Goal: Use online tool/utility: Utilize a website feature to perform a specific function

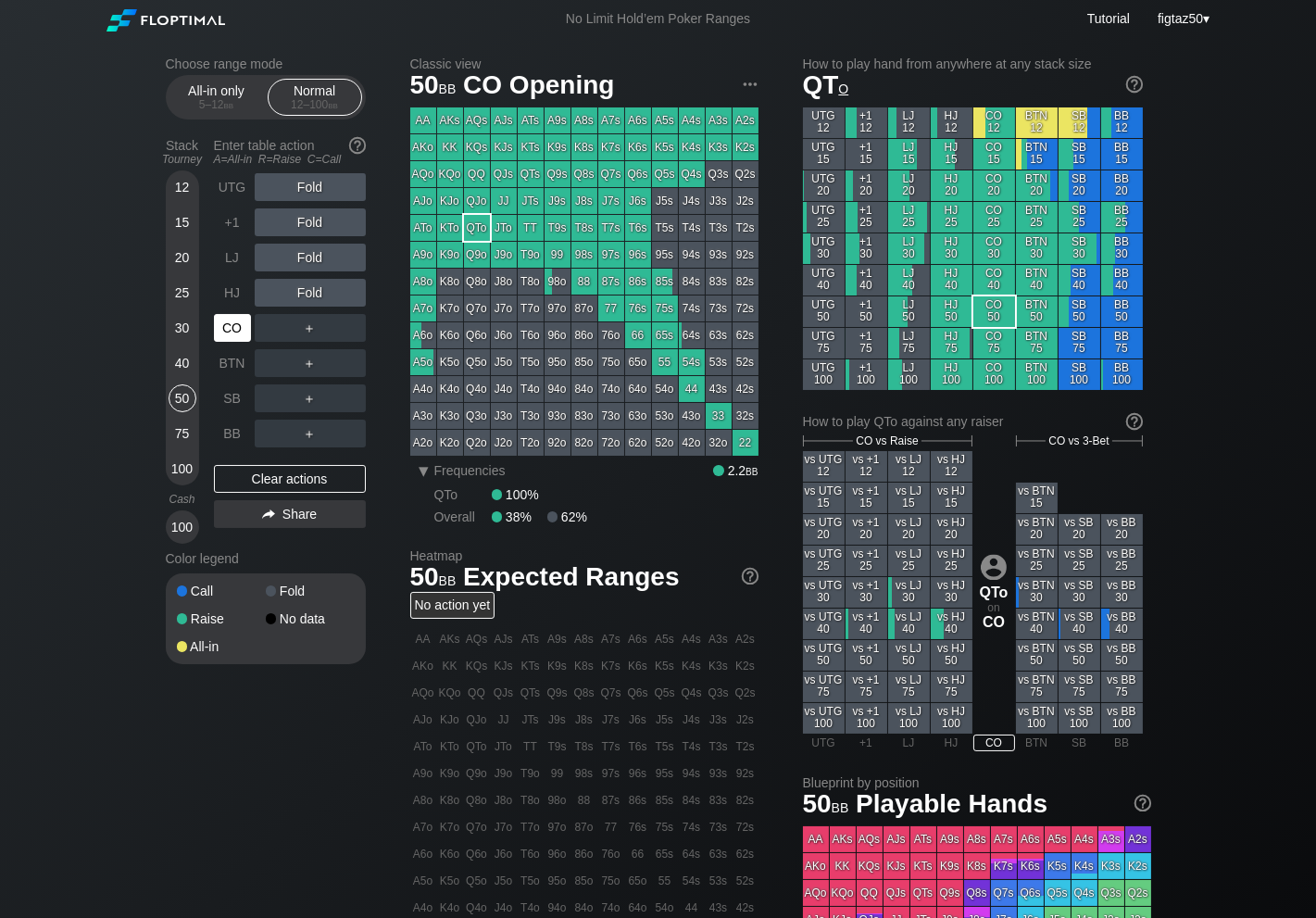
click at [227, 320] on div "CO" at bounding box center [232, 327] width 37 height 28
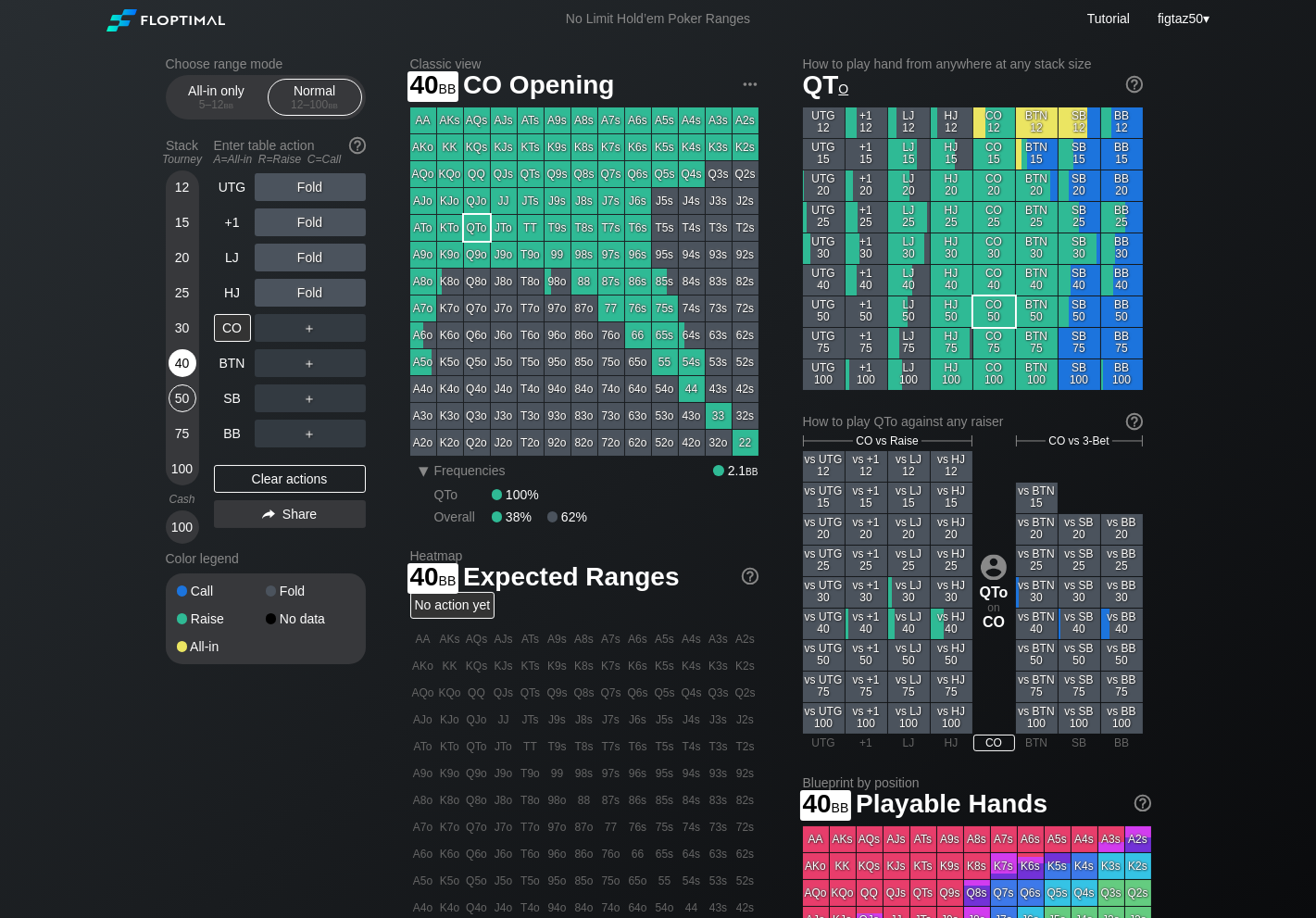
click at [179, 360] on div "40" at bounding box center [182, 362] width 28 height 28
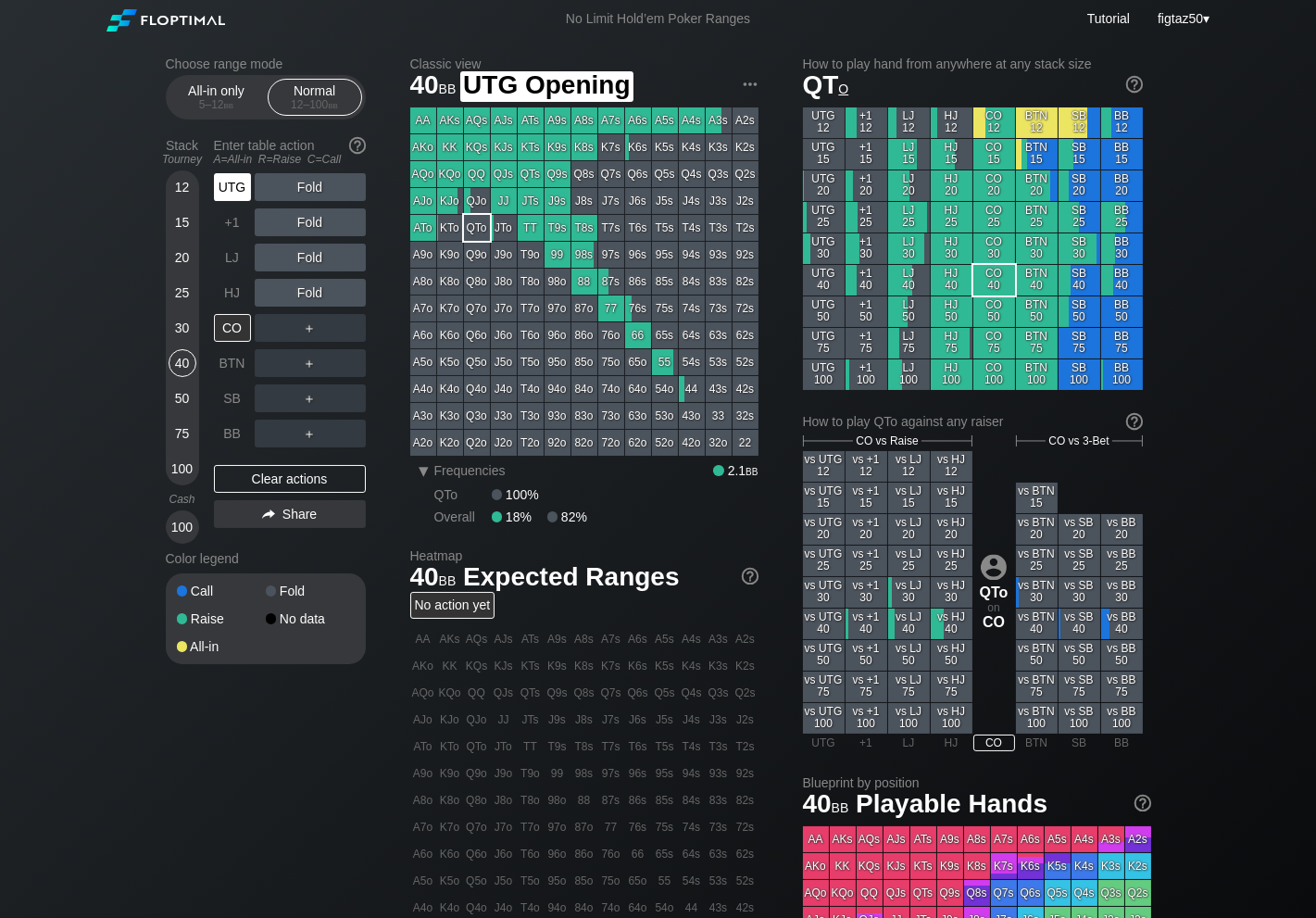
click at [225, 186] on div "UTG" at bounding box center [232, 186] width 37 height 28
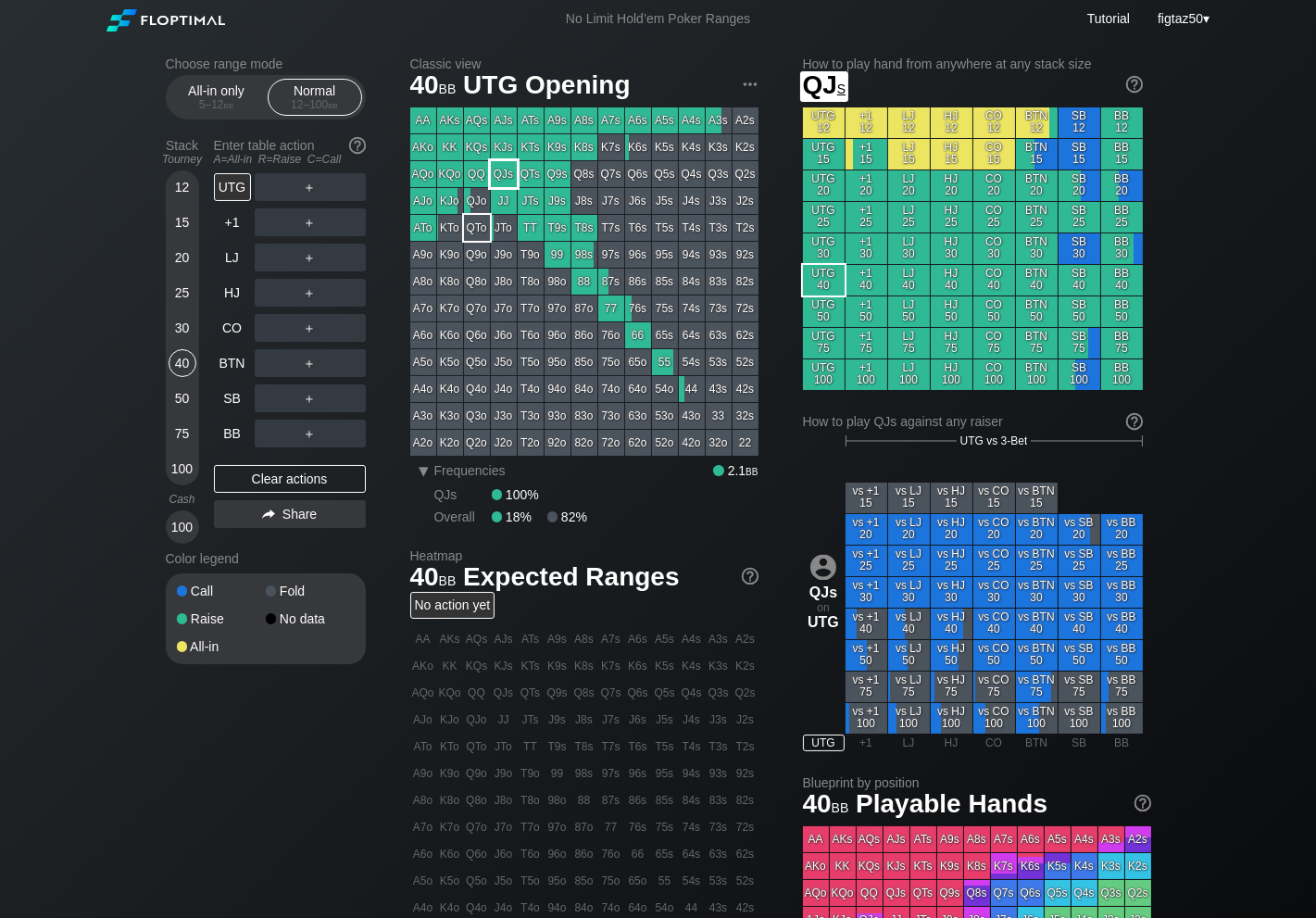
click at [509, 176] on div "QJs" at bounding box center [503, 173] width 26 height 26
click at [238, 256] on div "LJ" at bounding box center [232, 257] width 37 height 28
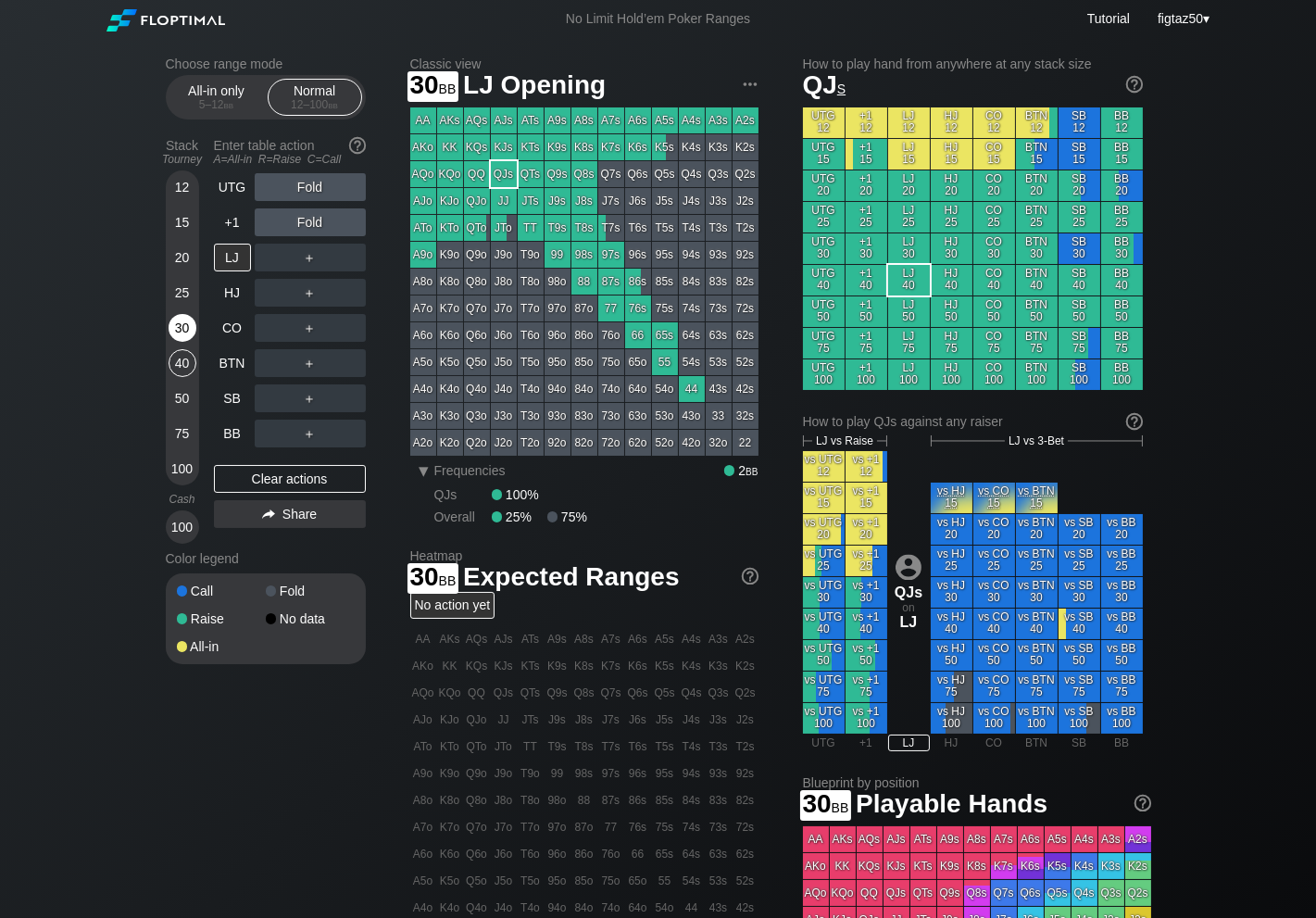
click at [180, 328] on div "30" at bounding box center [182, 327] width 28 height 28
click at [182, 331] on div "30" at bounding box center [182, 327] width 28 height 28
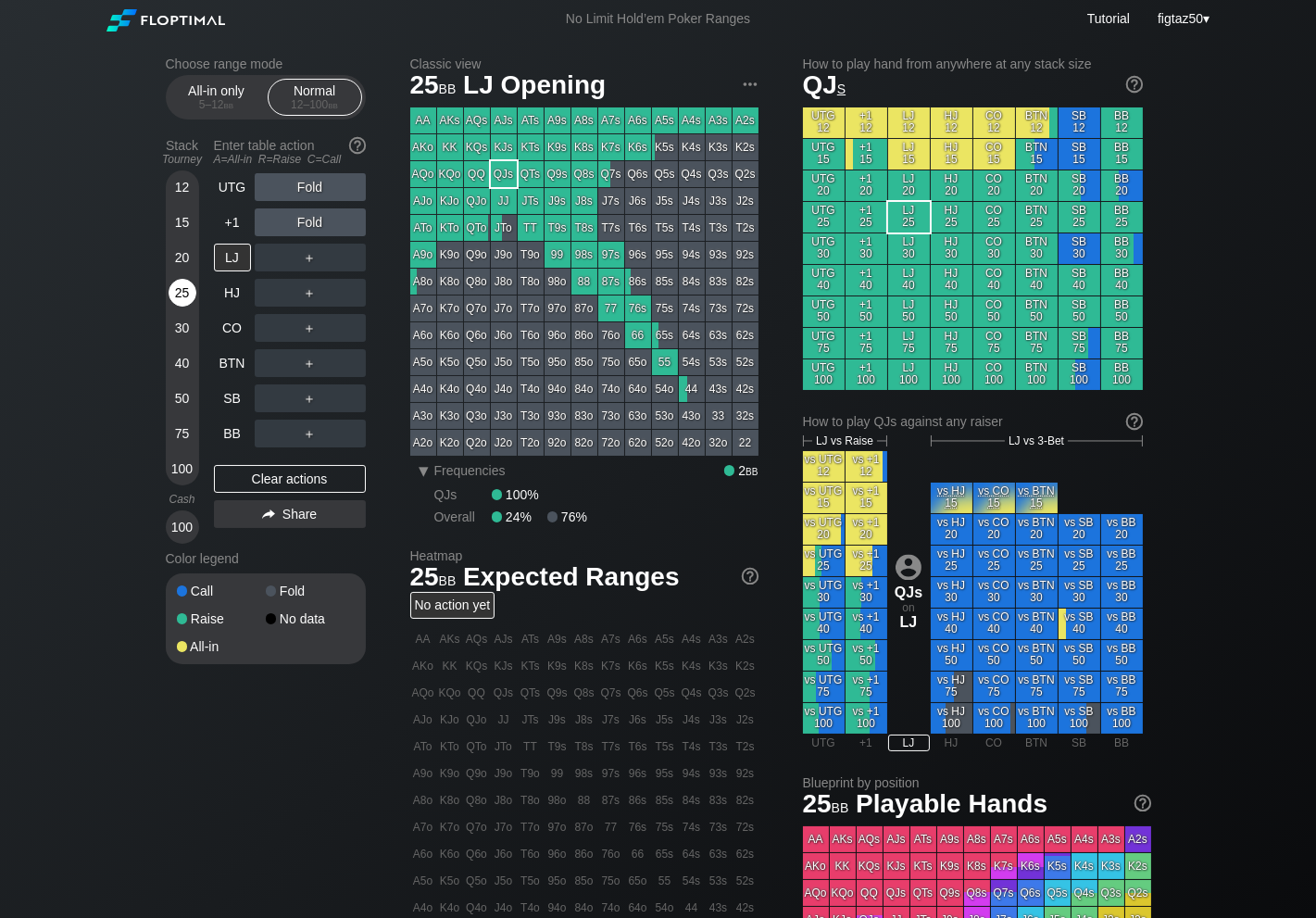
click at [186, 291] on div "25" at bounding box center [182, 292] width 28 height 28
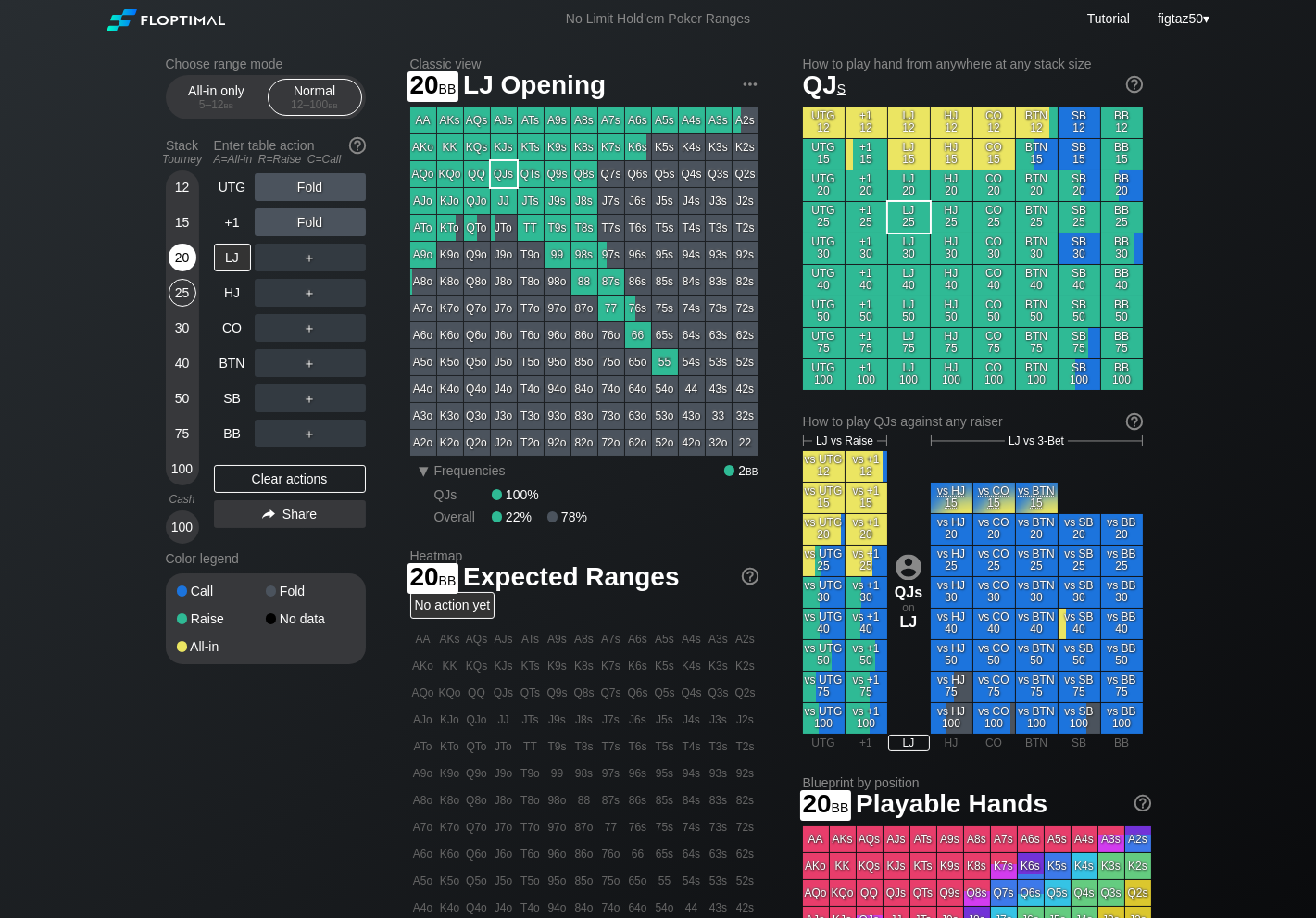
click at [189, 258] on div "20" at bounding box center [182, 257] width 28 height 28
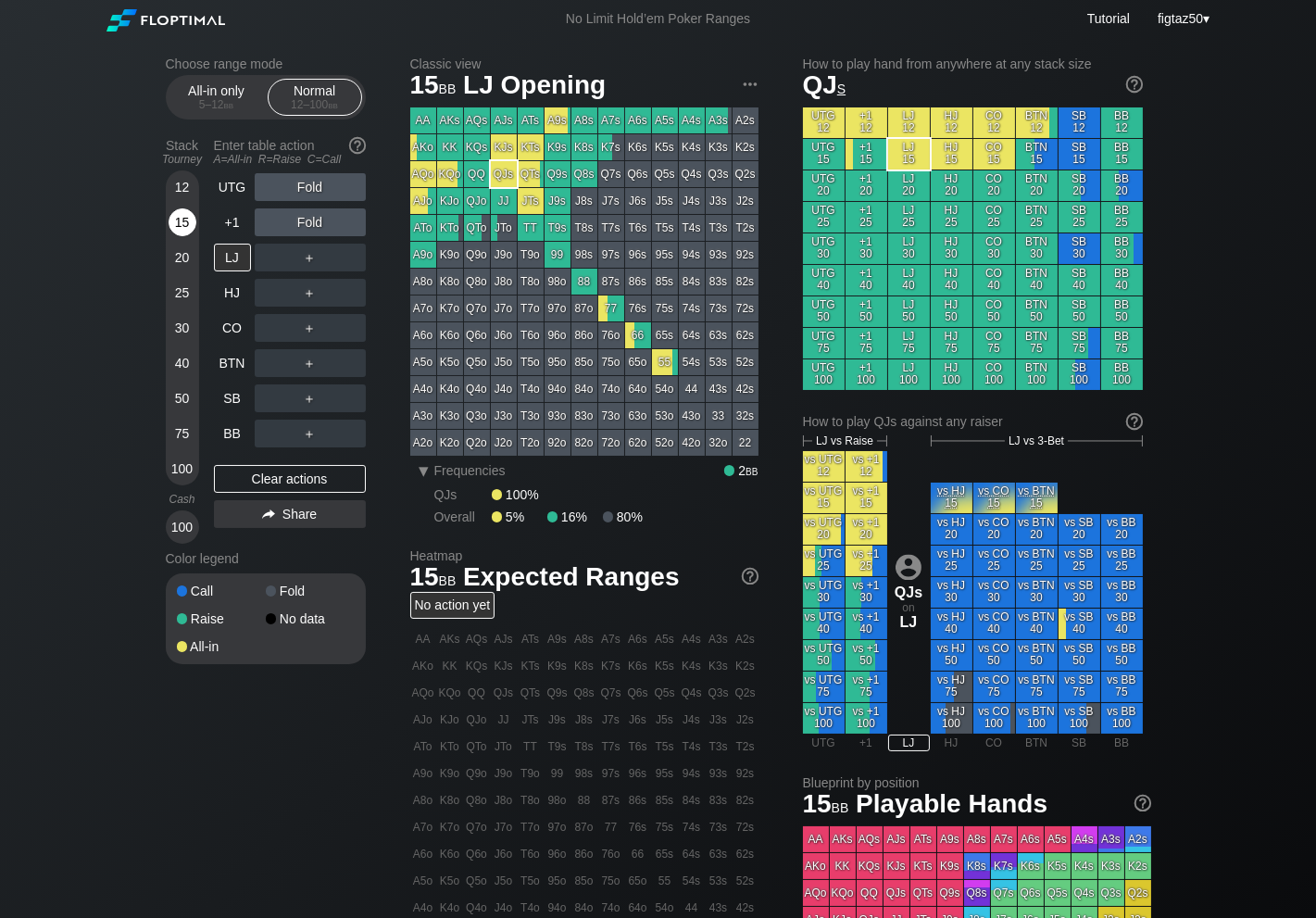
click at [186, 217] on div "15" at bounding box center [182, 222] width 28 height 28
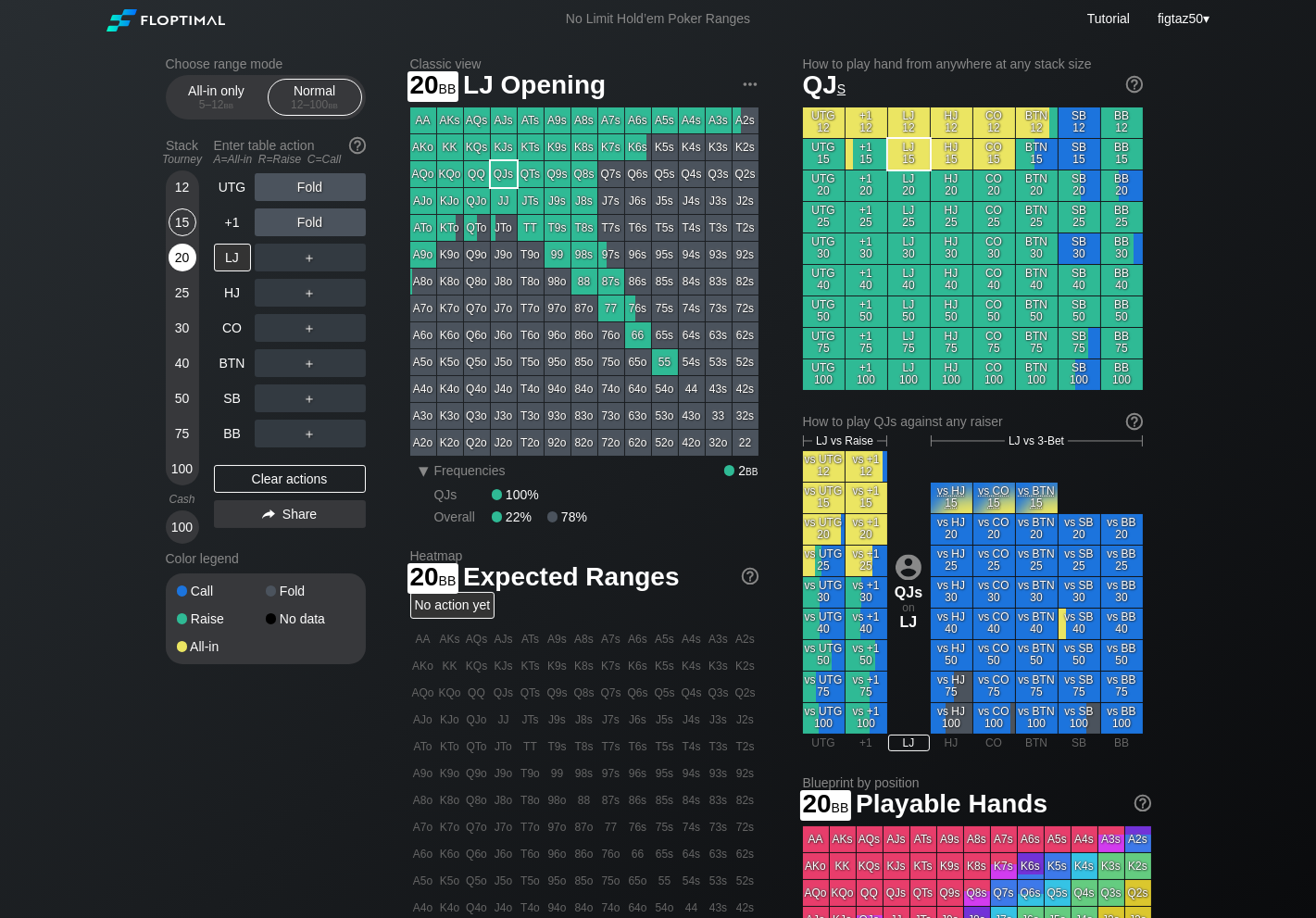
click at [176, 256] on div "20" at bounding box center [182, 257] width 28 height 28
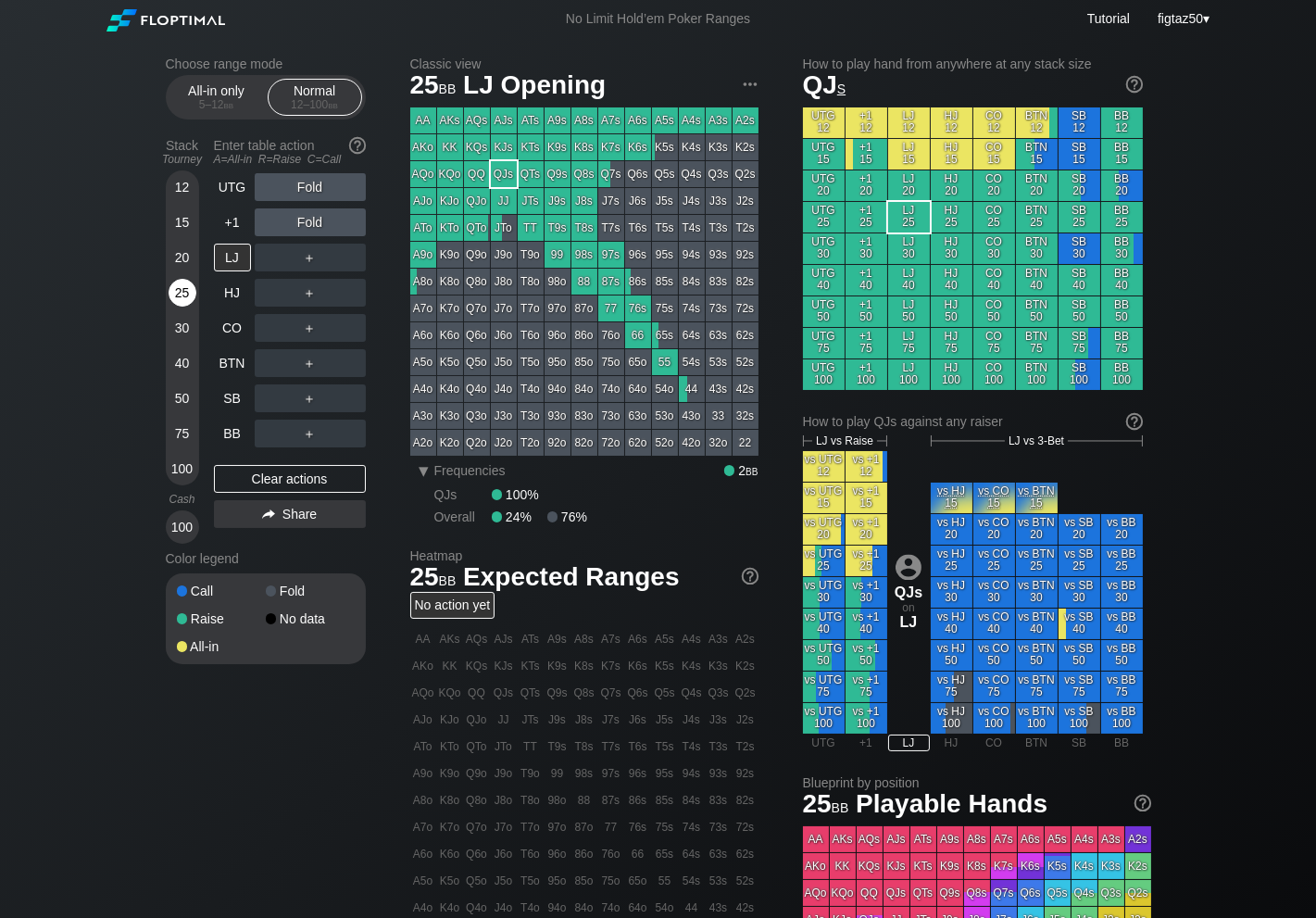
click at [175, 291] on div "25" at bounding box center [182, 292] width 28 height 28
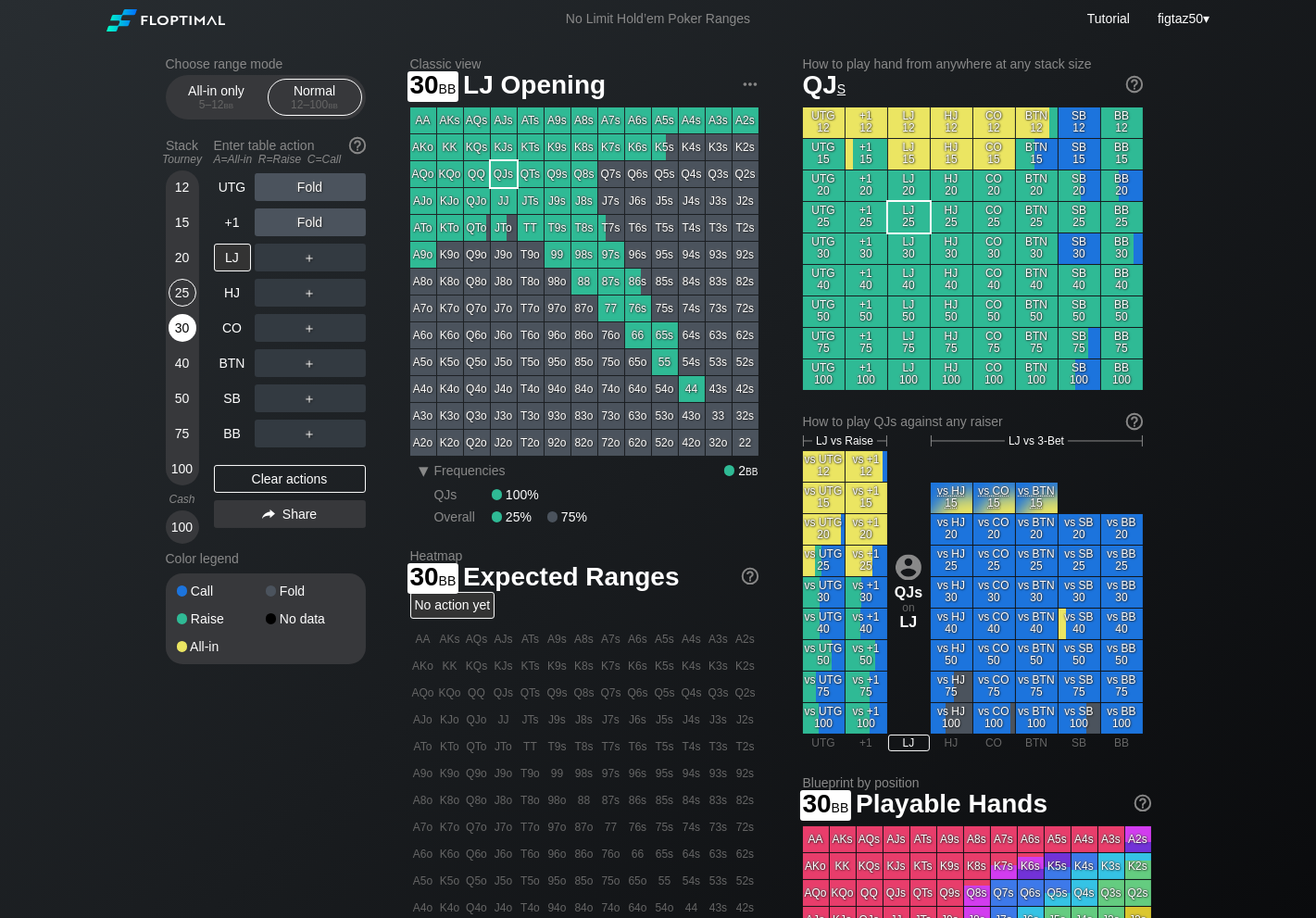
click at [180, 338] on div "30" at bounding box center [182, 327] width 28 height 28
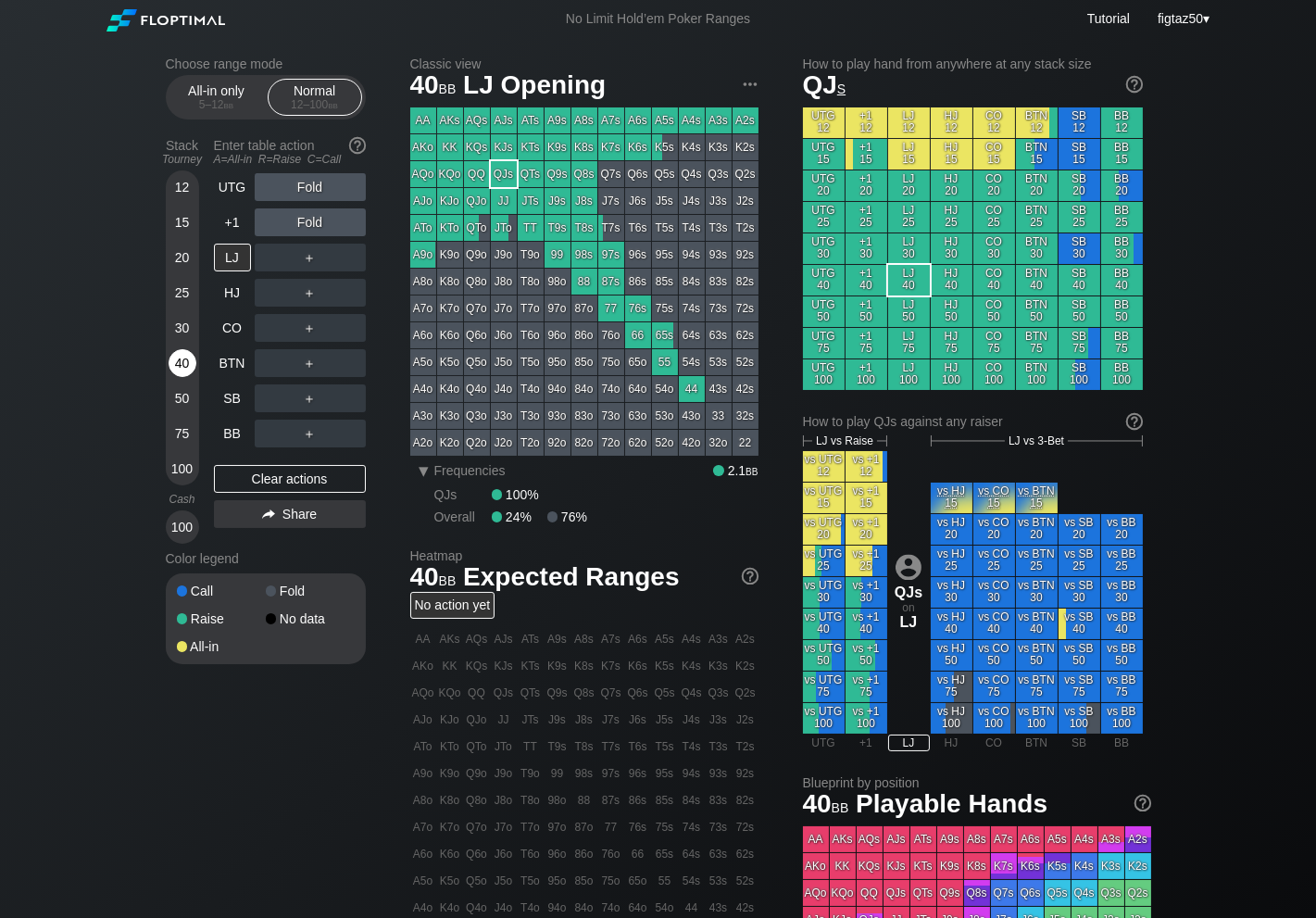
click at [181, 372] on div "40" at bounding box center [182, 362] width 28 height 28
click at [181, 404] on div "50" at bounding box center [182, 398] width 28 height 28
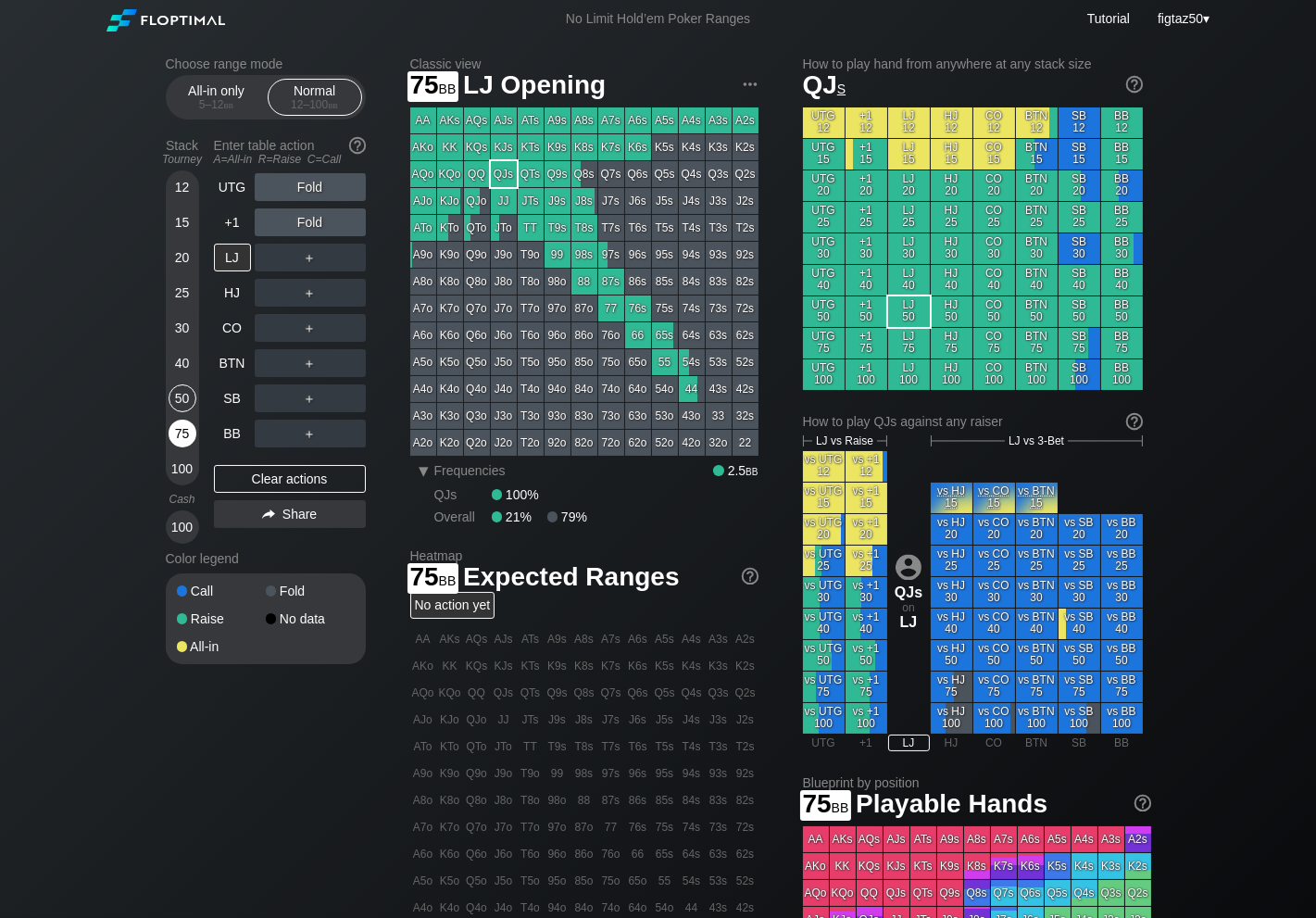
click at [176, 438] on div "75" at bounding box center [182, 433] width 28 height 28
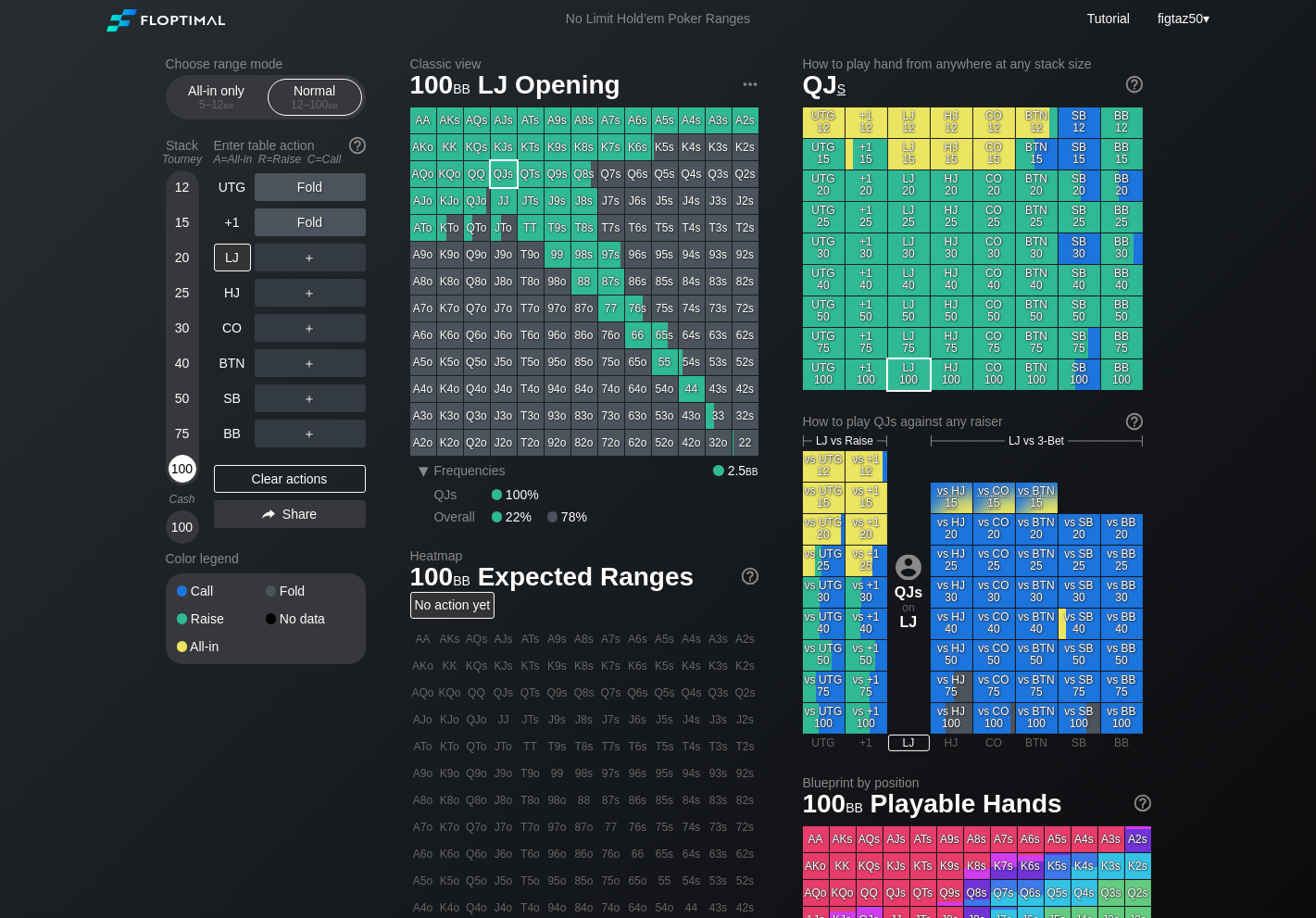
click at [178, 475] on div "100" at bounding box center [182, 468] width 28 height 28
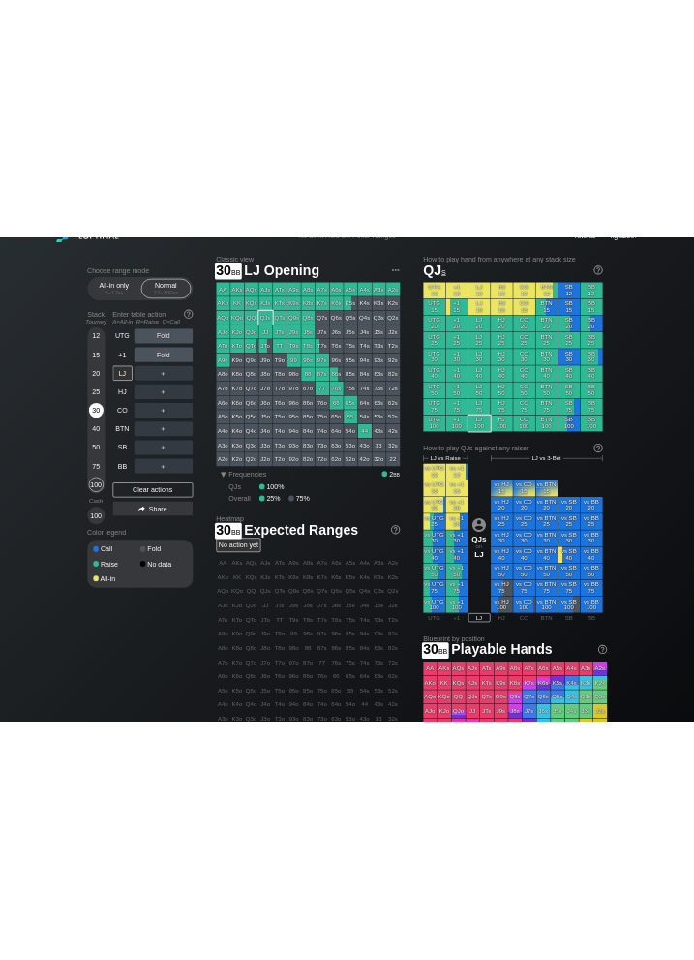
scroll to position [30, 0]
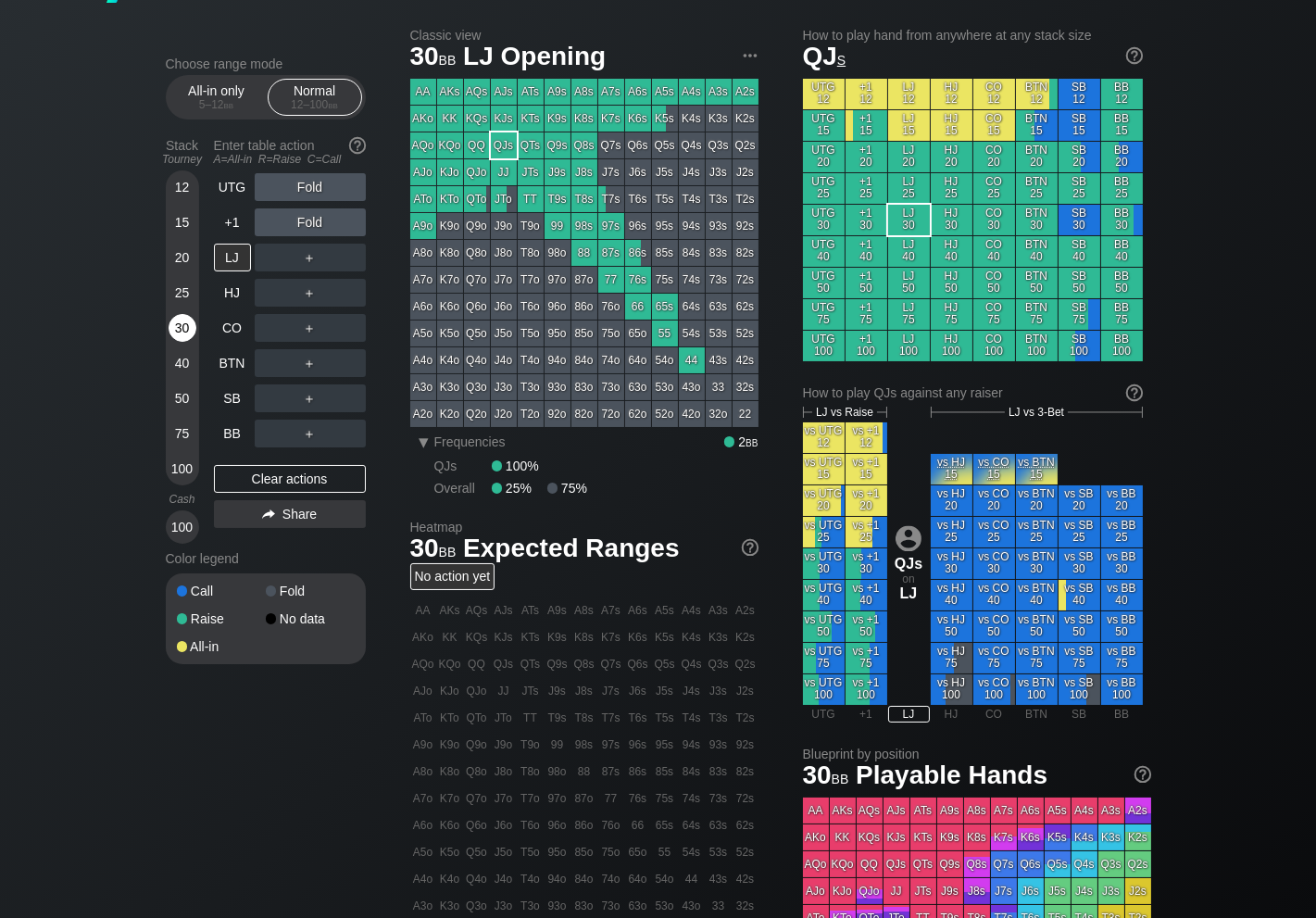
click at [181, 331] on div "30" at bounding box center [182, 327] width 28 height 28
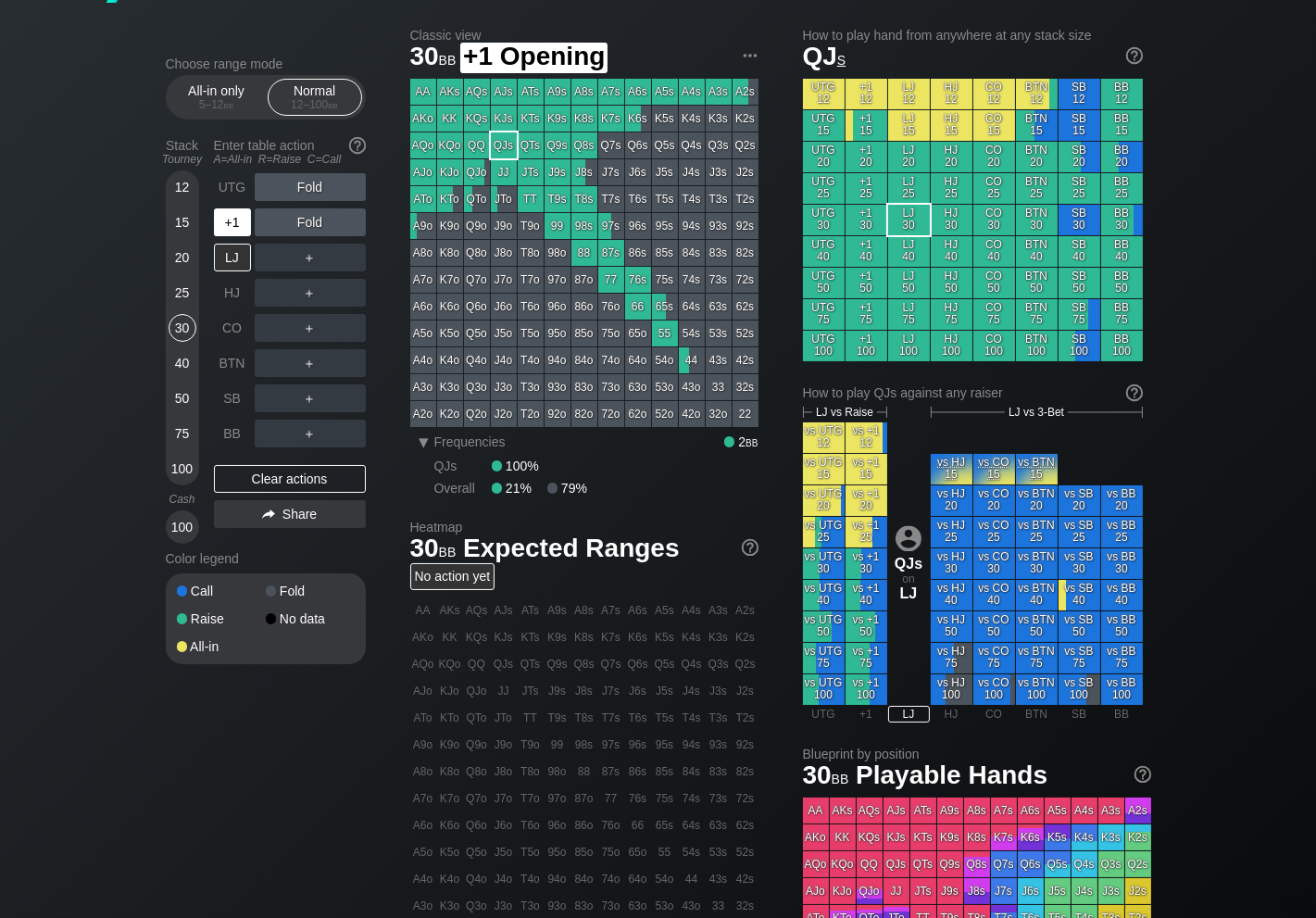
click at [245, 220] on div "+1" at bounding box center [232, 222] width 37 height 28
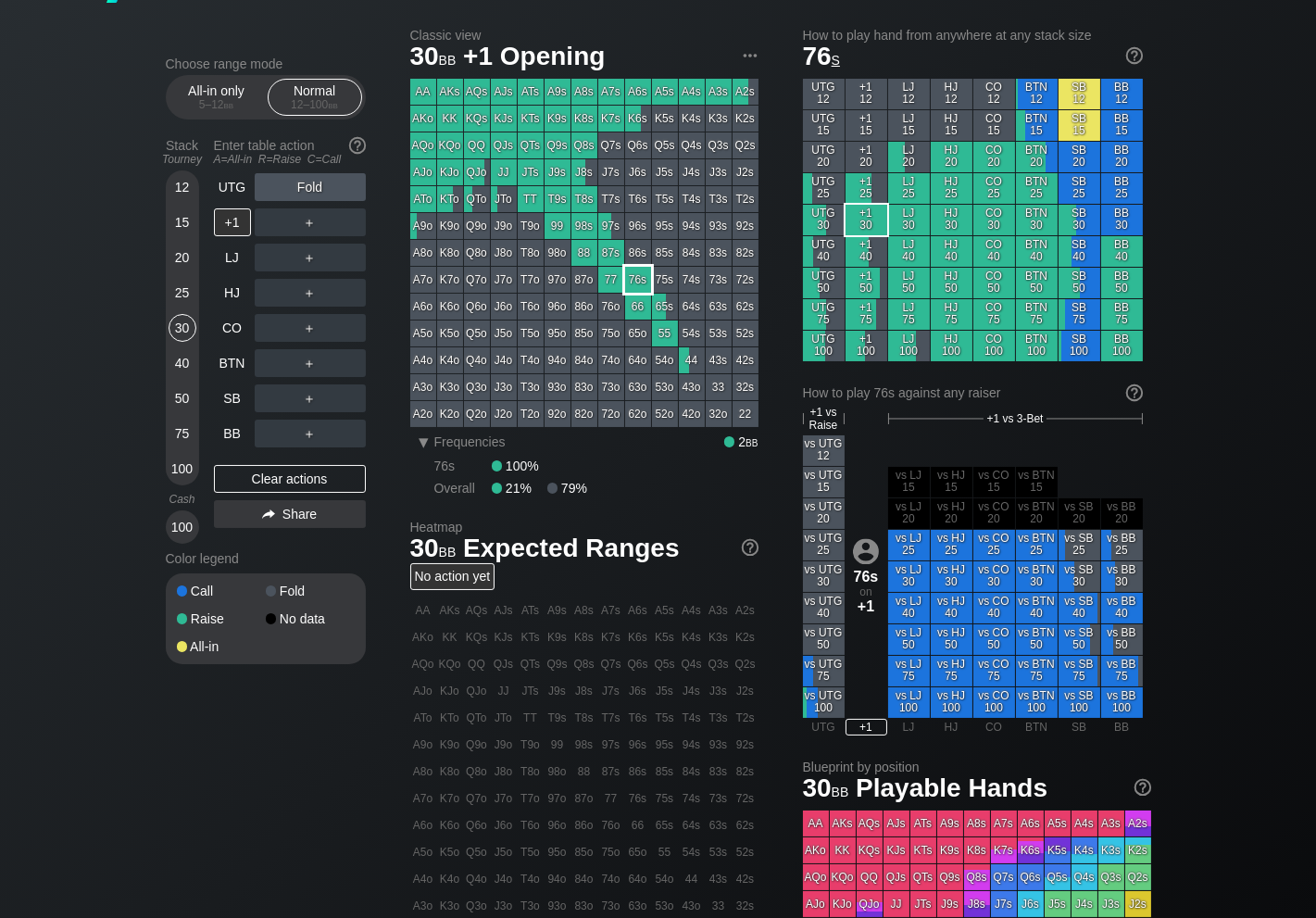
click at [637, 277] on div "76s" at bounding box center [638, 279] width 26 height 26
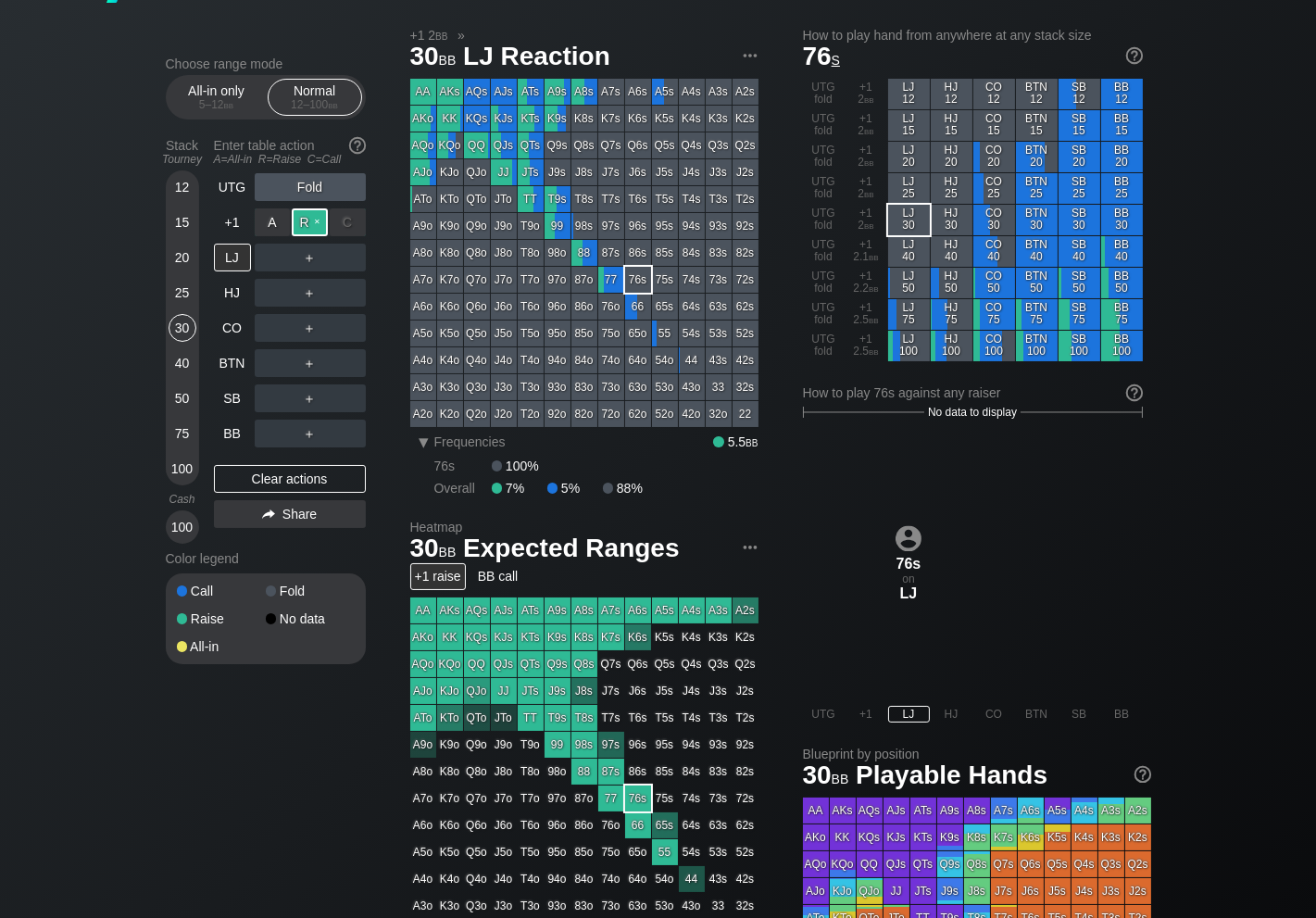
click at [312, 215] on div "R ✕" at bounding box center [310, 222] width 36 height 28
click at [296, 476] on div "Clear actions" at bounding box center [290, 478] width 152 height 28
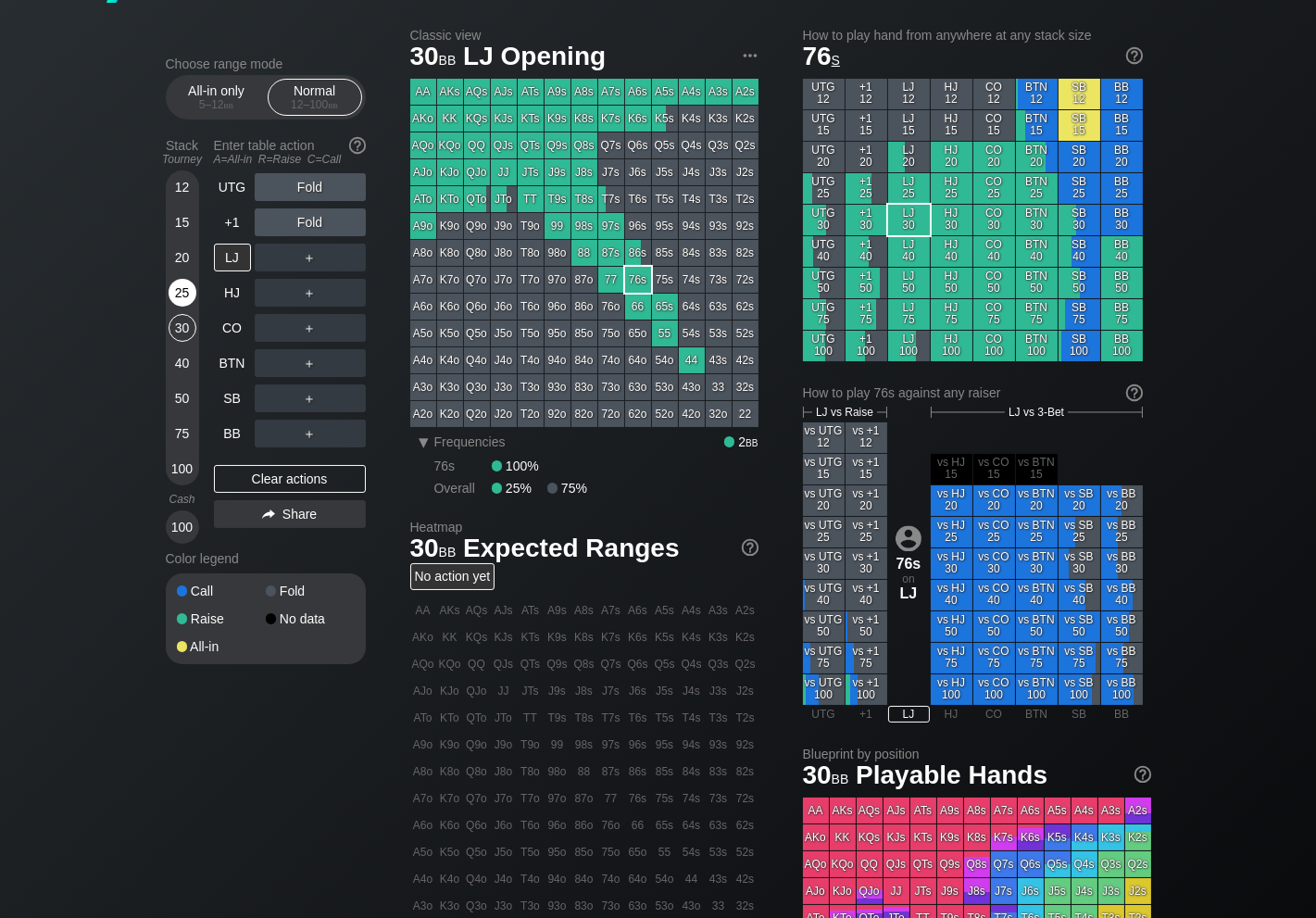
click at [181, 292] on div "25" at bounding box center [182, 292] width 28 height 28
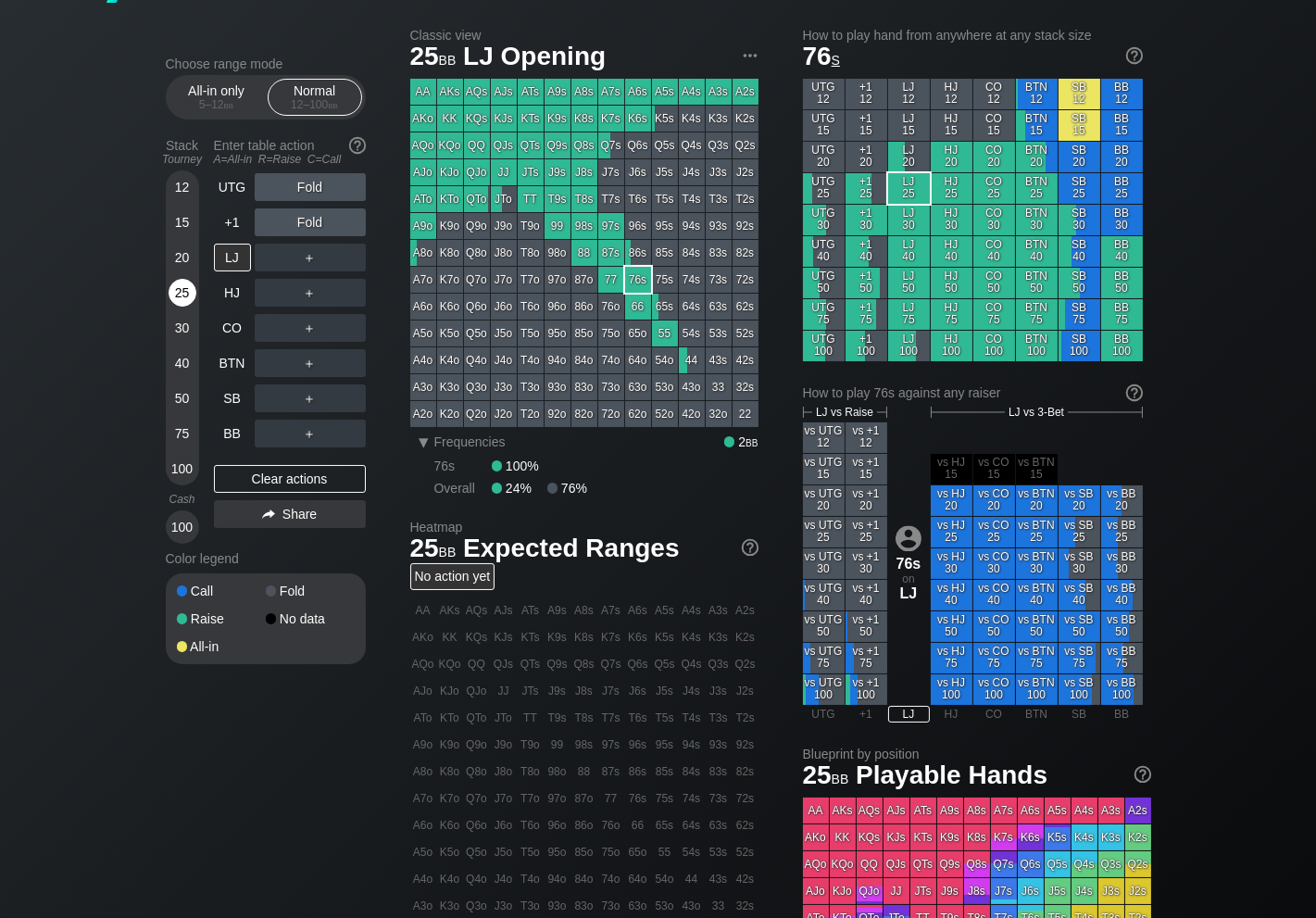
click at [181, 292] on div "25" at bounding box center [182, 292] width 28 height 28
click at [234, 361] on div "BTN" at bounding box center [232, 362] width 37 height 28
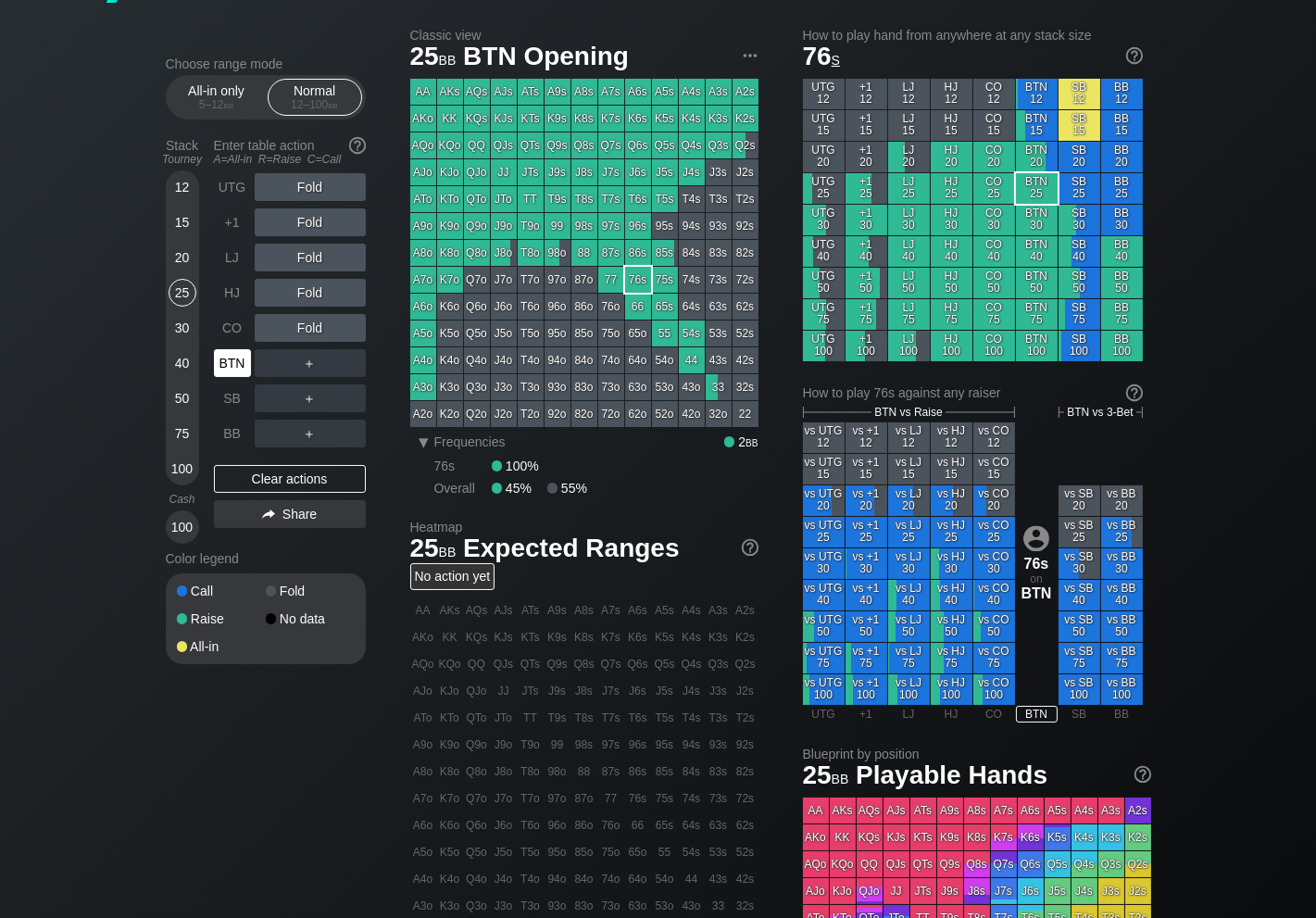
click at [234, 361] on div "BTN" at bounding box center [232, 362] width 37 height 28
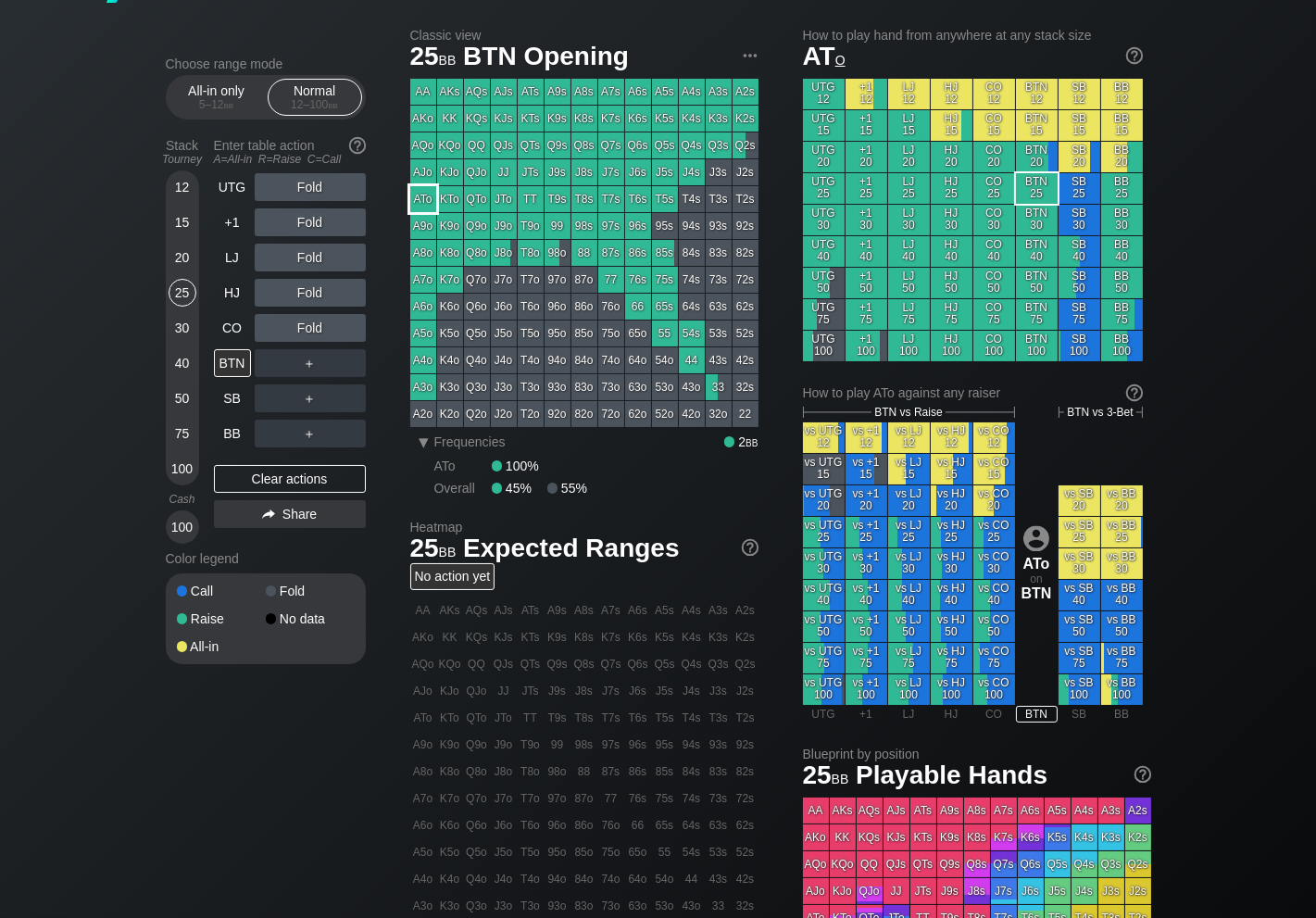
click at [425, 190] on div "ATo" at bounding box center [423, 199] width 26 height 26
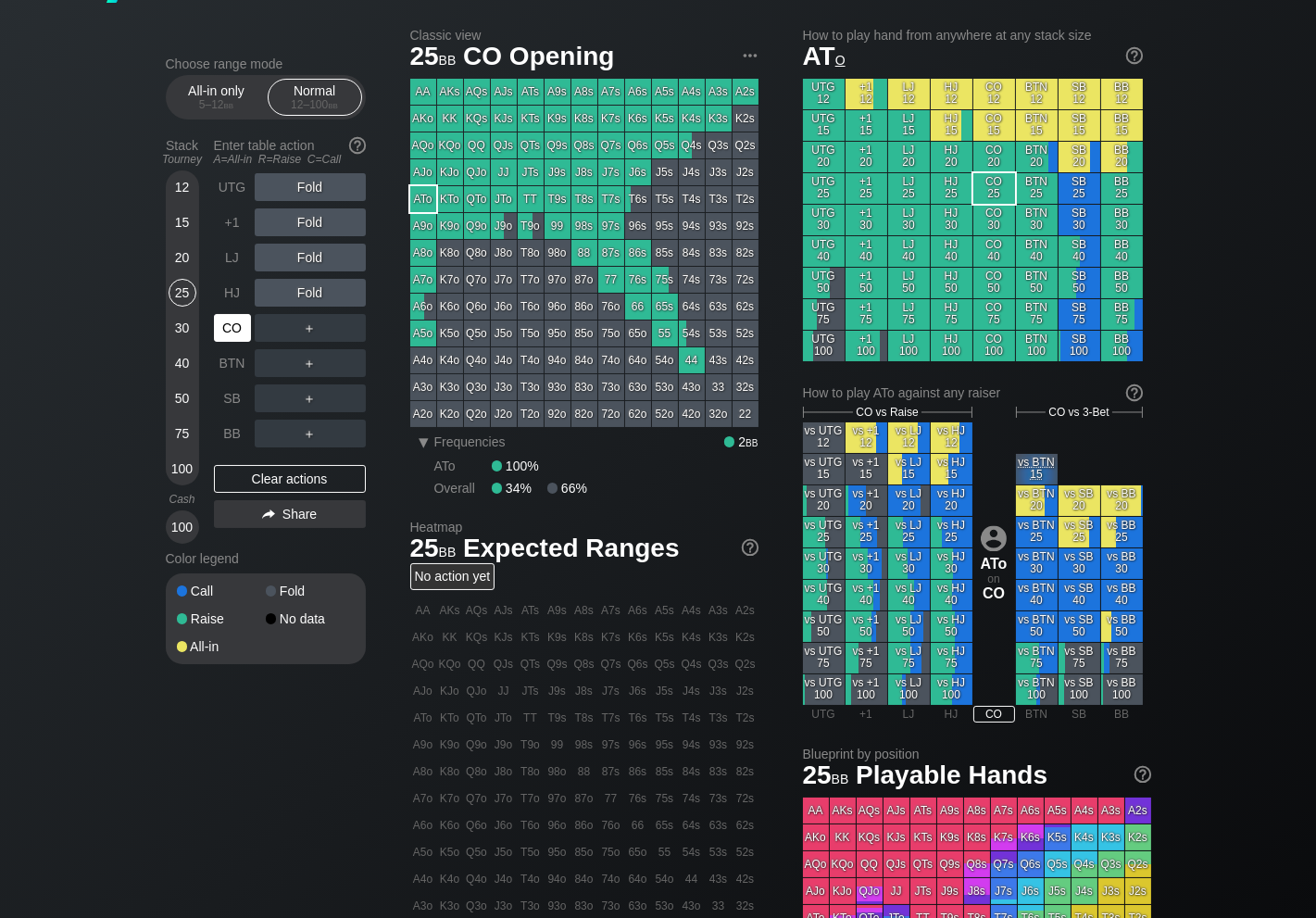
click at [238, 326] on div "CO" at bounding box center [232, 327] width 37 height 28
click at [230, 293] on div "HJ" at bounding box center [232, 292] width 37 height 28
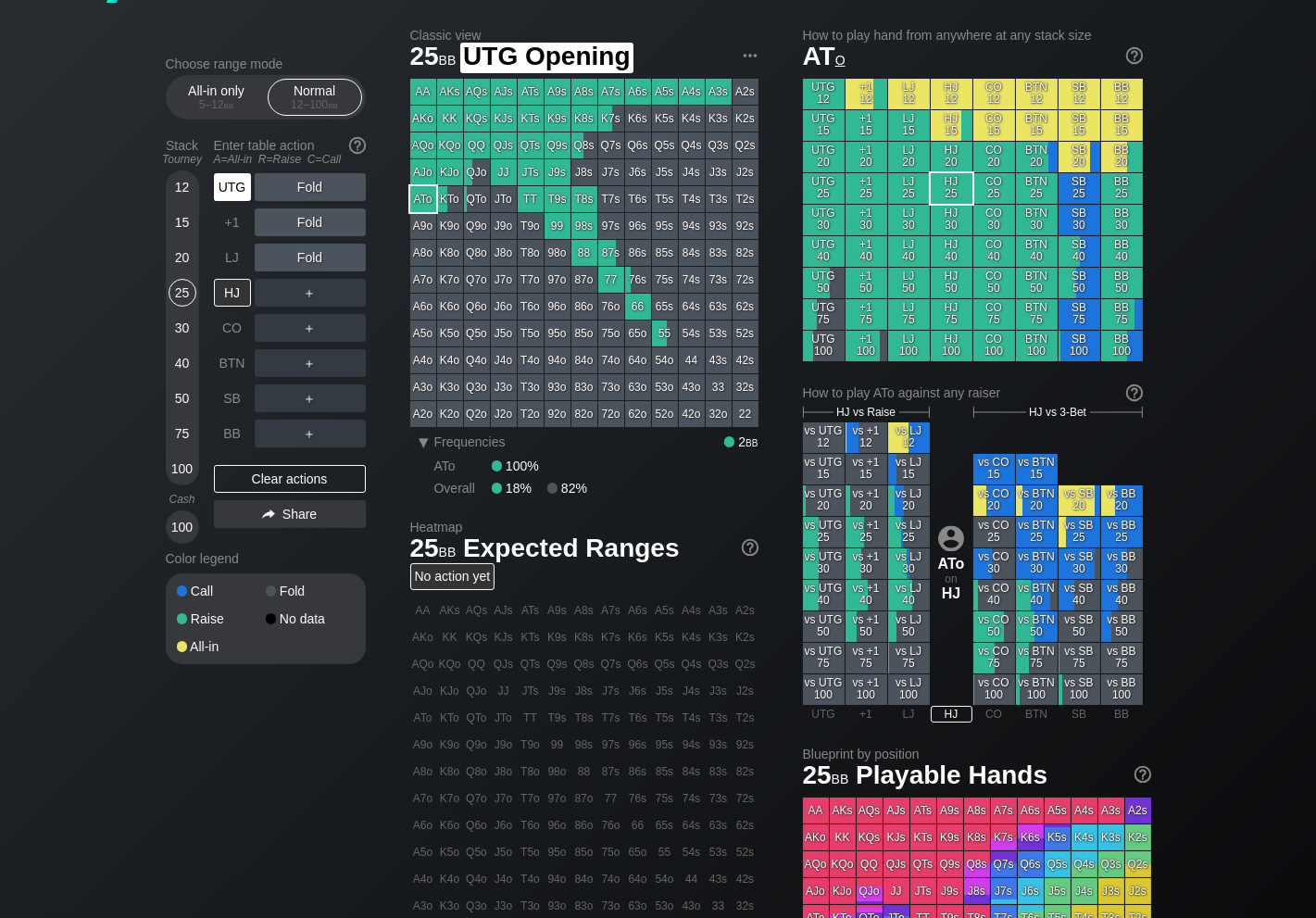
click at [233, 188] on div "UTG" at bounding box center [232, 186] width 37 height 28
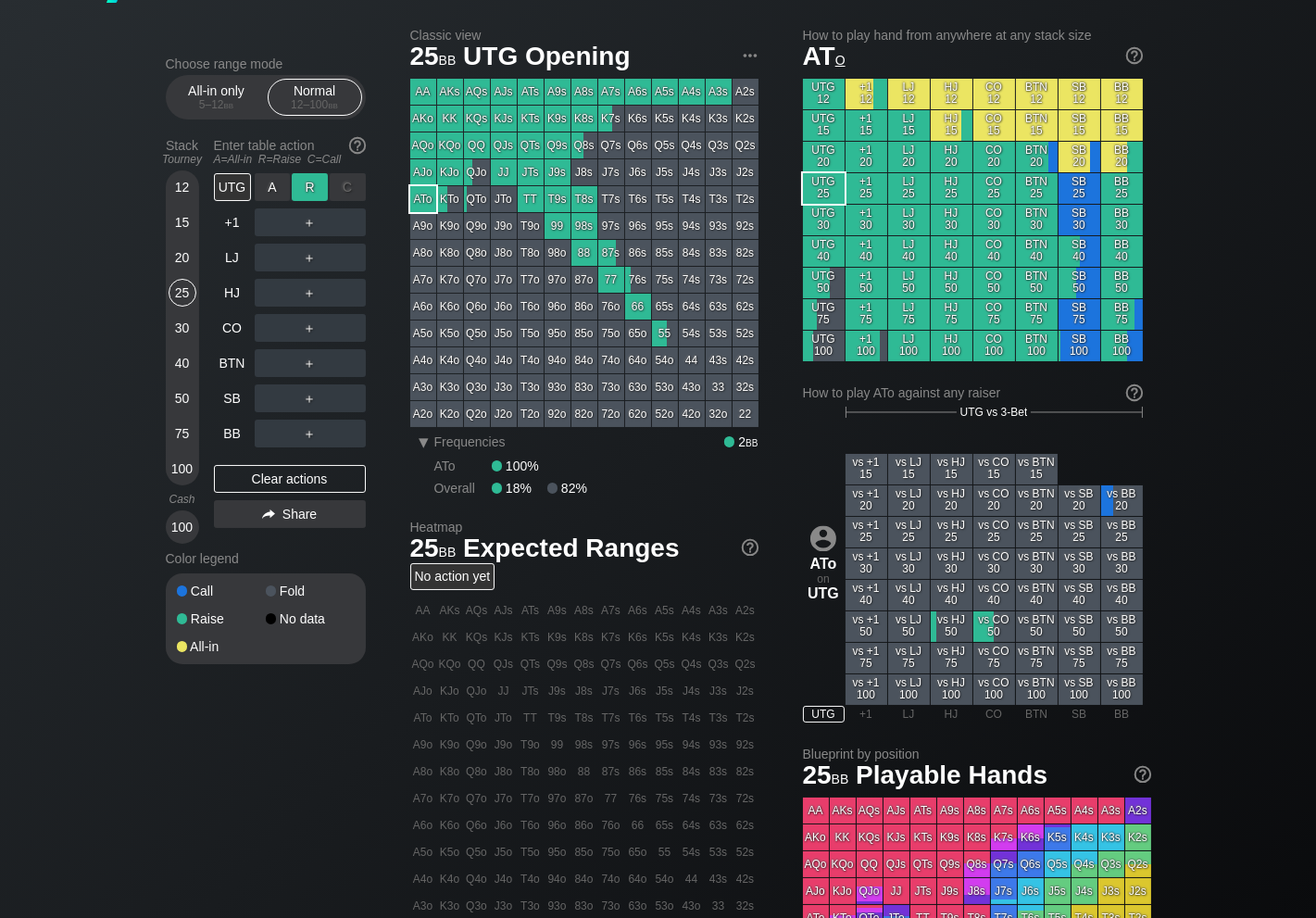
click at [305, 190] on div "R ✕" at bounding box center [310, 186] width 36 height 28
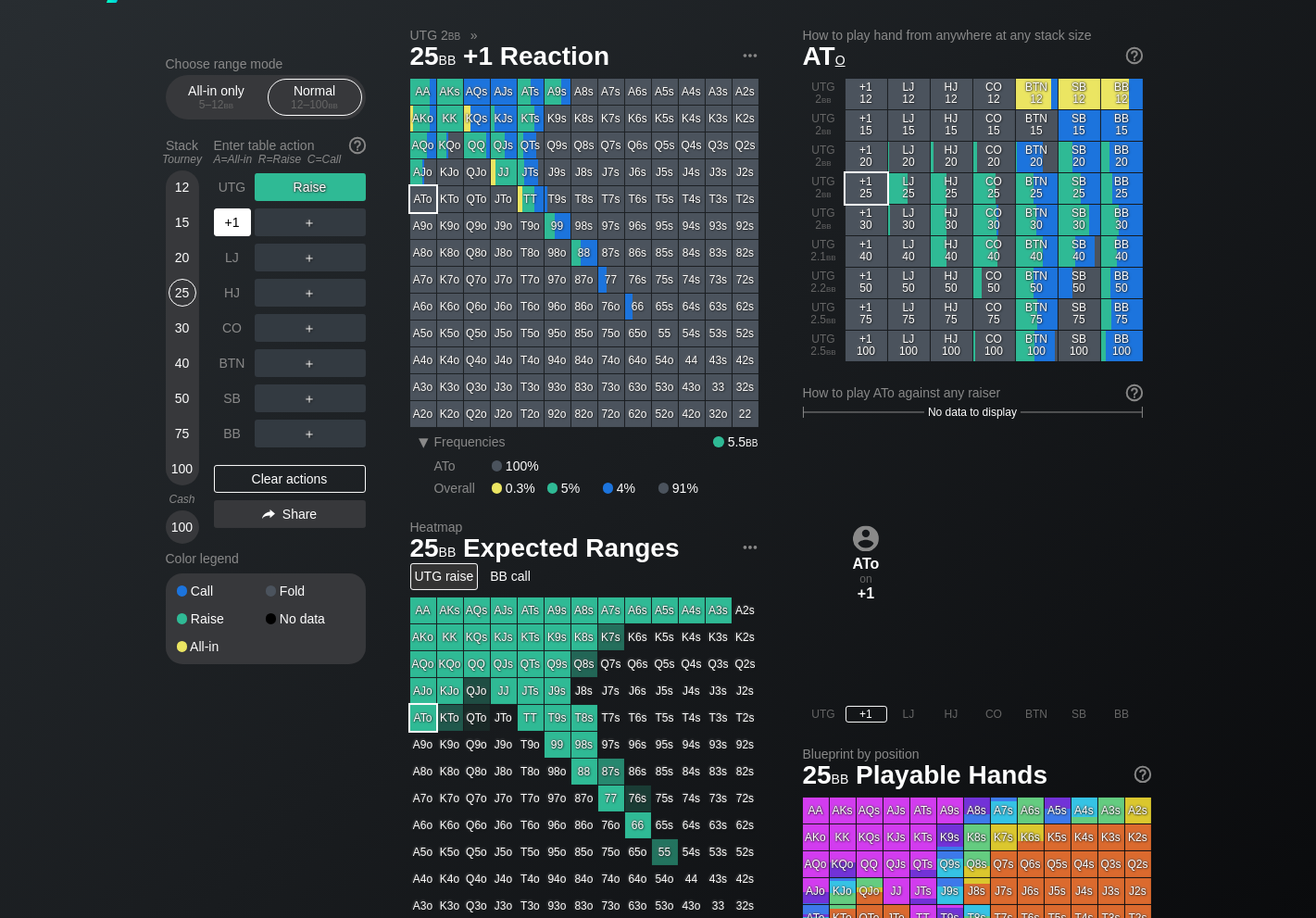
click at [227, 220] on div "+1" at bounding box center [232, 222] width 37 height 28
click at [667, 337] on div "55" at bounding box center [665, 333] width 26 height 26
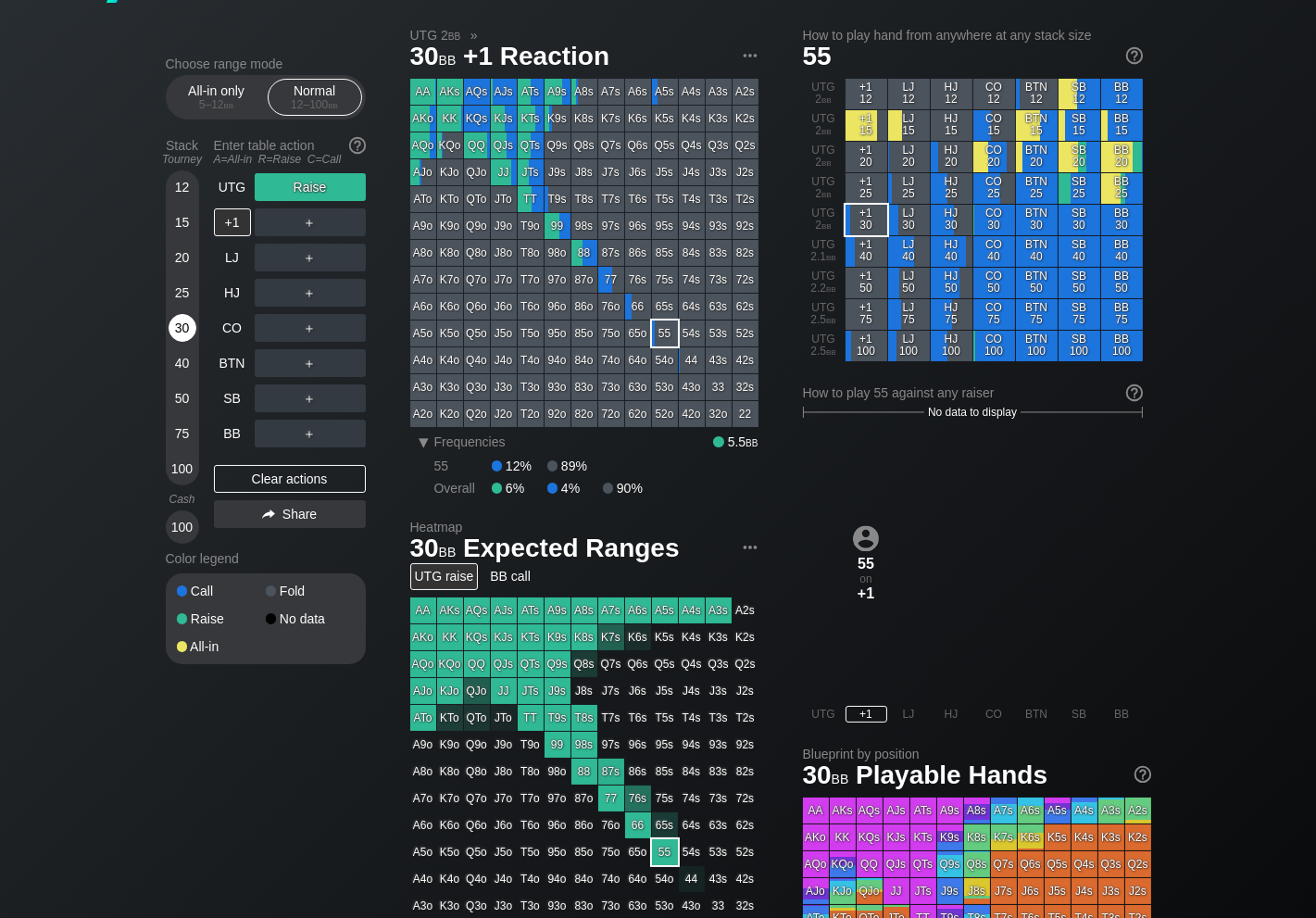
click at [180, 328] on div "30" at bounding box center [182, 327] width 28 height 28
click at [180, 329] on div "30" at bounding box center [182, 327] width 28 height 28
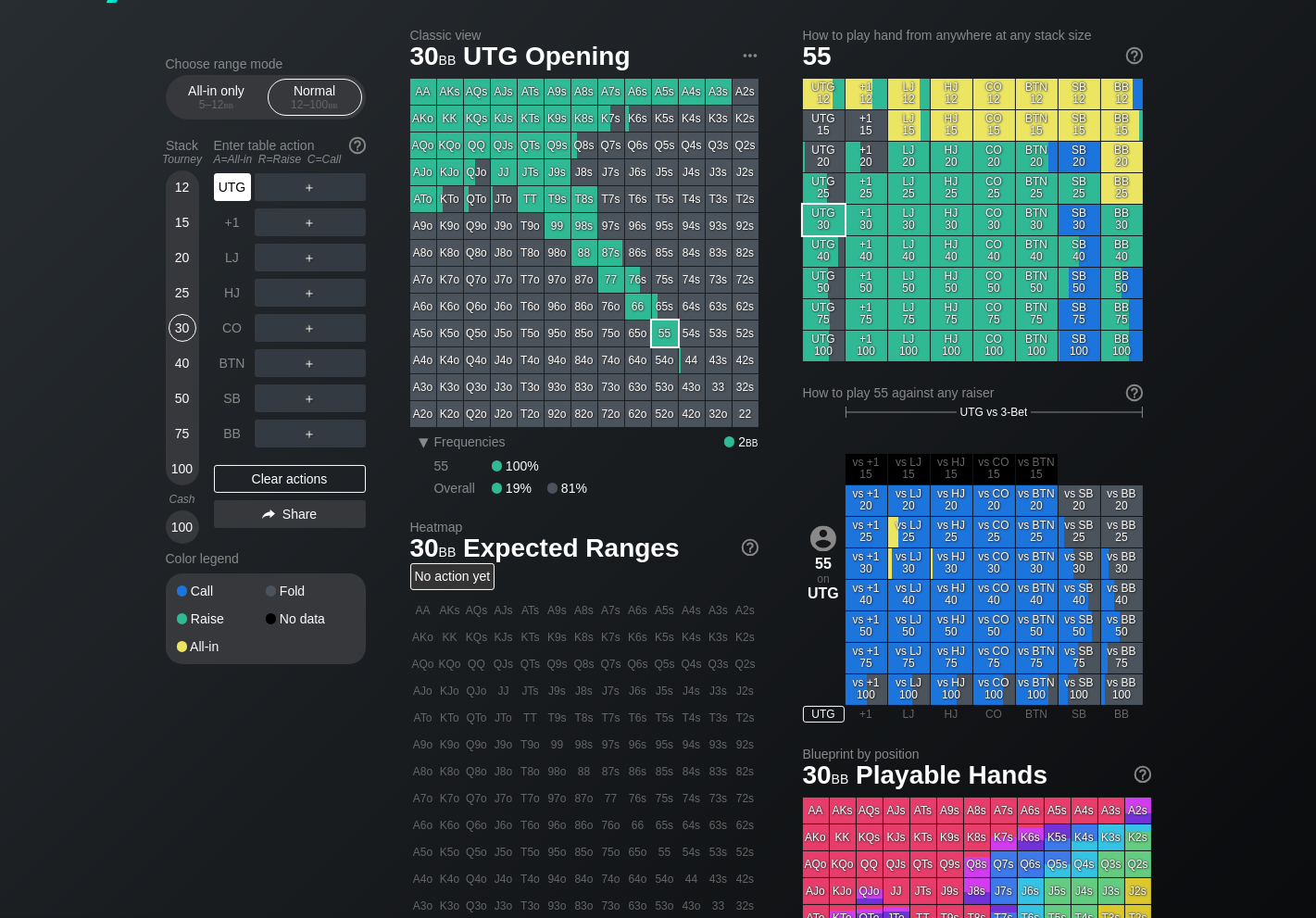
click at [235, 184] on div "UTG" at bounding box center [232, 186] width 37 height 28
click at [185, 334] on div "30" at bounding box center [182, 327] width 28 height 28
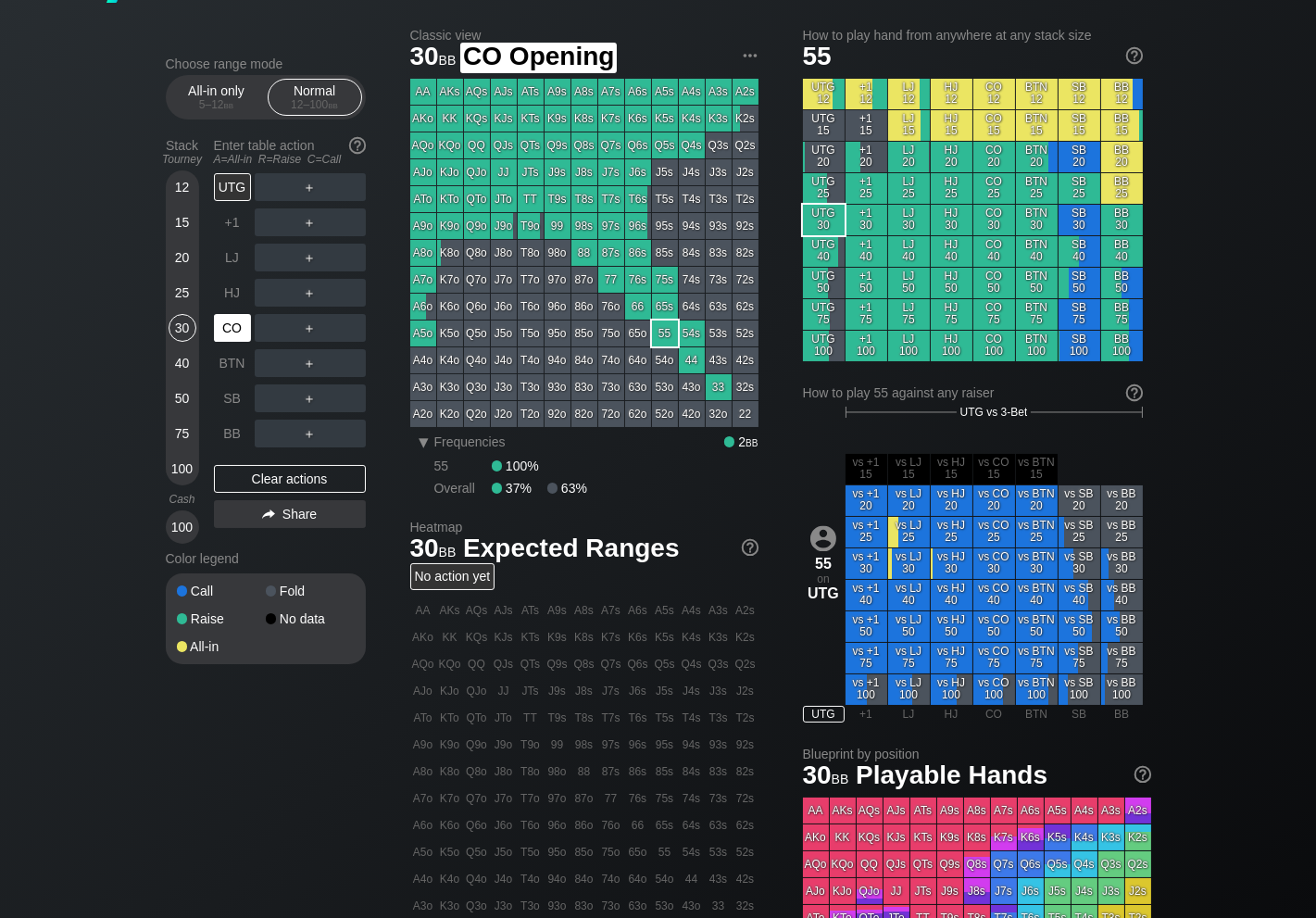
click at [232, 332] on div "CO" at bounding box center [232, 327] width 37 height 28
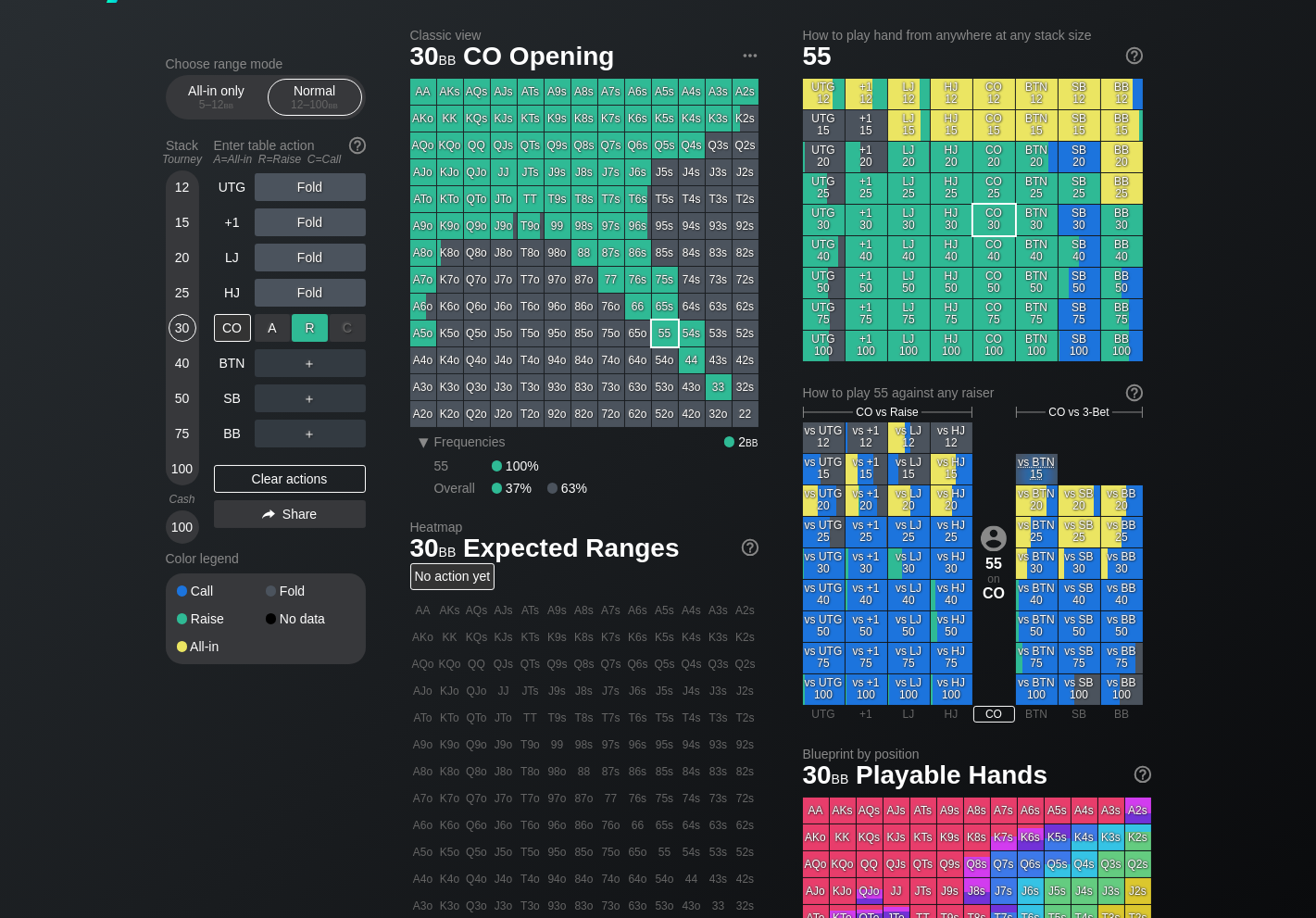
click at [311, 330] on div "R ✕" at bounding box center [310, 327] width 36 height 28
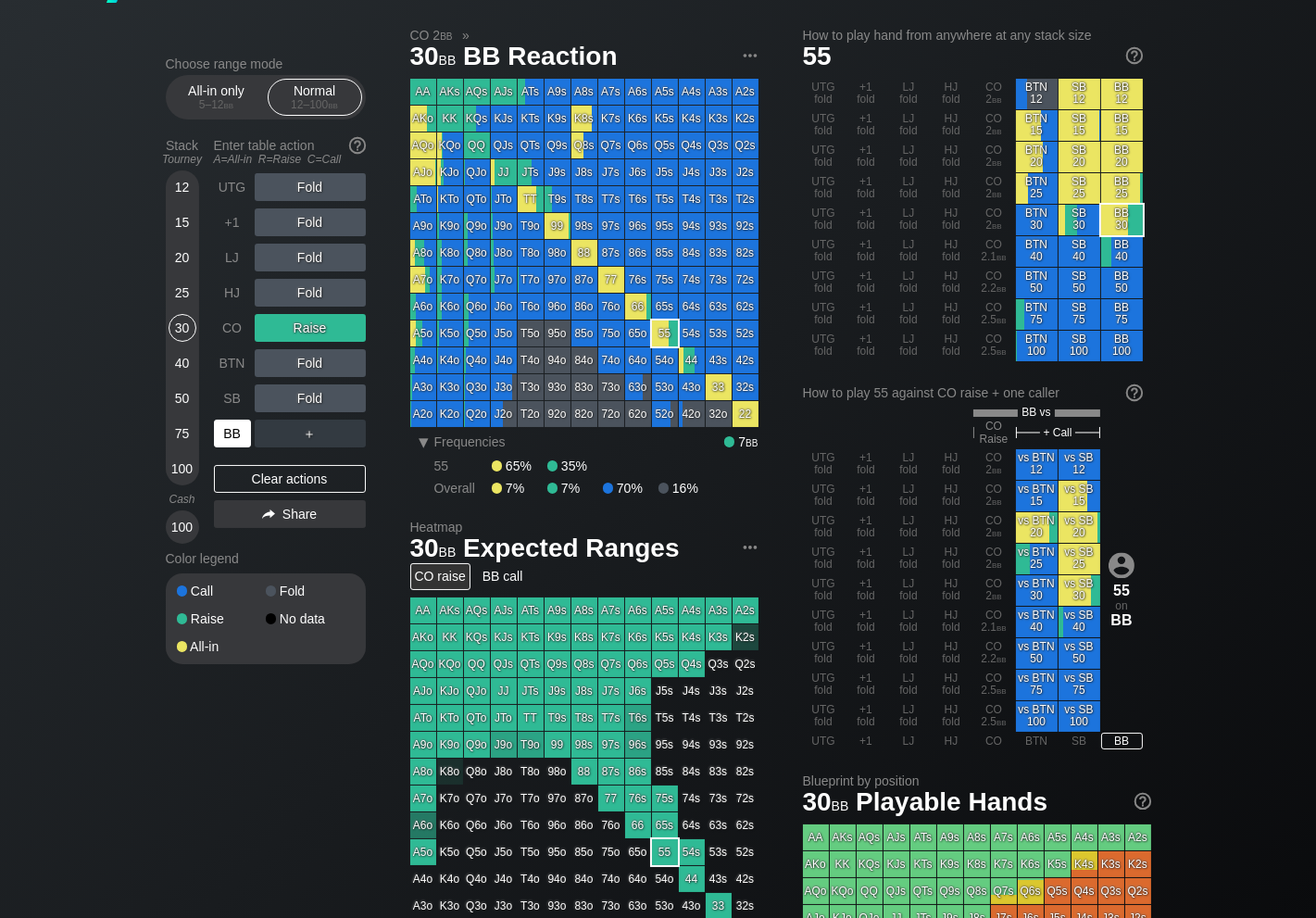
click at [231, 433] on div "BB" at bounding box center [232, 433] width 37 height 28
click at [295, 479] on div "Clear actions" at bounding box center [290, 478] width 152 height 28
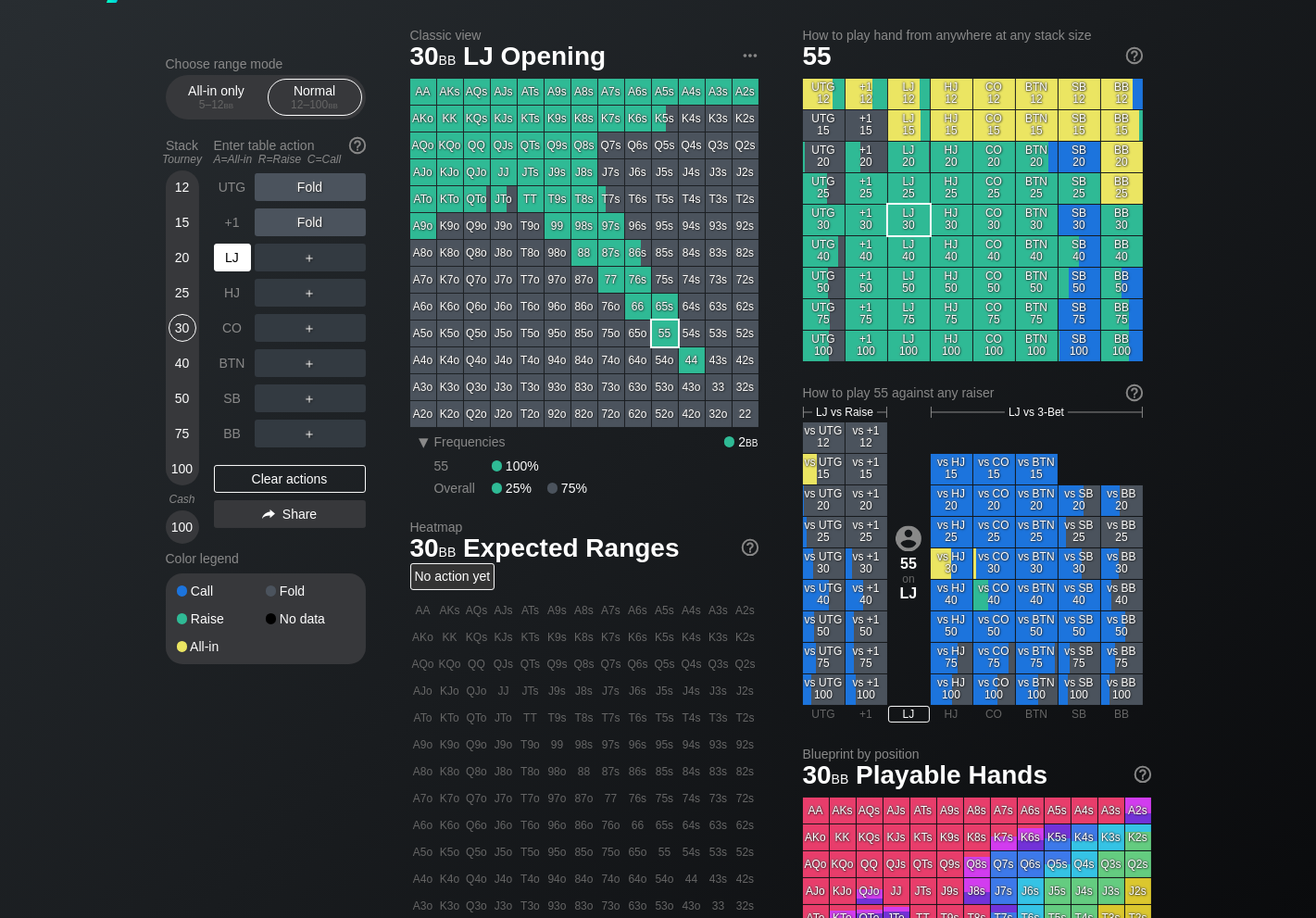
click at [229, 258] on div "LJ" at bounding box center [232, 257] width 37 height 28
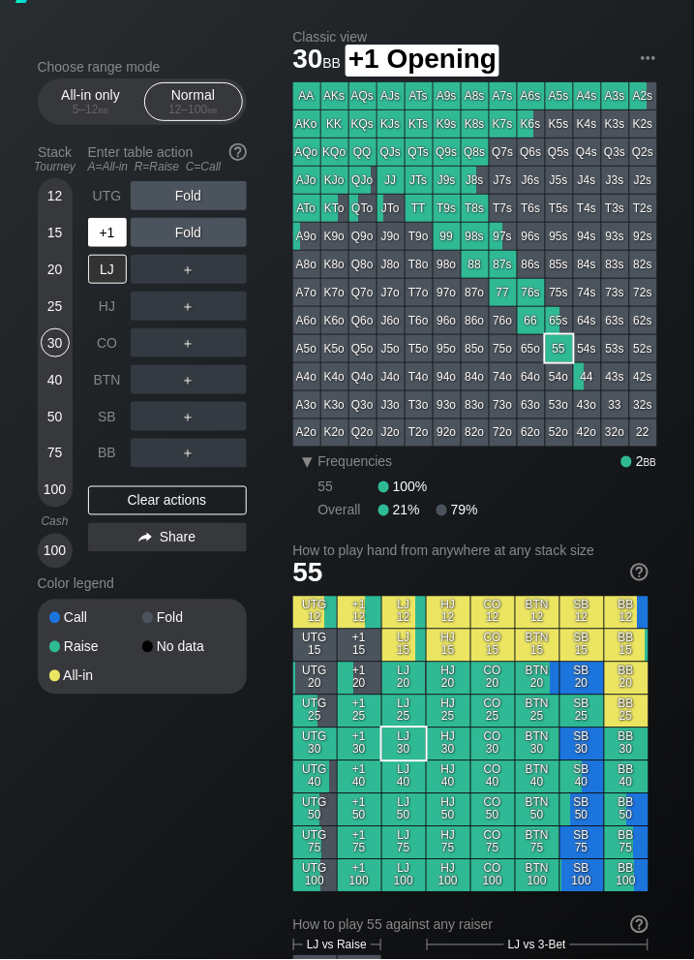
click at [100, 235] on div "+1" at bounding box center [107, 232] width 39 height 29
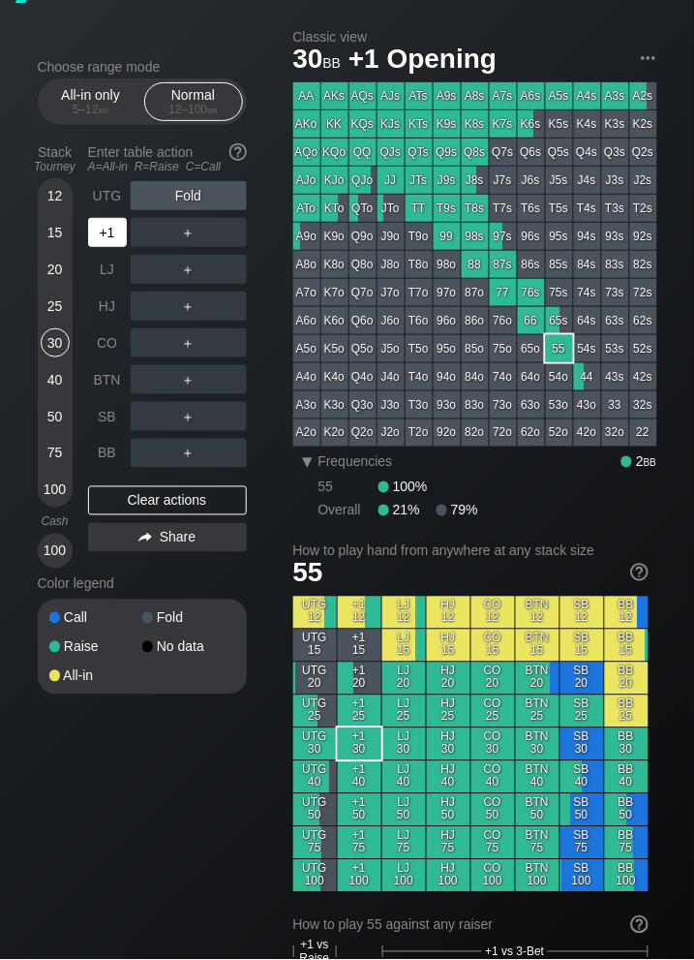
click at [100, 234] on div "+1" at bounding box center [107, 232] width 39 height 29
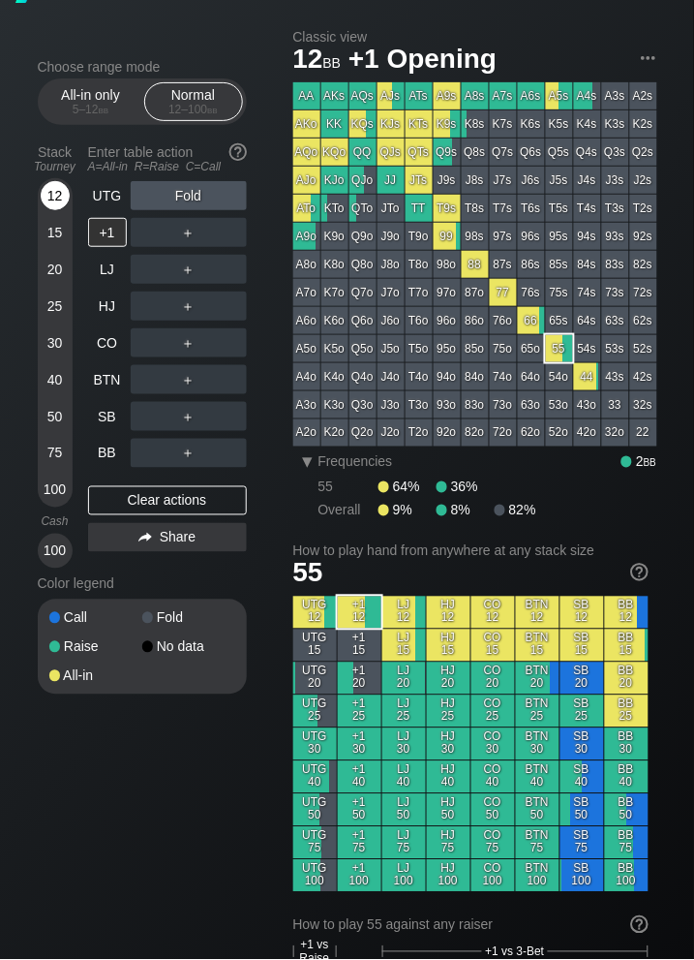
click at [54, 189] on div "12" at bounding box center [55, 195] width 29 height 29
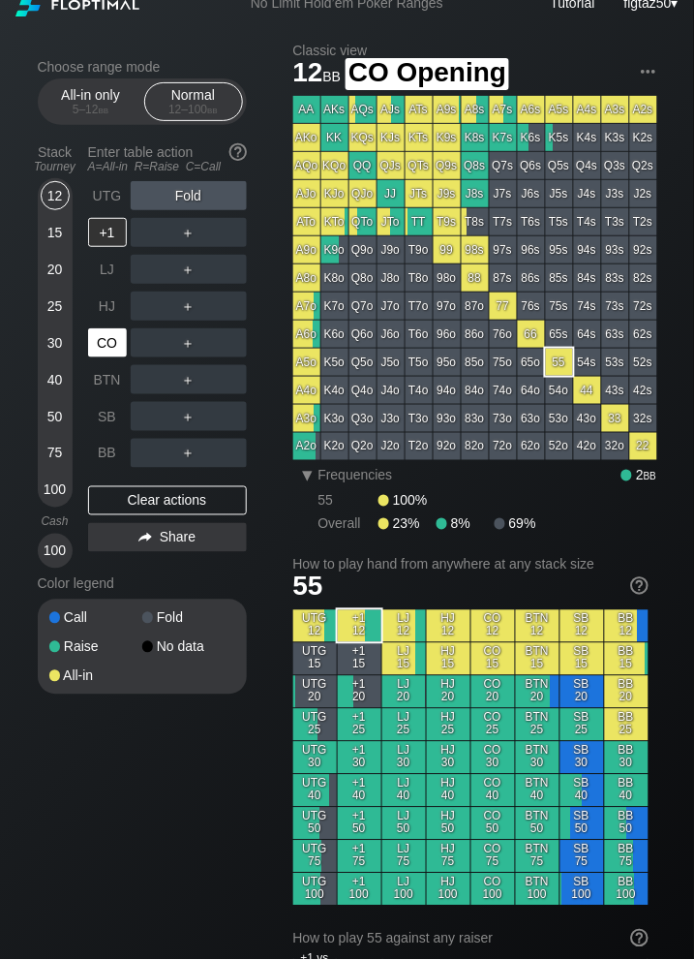
click at [106, 340] on div "CO" at bounding box center [107, 342] width 39 height 29
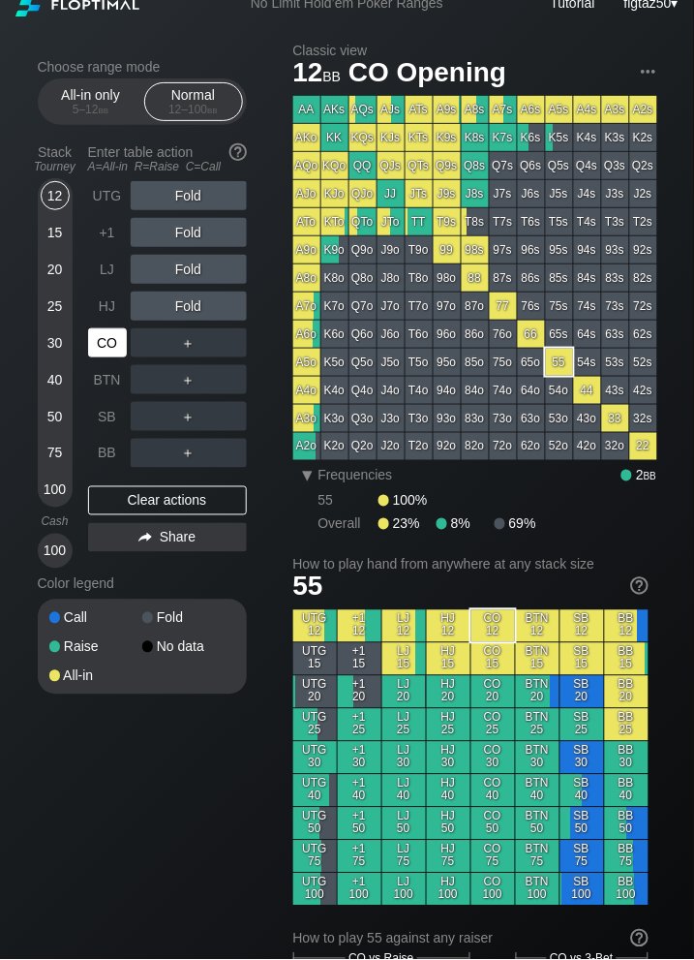
scroll to position [15, 0]
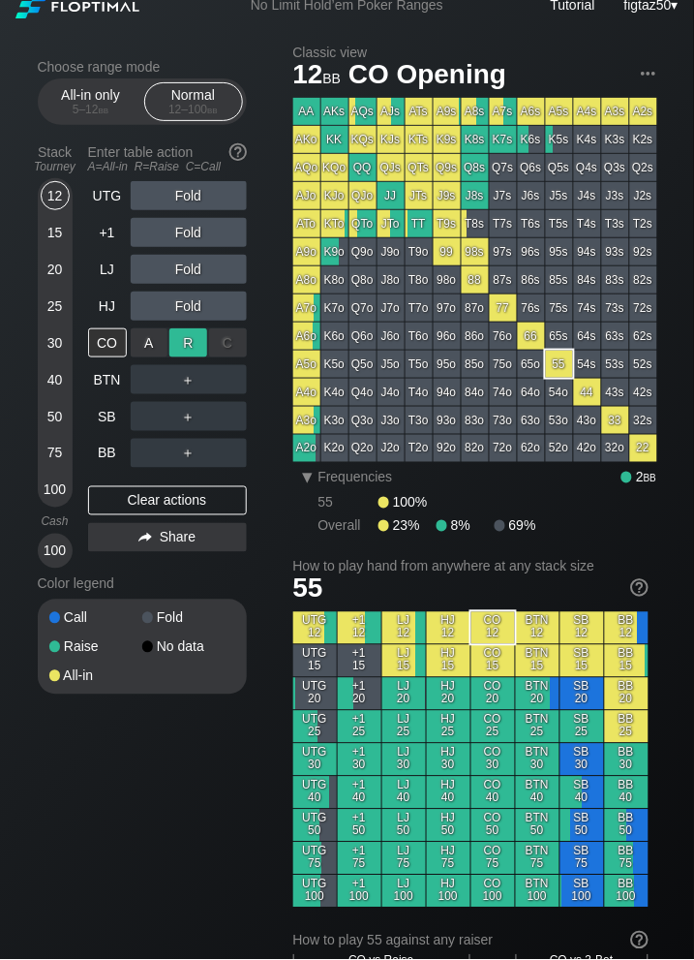
click at [185, 341] on div "R ✕" at bounding box center [188, 342] width 38 height 29
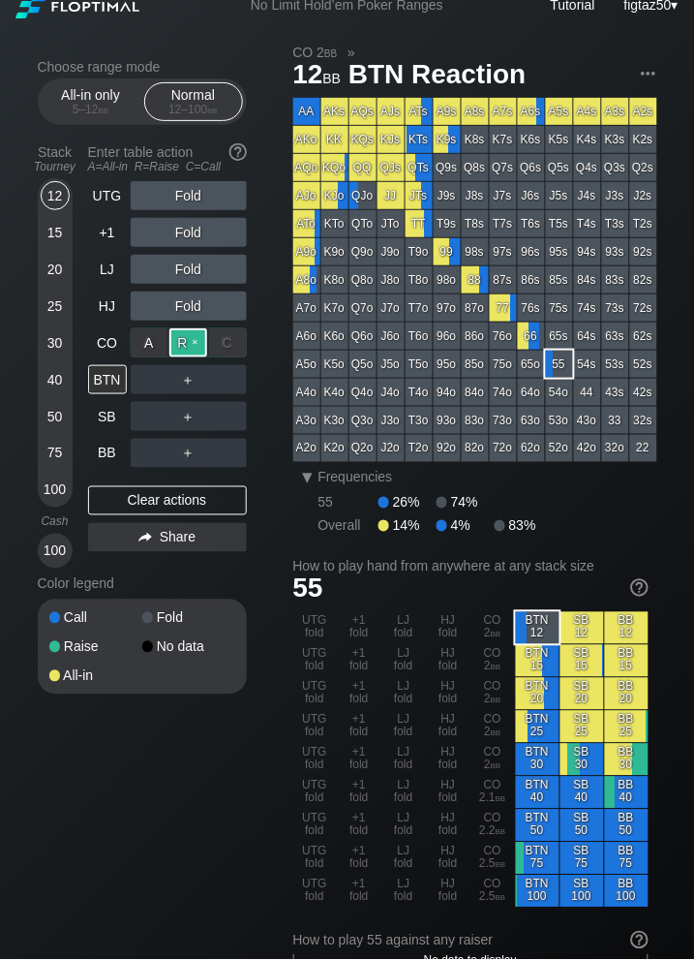
scroll to position [24, 0]
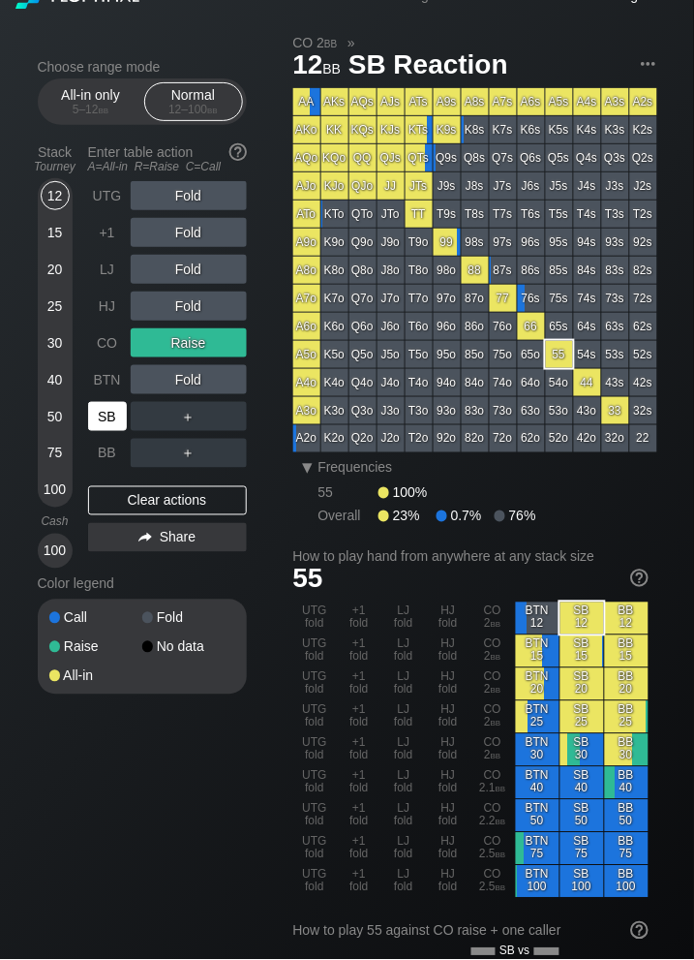
click at [107, 423] on div "SB" at bounding box center [107, 416] width 39 height 29
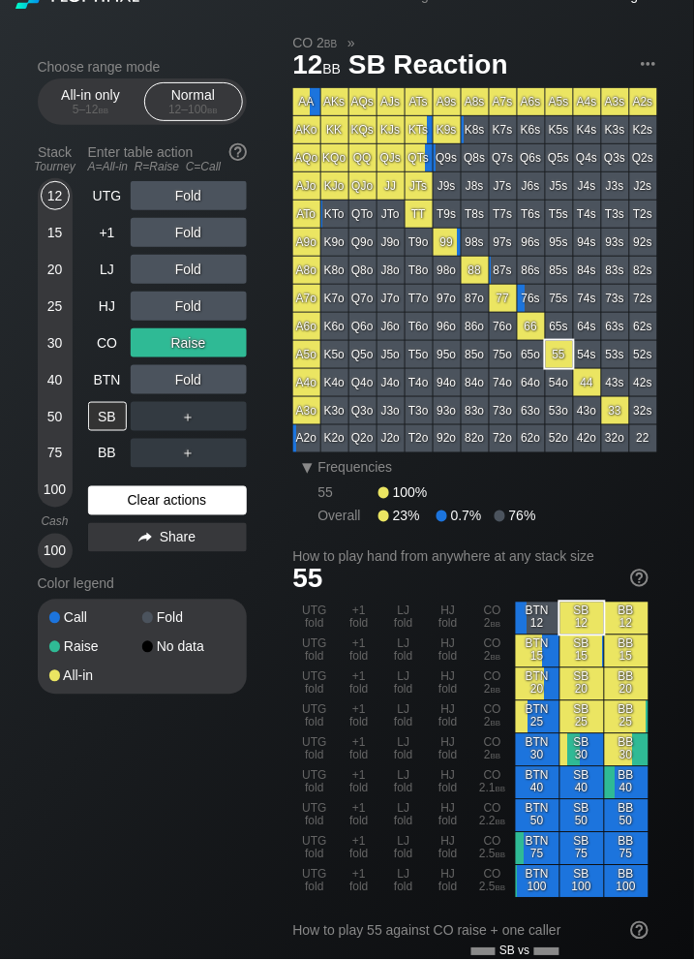
click at [159, 502] on div "Clear actions" at bounding box center [167, 500] width 159 height 29
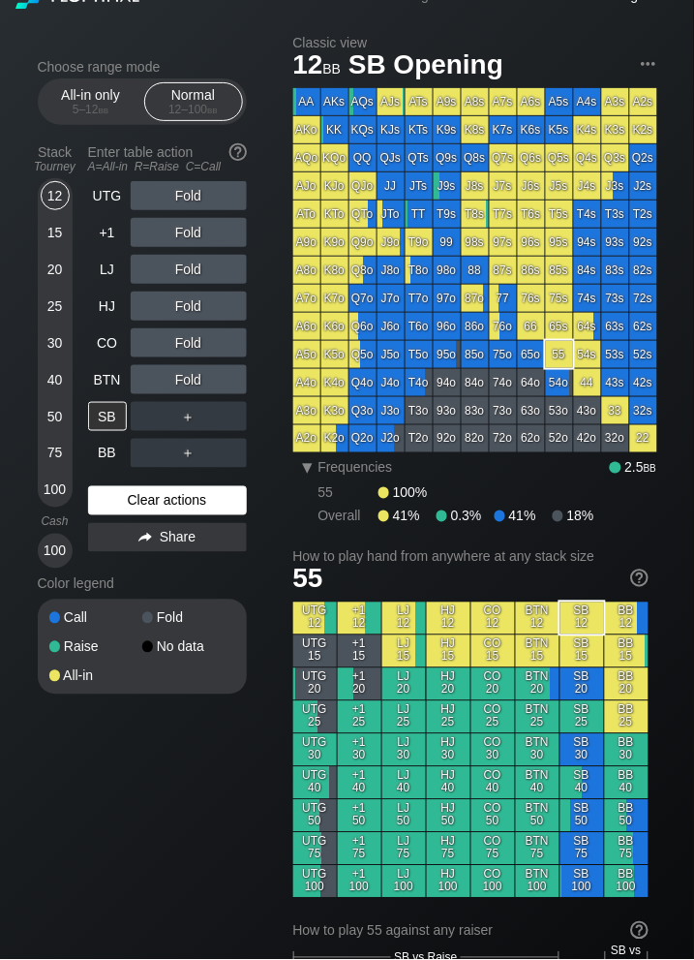
click at [159, 502] on div "Clear actions" at bounding box center [167, 500] width 159 height 29
click at [101, 411] on div "SB" at bounding box center [107, 416] width 39 height 29
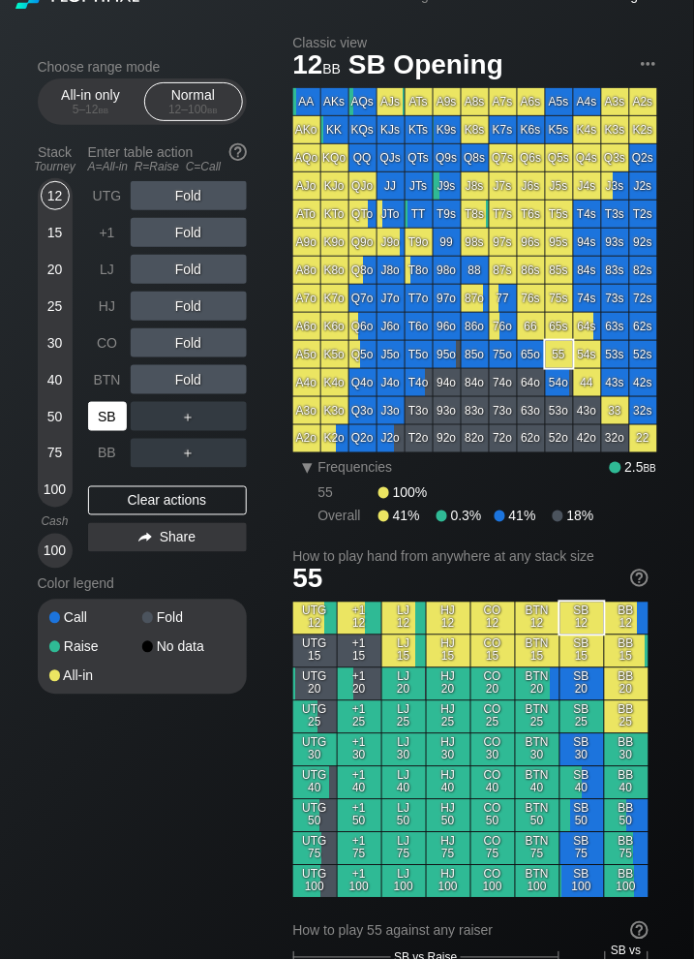
click at [101, 411] on div "SB" at bounding box center [107, 416] width 39 height 29
click at [104, 416] on div "SB" at bounding box center [107, 416] width 39 height 29
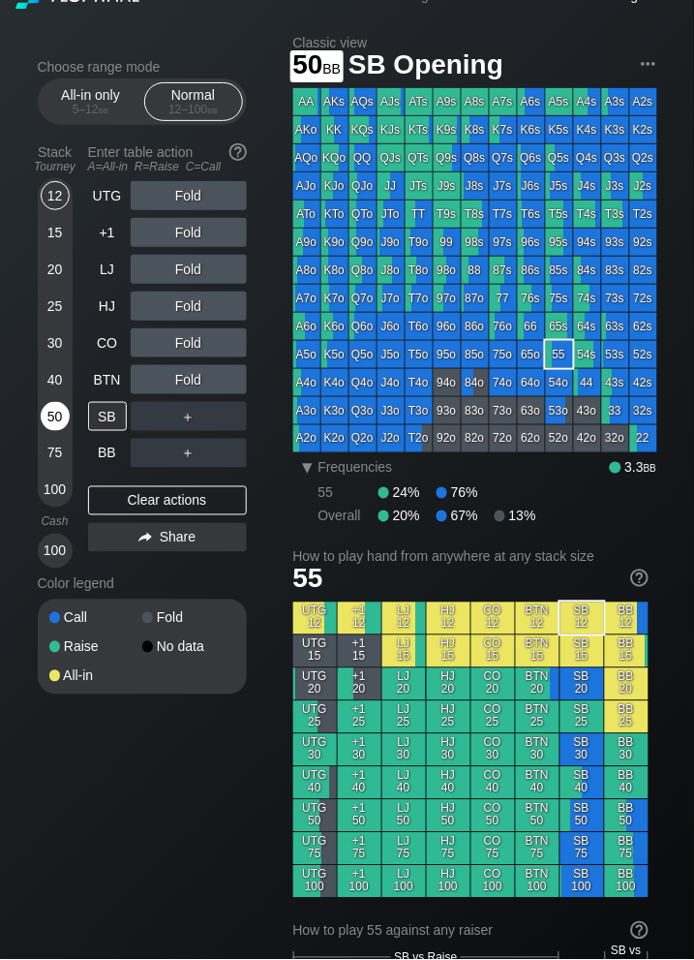
click at [55, 419] on div "50" at bounding box center [55, 416] width 29 height 29
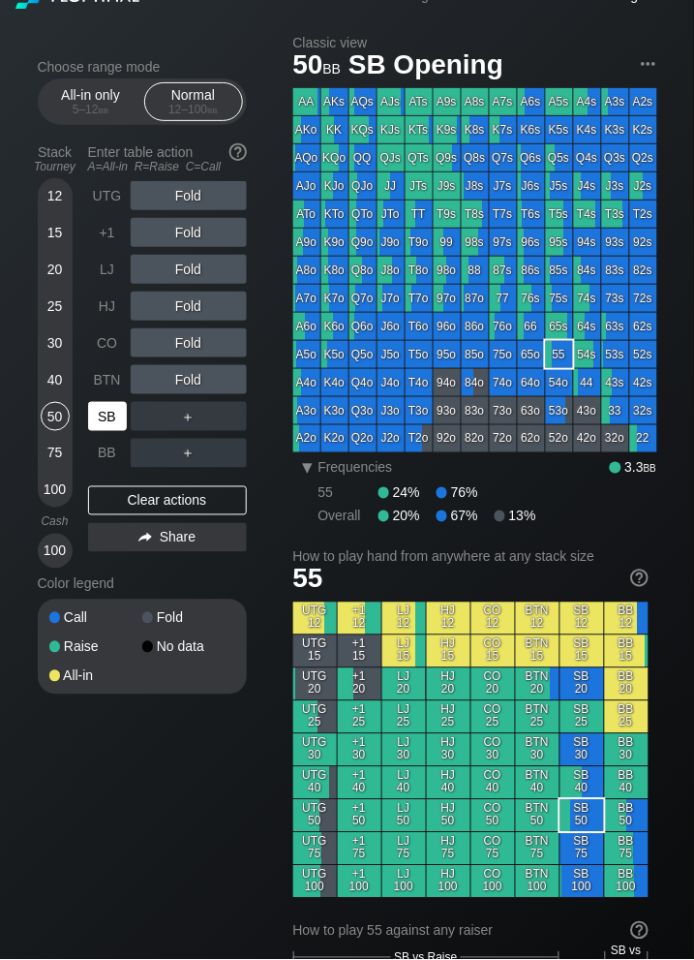
click at [98, 419] on div "SB" at bounding box center [107, 416] width 39 height 29
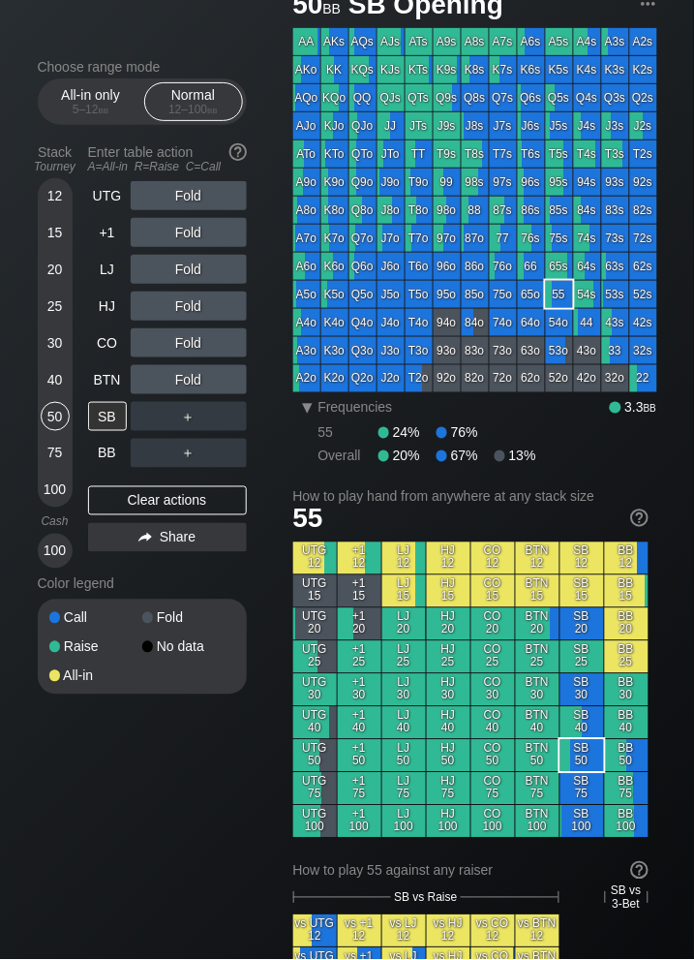
scroll to position [85, 0]
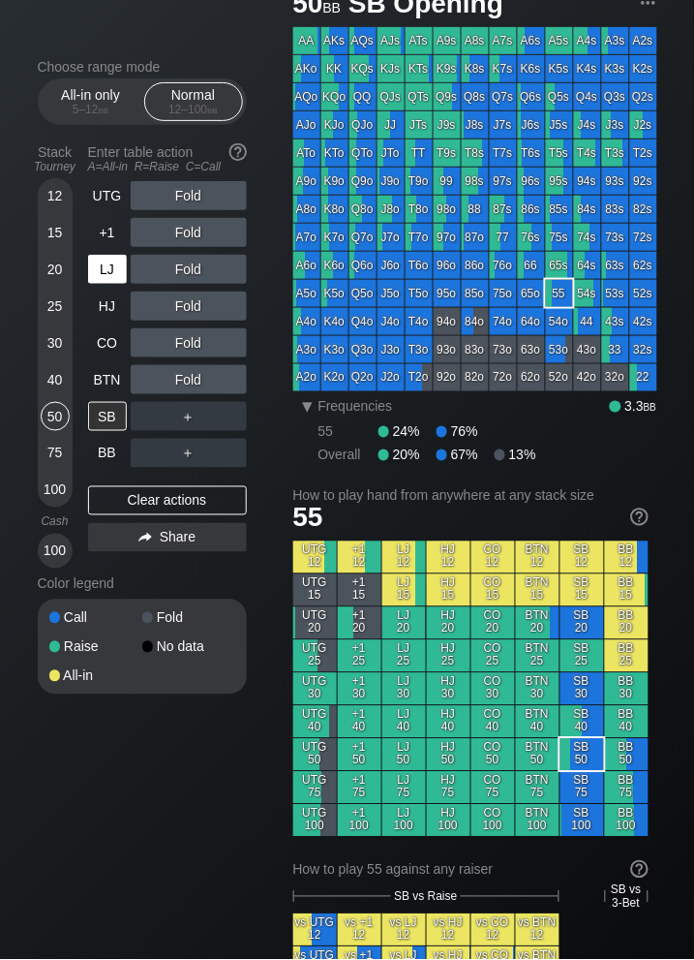
click at [107, 266] on div "LJ" at bounding box center [107, 269] width 39 height 29
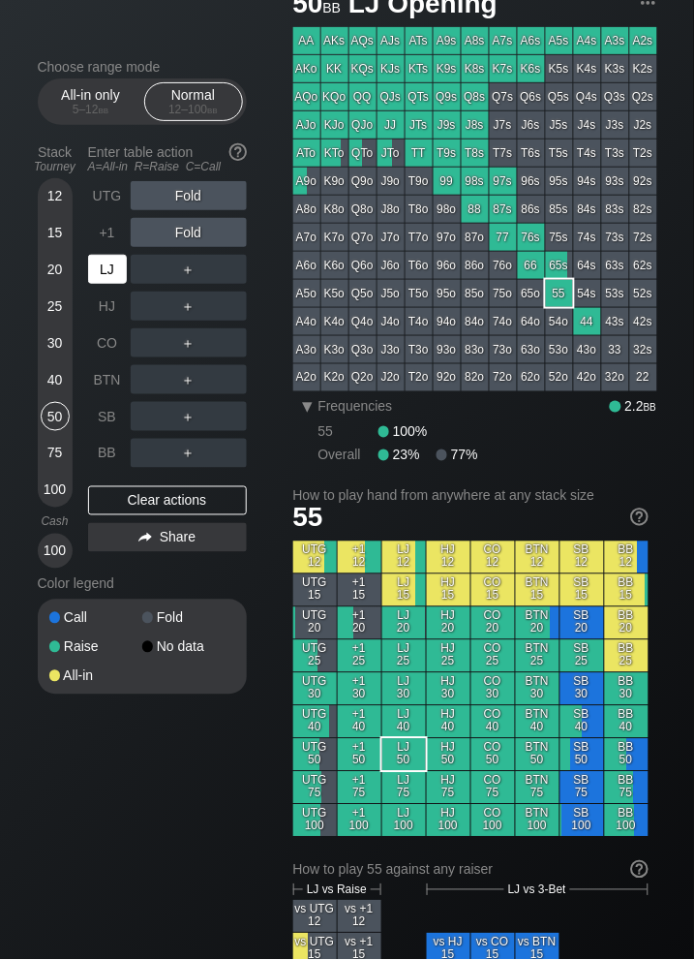
click at [107, 266] on div "LJ" at bounding box center [107, 269] width 39 height 29
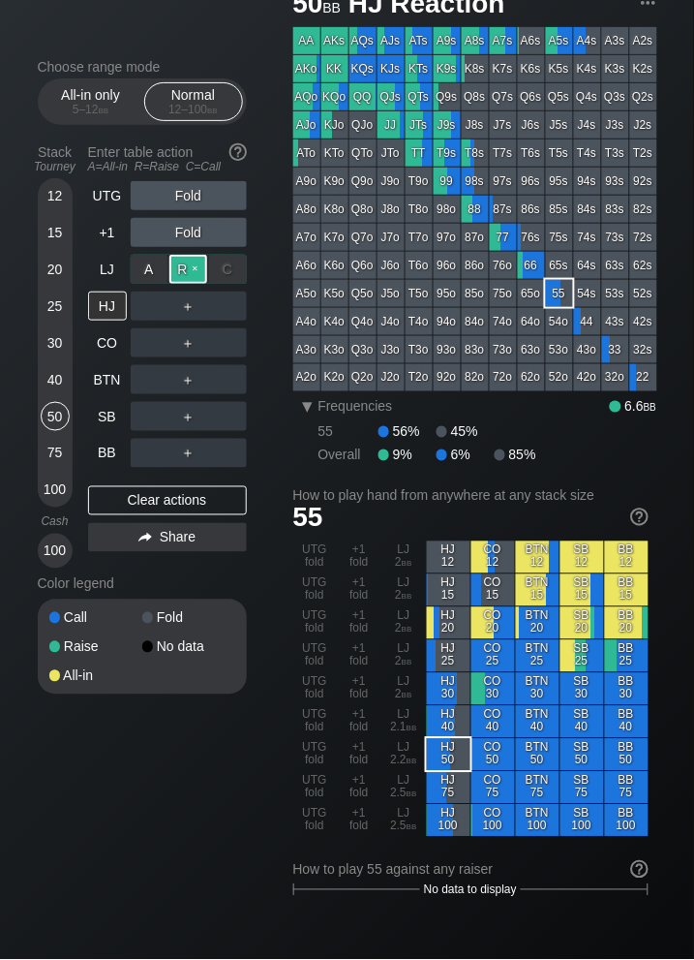
click at [184, 268] on div "R ✕" at bounding box center [188, 269] width 38 height 29
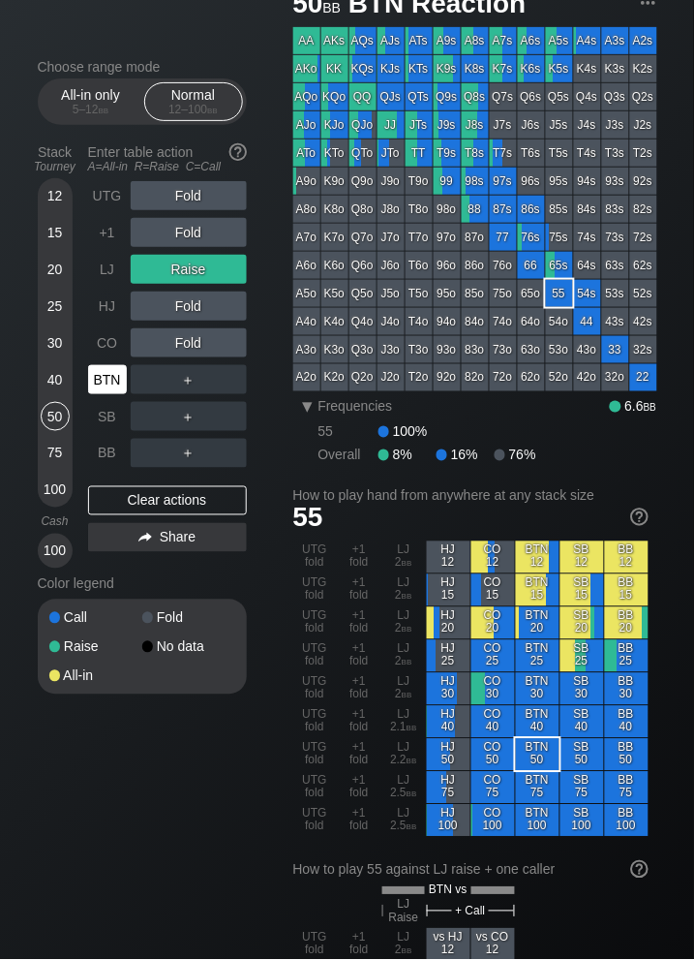
click at [110, 381] on div "BTN" at bounding box center [107, 379] width 39 height 29
click at [104, 378] on div "BTN" at bounding box center [107, 379] width 39 height 29
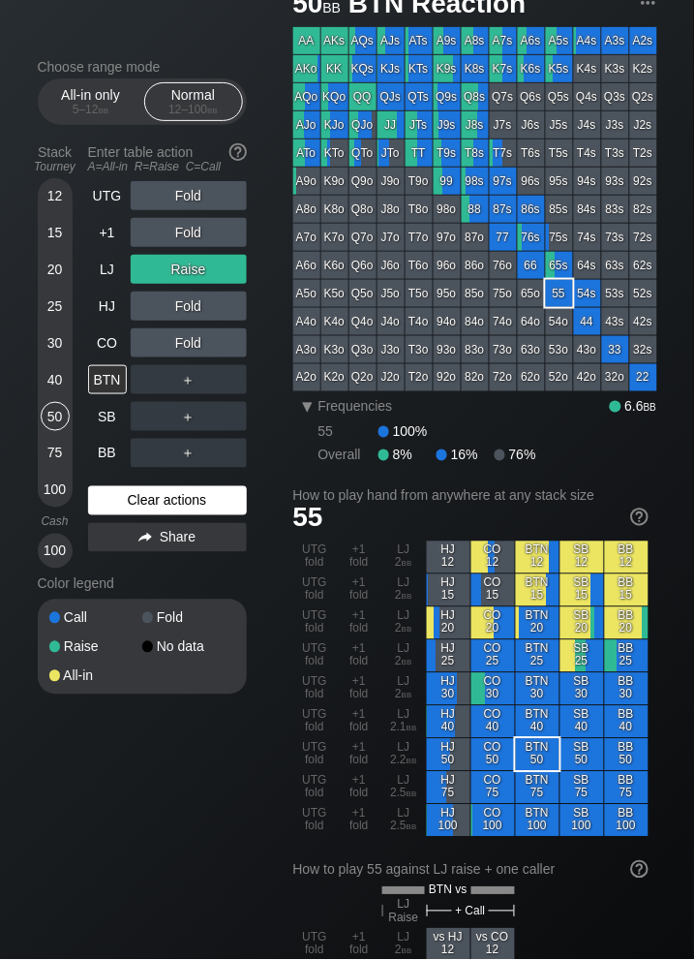
click at [196, 499] on div "Clear actions" at bounding box center [167, 500] width 159 height 29
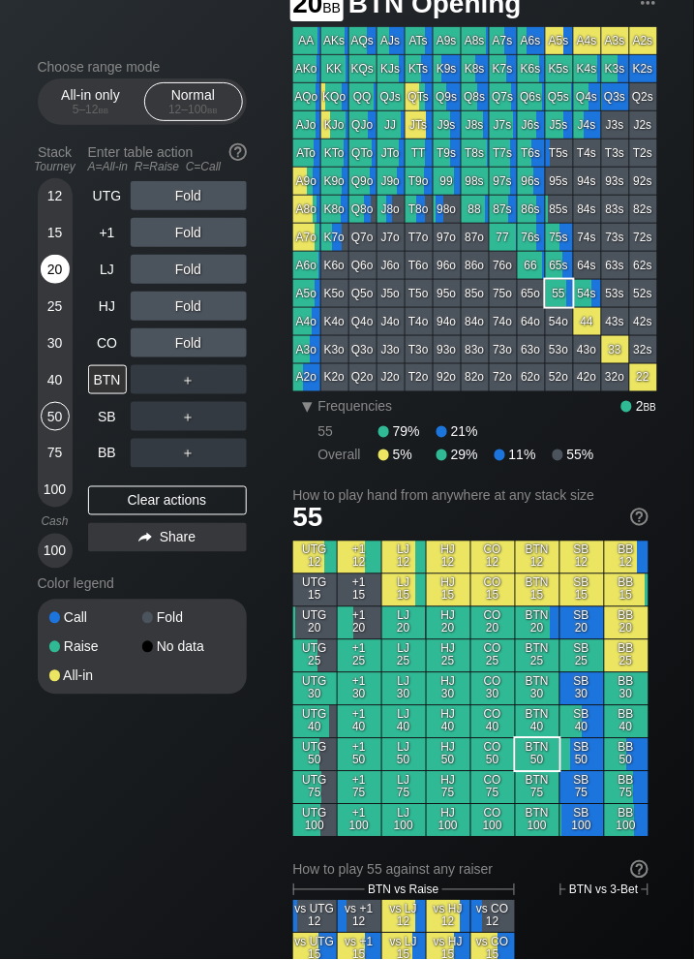
click at [48, 266] on div "20" at bounding box center [55, 269] width 29 height 29
click at [48, 267] on div "20" at bounding box center [55, 269] width 29 height 29
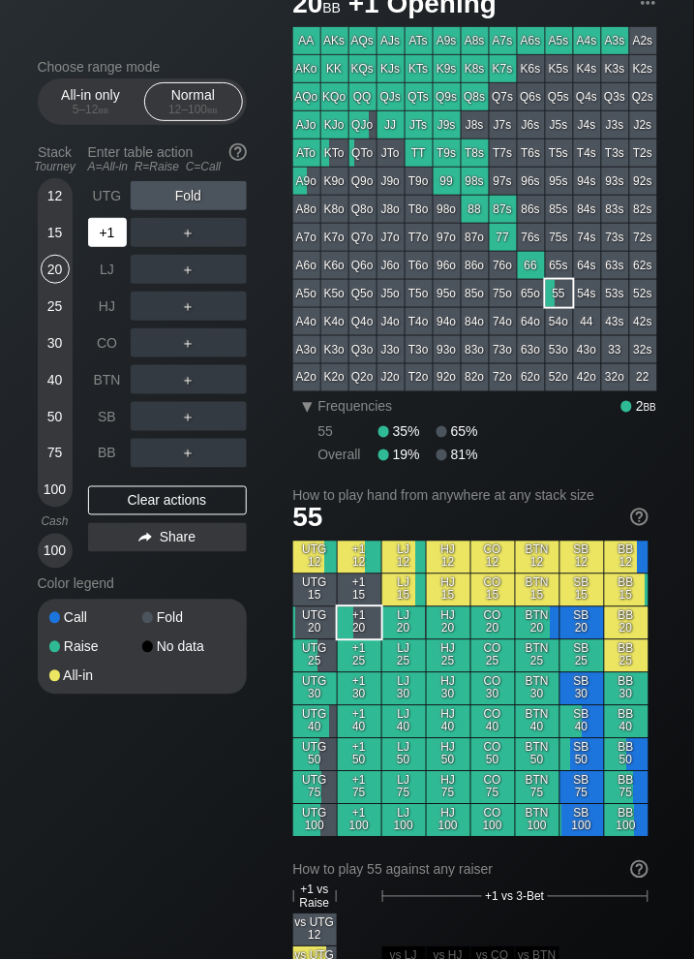
click at [103, 232] on div "+1" at bounding box center [107, 232] width 39 height 29
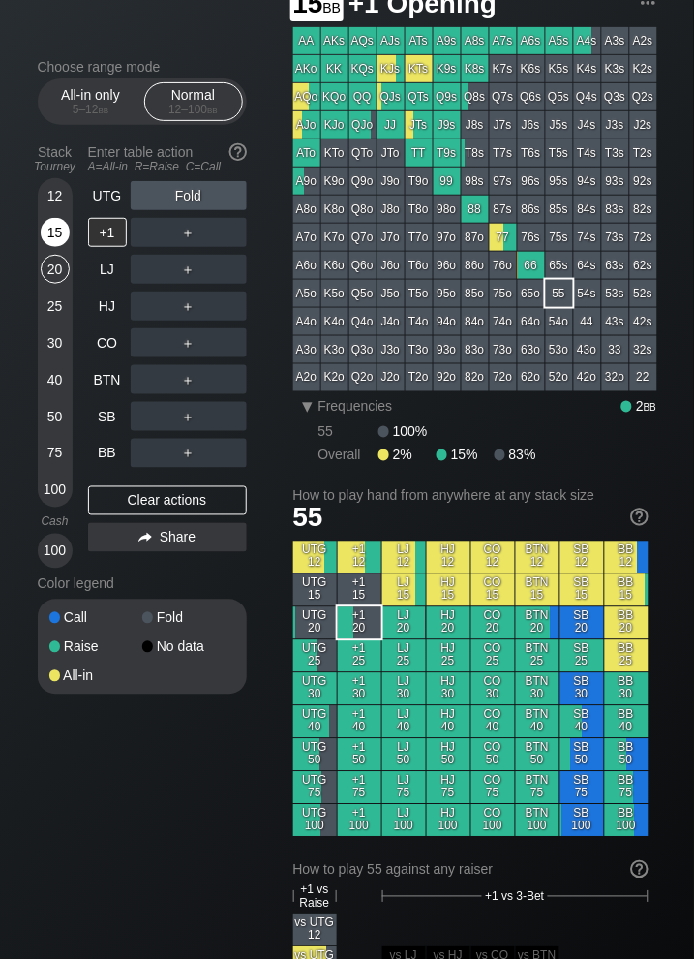
click at [56, 240] on div "15" at bounding box center [55, 232] width 29 height 29
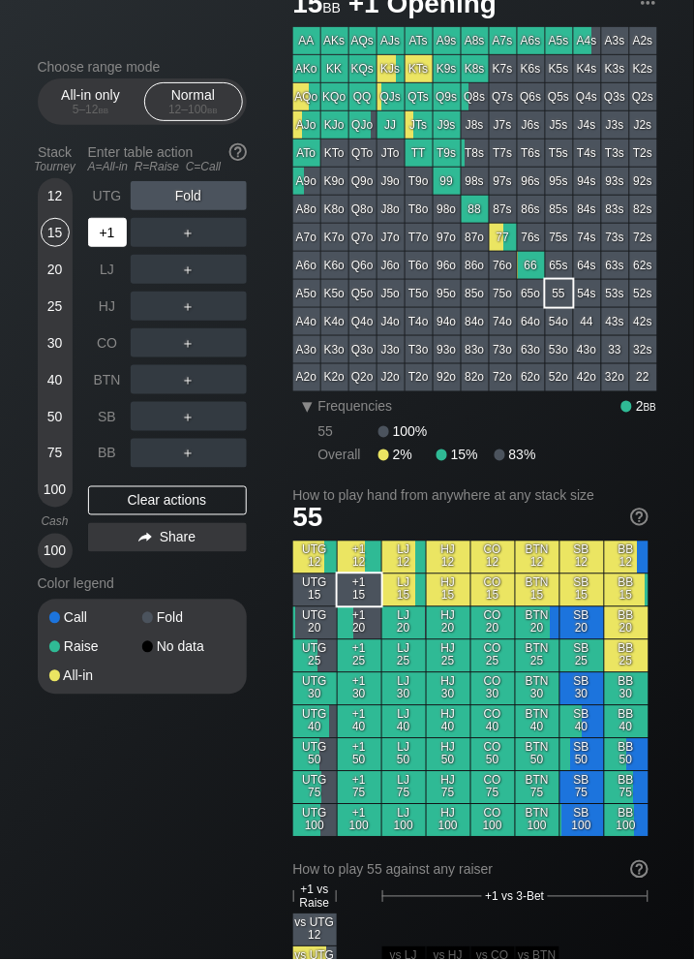
click at [98, 235] on div "+1" at bounding box center [107, 232] width 39 height 29
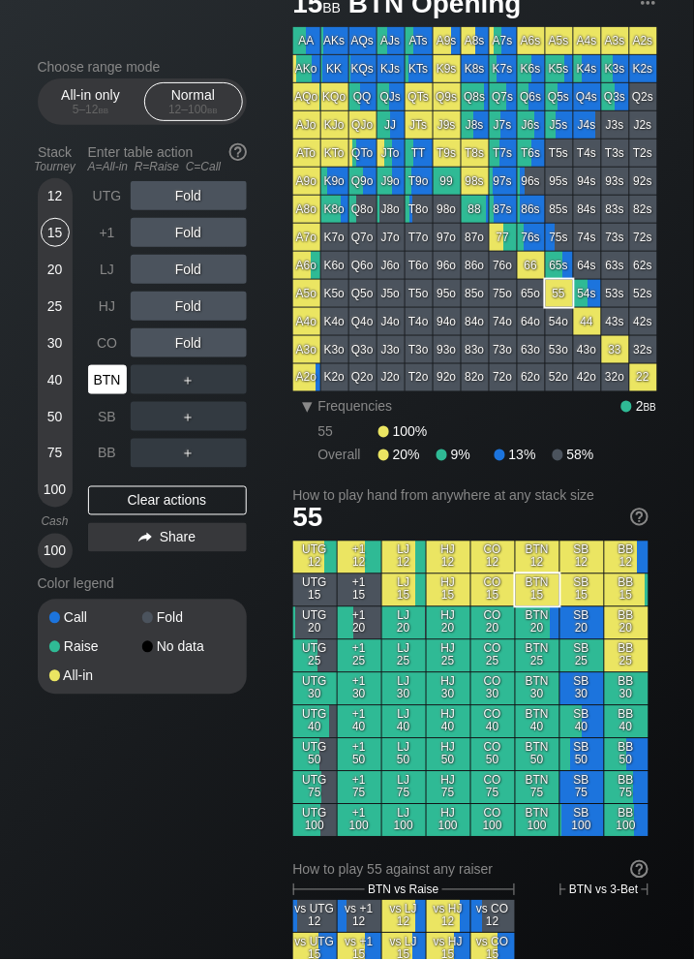
click at [114, 373] on div "BTN" at bounding box center [107, 379] width 39 height 29
click at [62, 229] on div "15" at bounding box center [55, 232] width 29 height 29
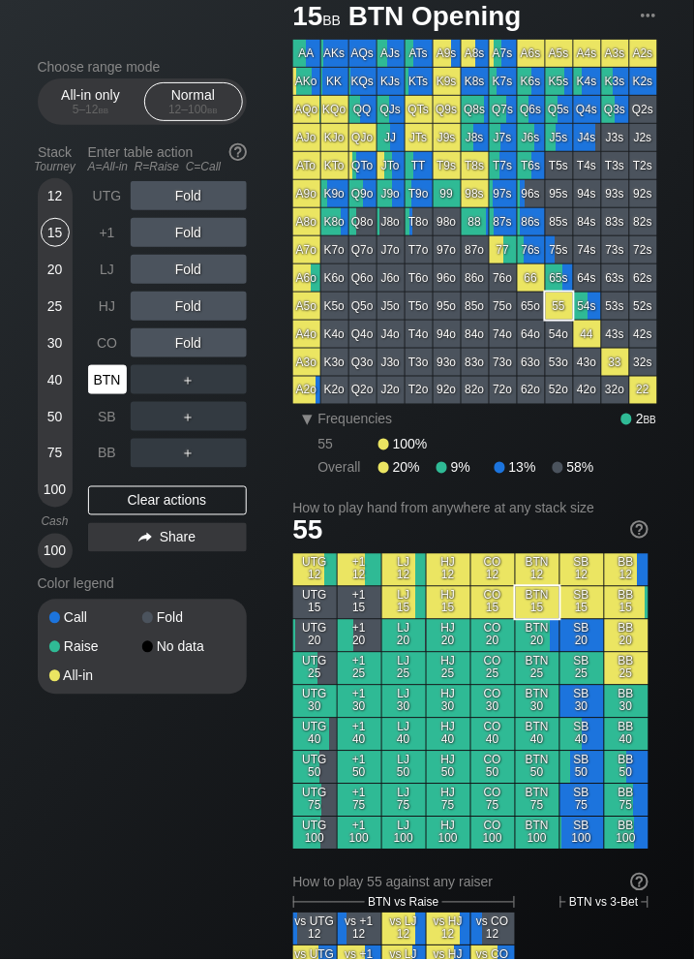
click at [114, 381] on div "BTN" at bounding box center [107, 379] width 39 height 29
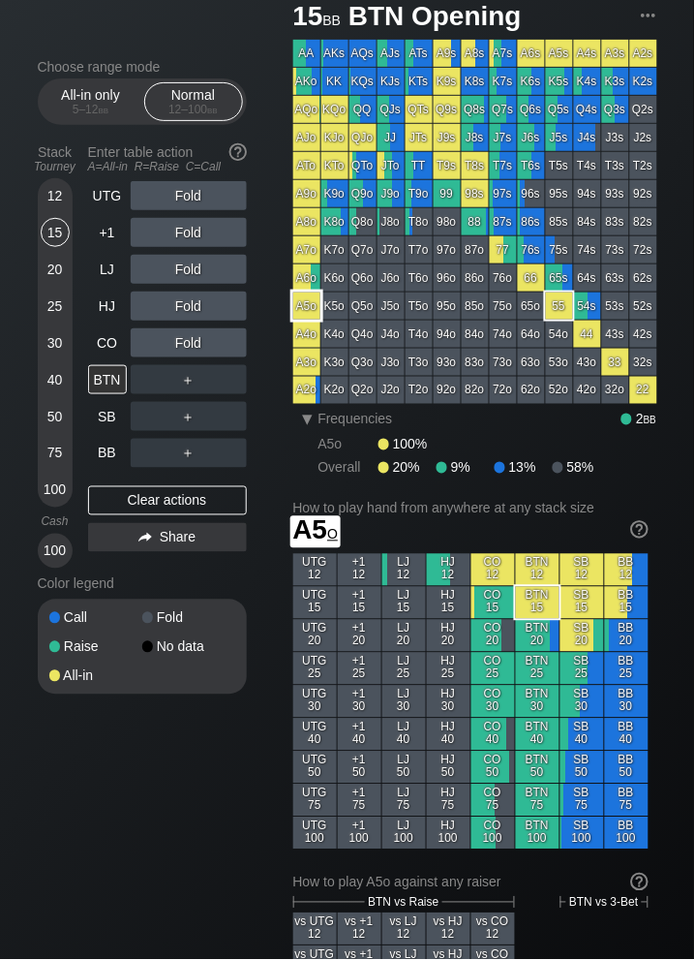
click at [309, 311] on div "A5o" at bounding box center [306, 305] width 27 height 27
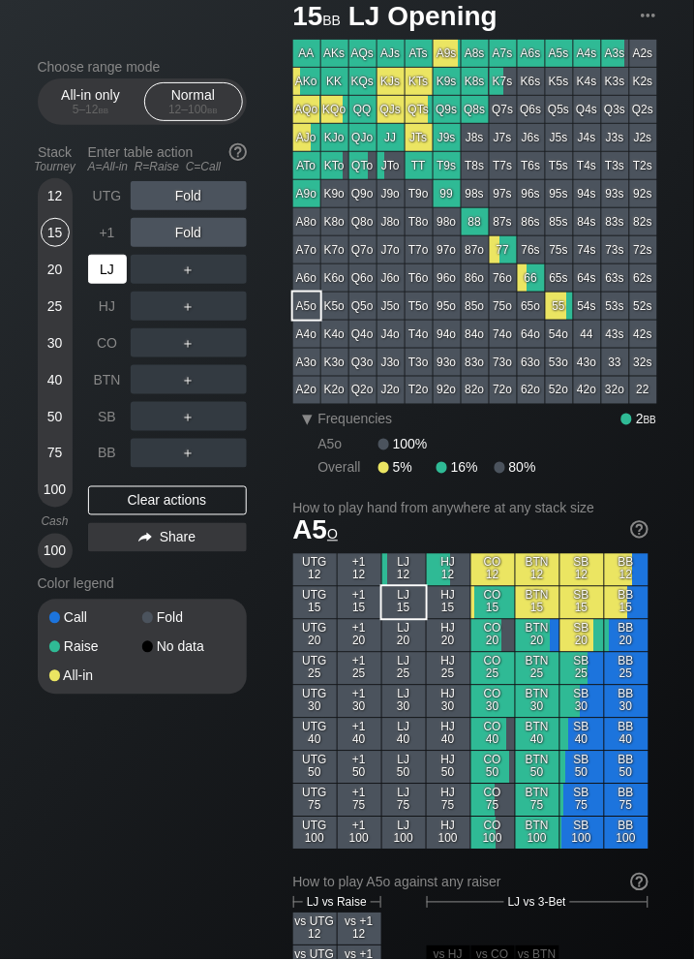
click at [107, 262] on div "LJ" at bounding box center [107, 269] width 39 height 29
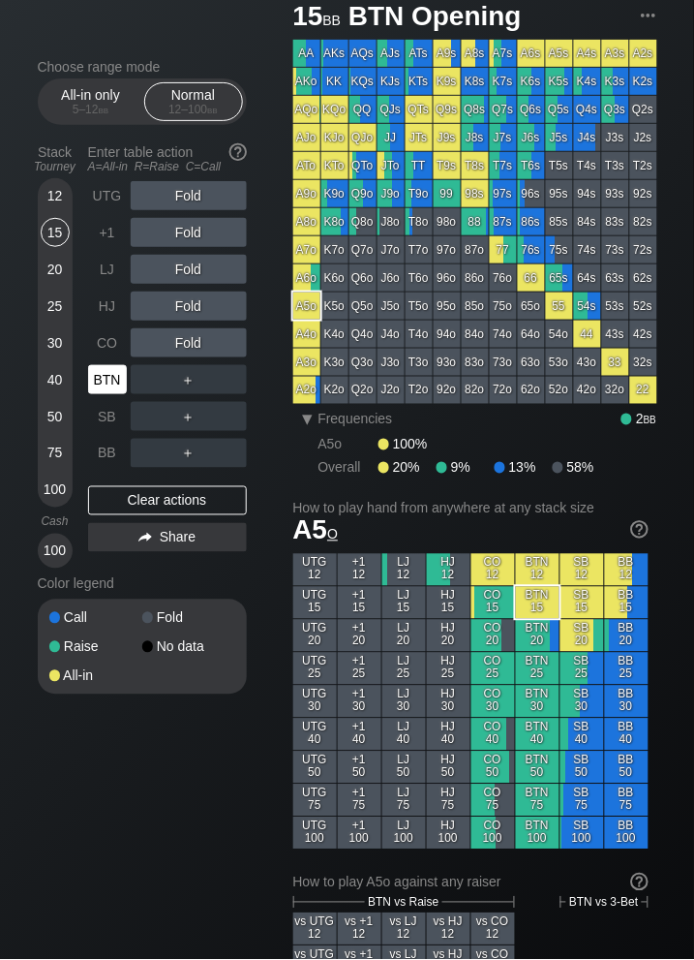
click at [123, 373] on div "BTN" at bounding box center [107, 379] width 39 height 29
click at [187, 94] on div "Normal 12 – 100 bb" at bounding box center [193, 101] width 89 height 37
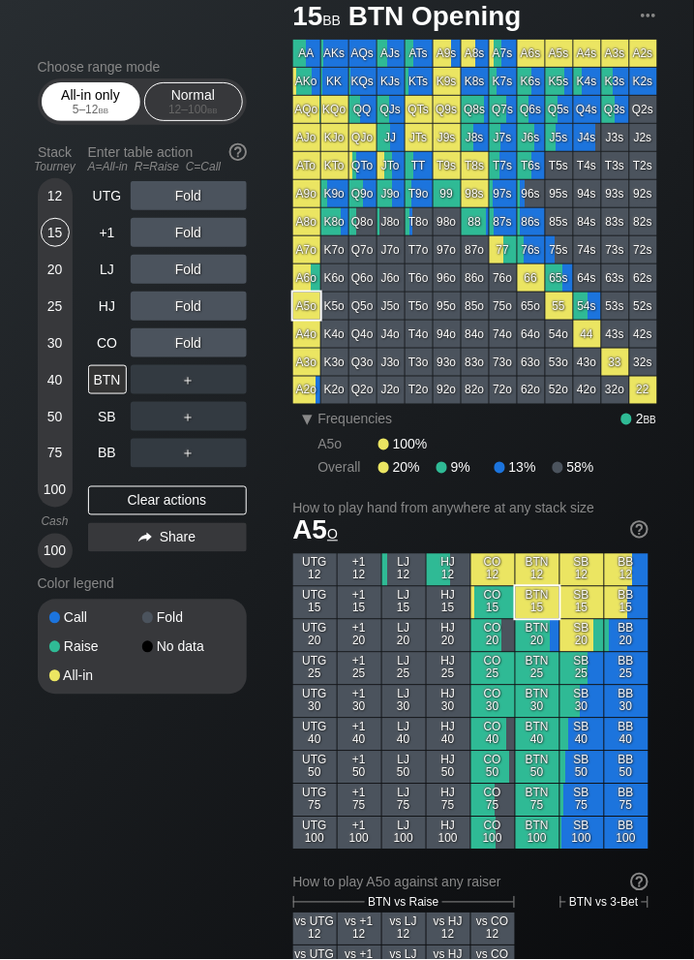
click at [103, 93] on div "All-in only 5 – 12 bb" at bounding box center [90, 101] width 89 height 37
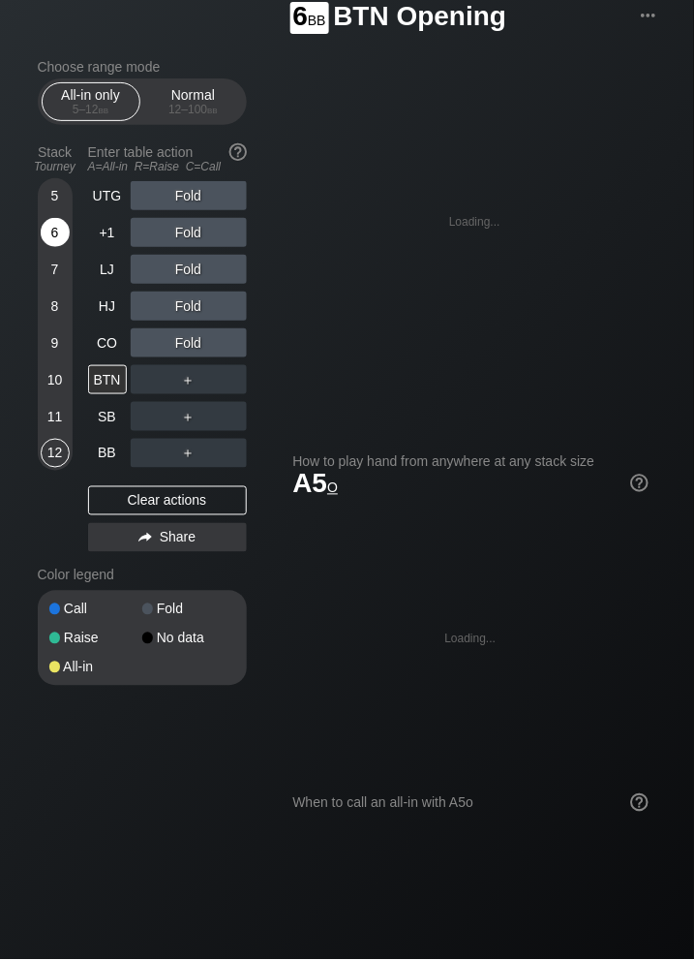
click at [56, 231] on div "6" at bounding box center [55, 232] width 29 height 29
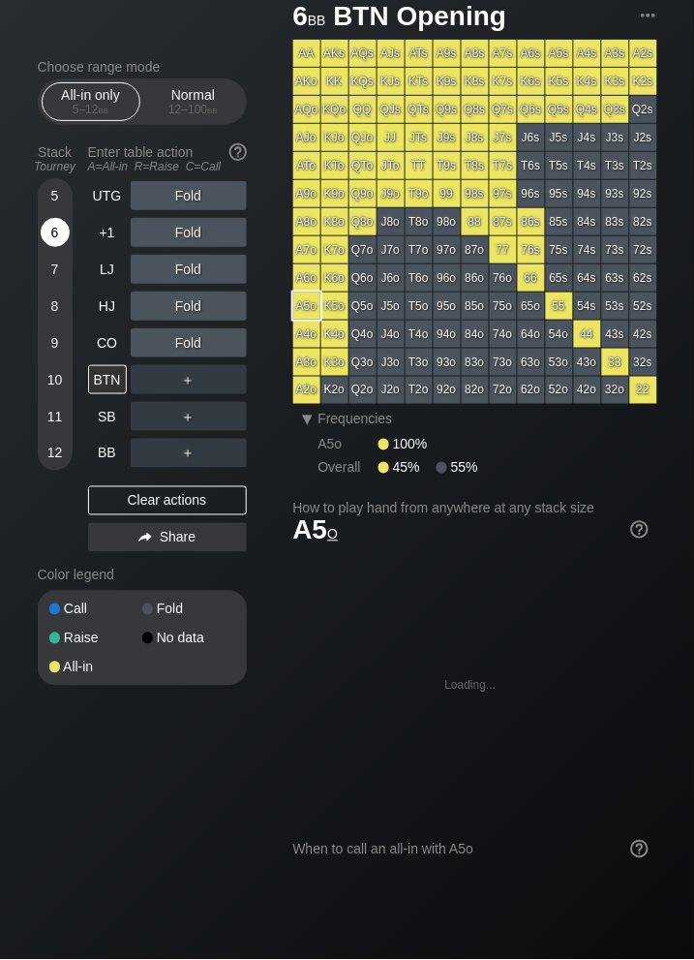
click at [56, 231] on div "6" at bounding box center [55, 232] width 29 height 29
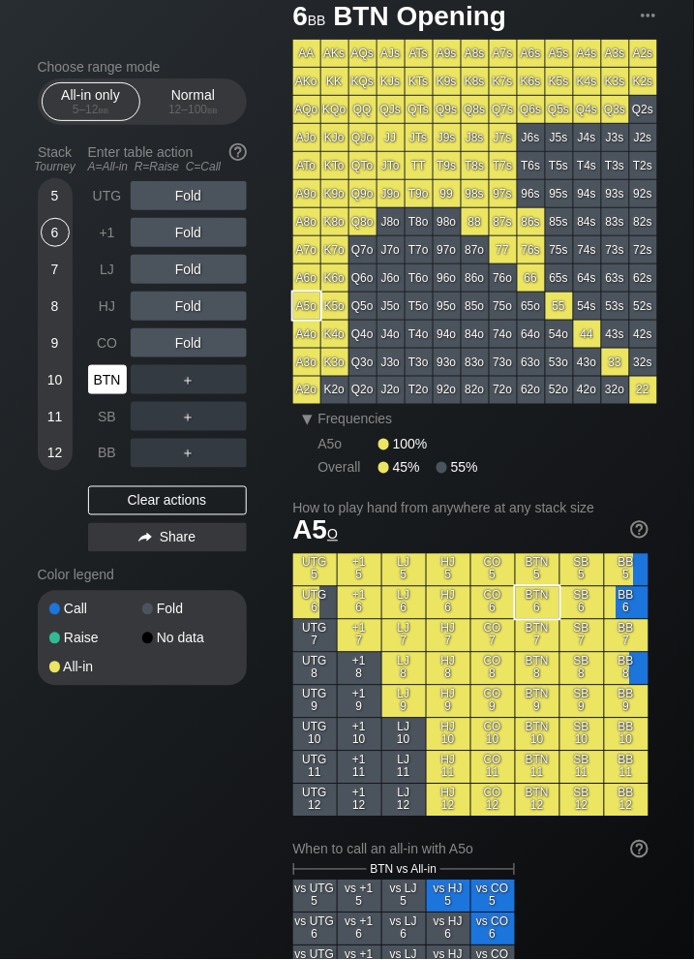
click at [111, 382] on div "BTN" at bounding box center [107, 379] width 39 height 29
click at [111, 381] on div "BTN" at bounding box center [107, 379] width 39 height 29
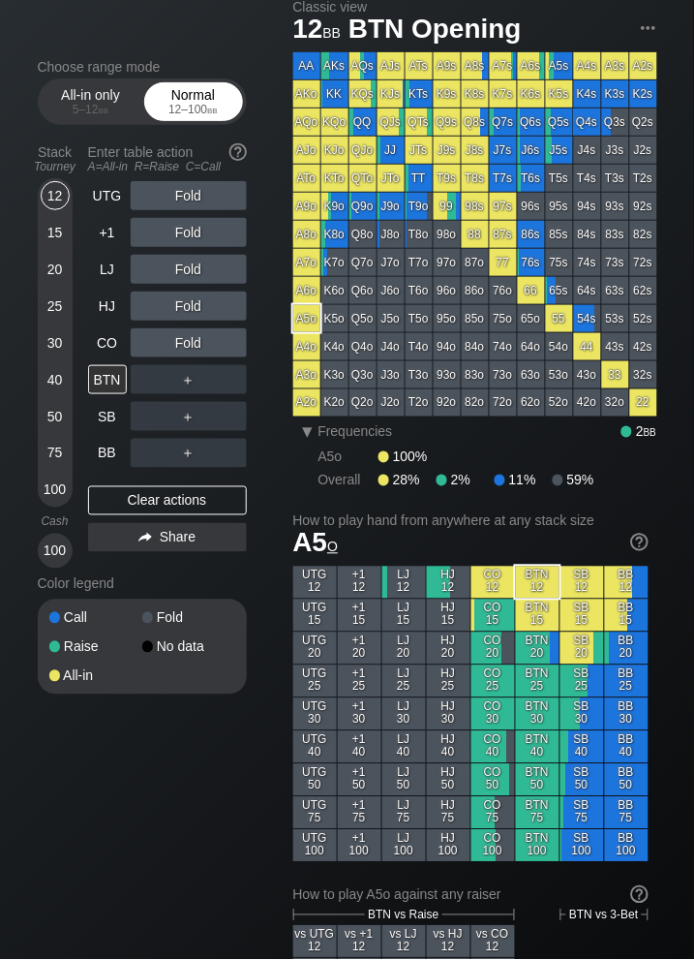
click at [176, 105] on div "12 – 100 bb" at bounding box center [193, 110] width 81 height 14
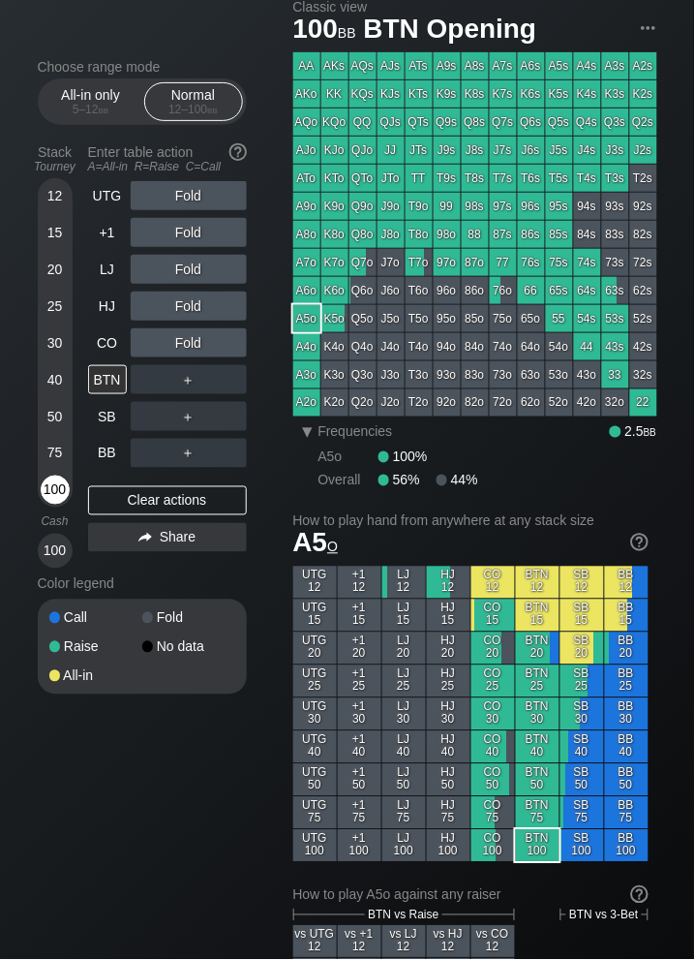
click at [58, 486] on div "100" at bounding box center [55, 489] width 29 height 29
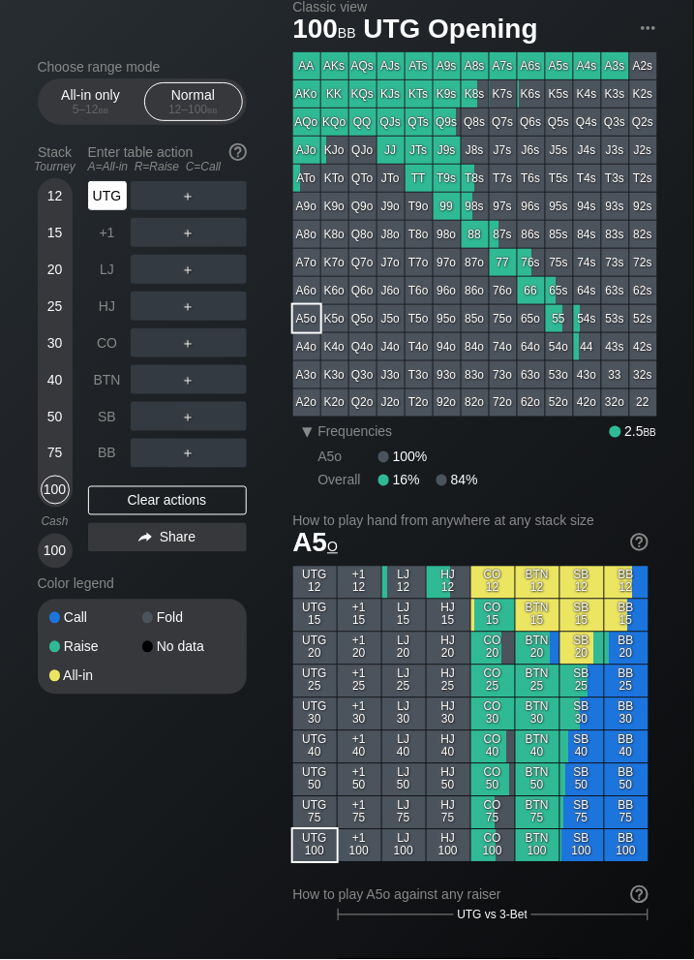
click at [105, 191] on div "UTG" at bounding box center [107, 195] width 39 height 29
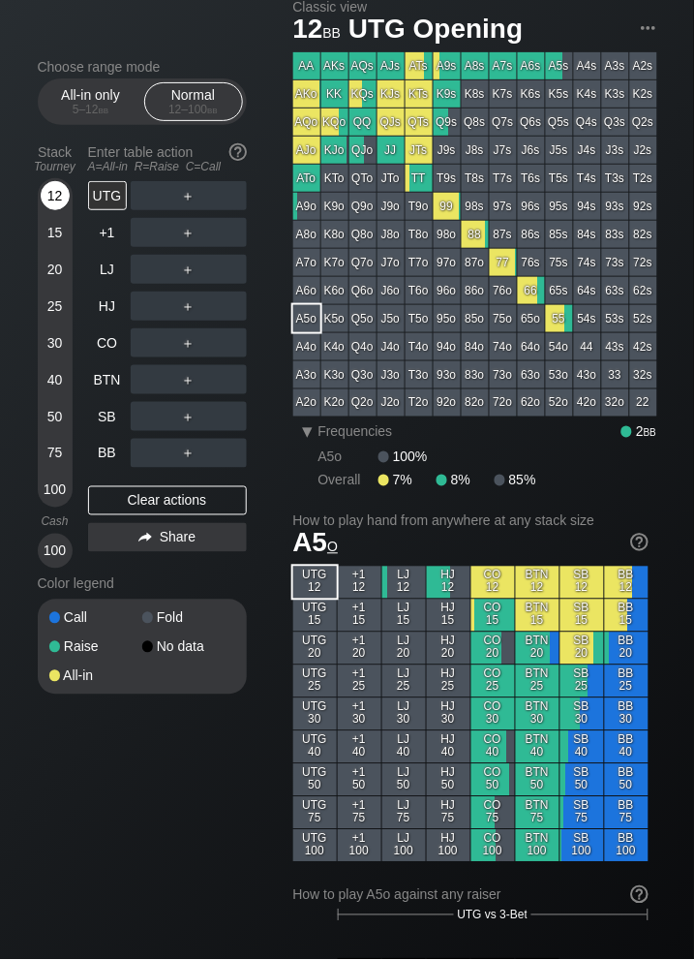
click at [58, 199] on div "12" at bounding box center [55, 195] width 29 height 29
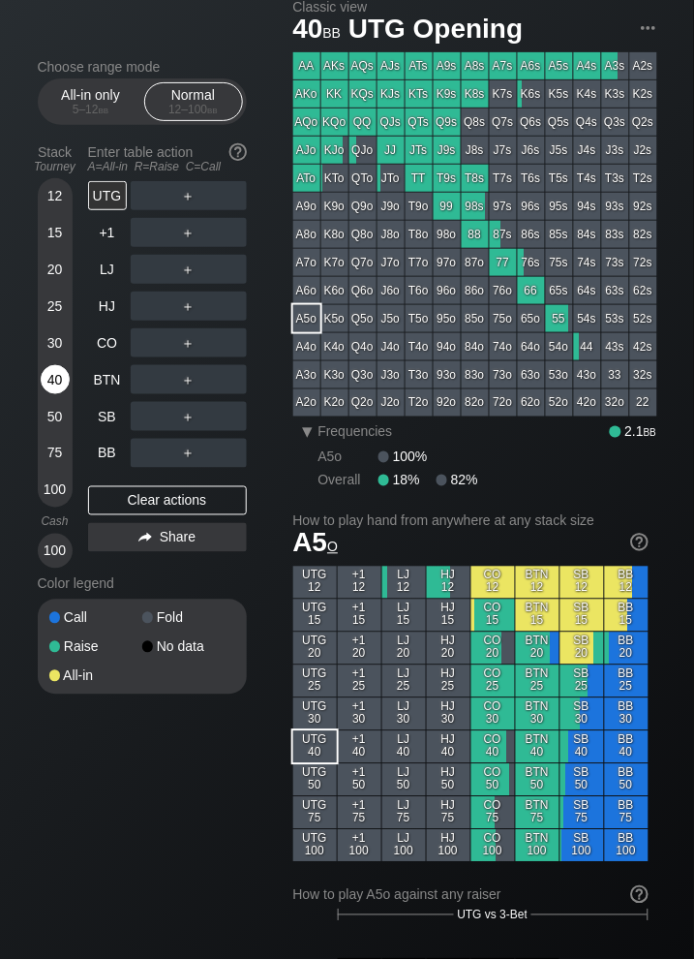
click at [58, 380] on div "40" at bounding box center [55, 379] width 29 height 29
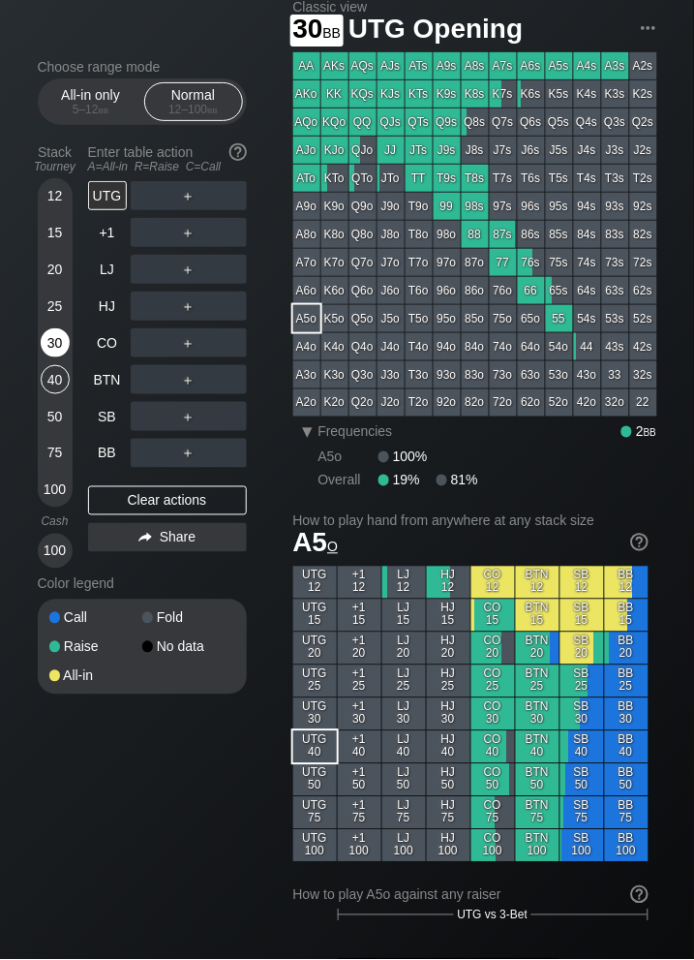
click at [57, 341] on div "30" at bounding box center [55, 342] width 29 height 29
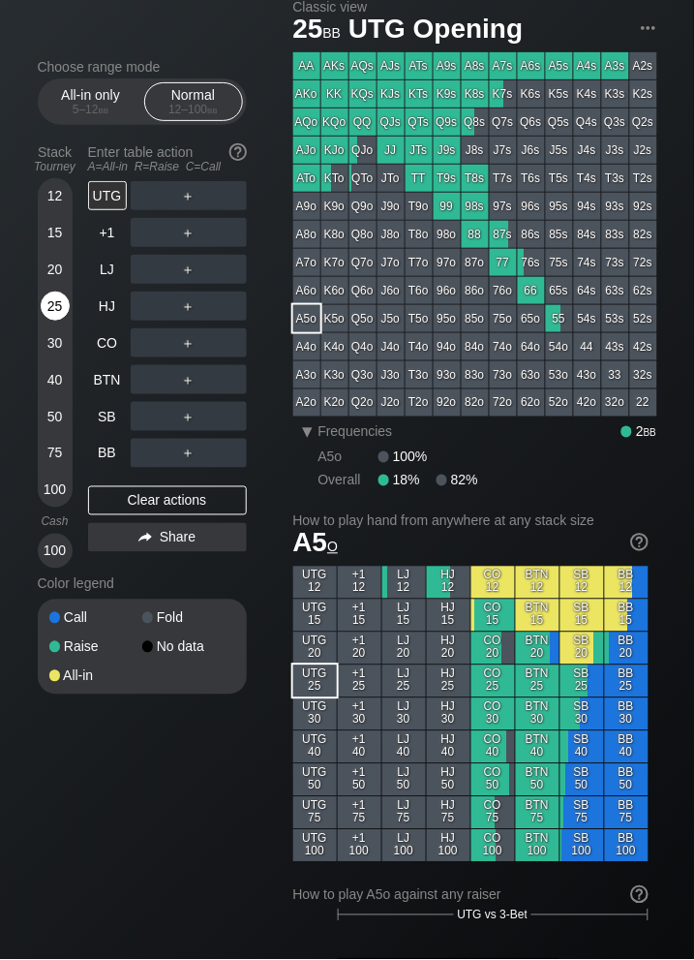
click at [57, 291] on div "25" at bounding box center [55, 309] width 29 height 37
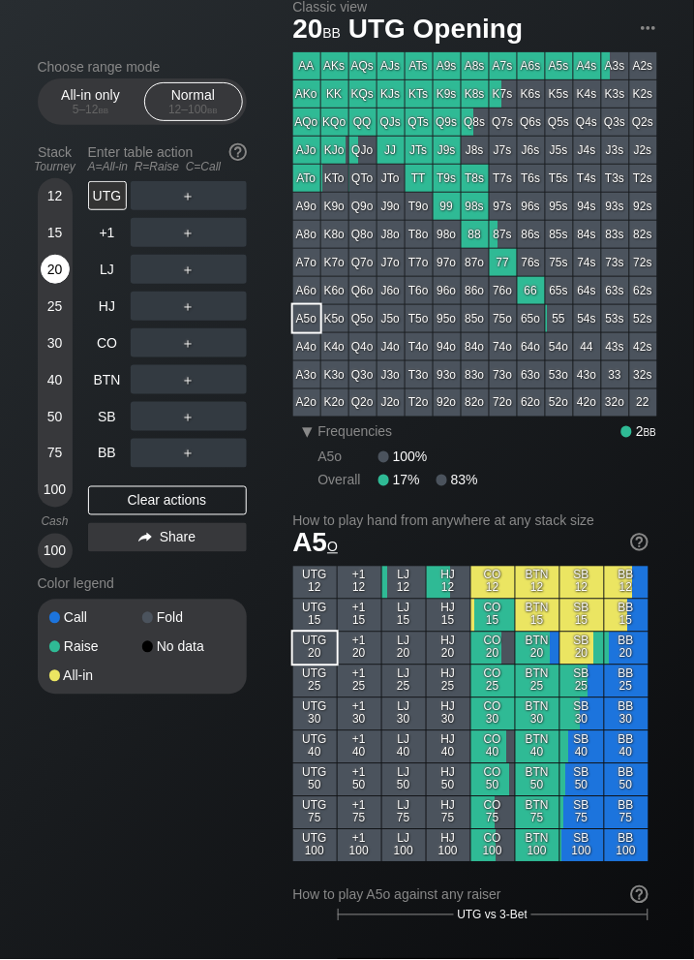
click at [56, 267] on div "20" at bounding box center [55, 269] width 29 height 29
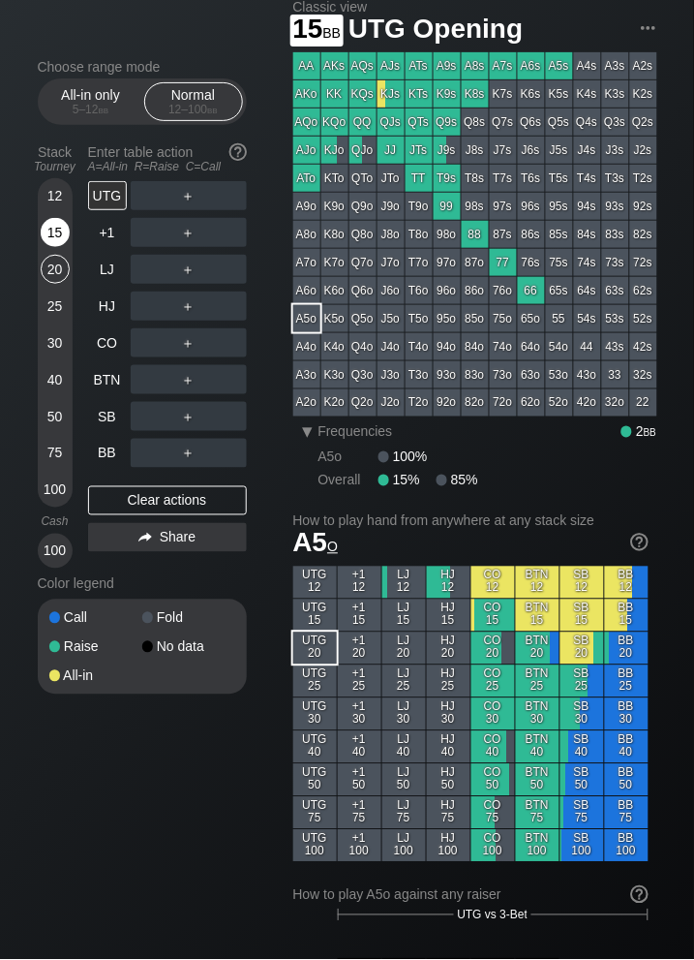
click at [58, 225] on div "15" at bounding box center [55, 232] width 29 height 29
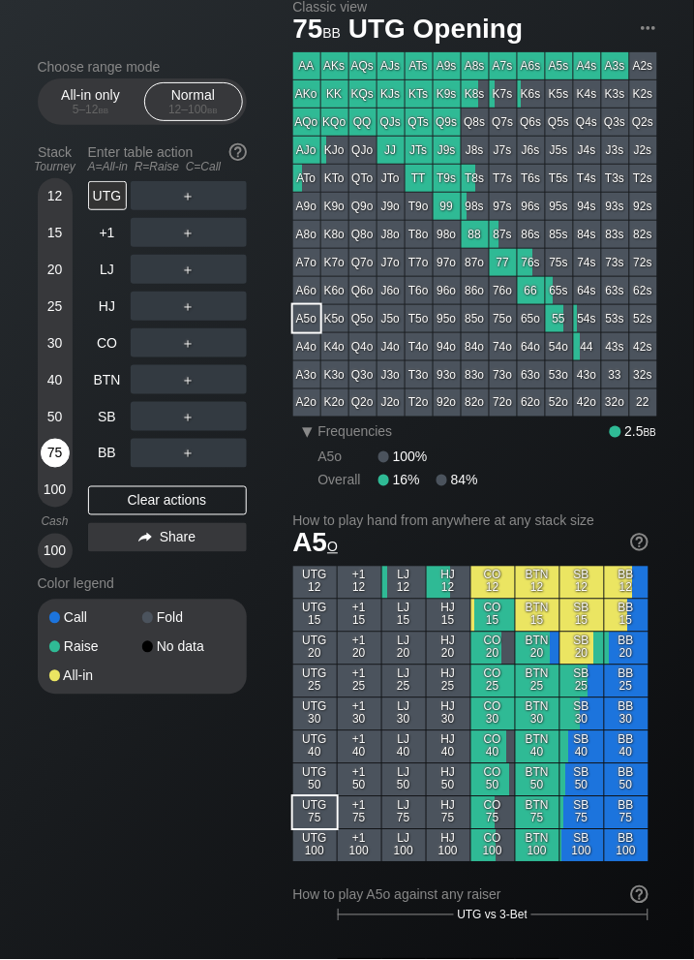
click at [58, 455] on div "75" at bounding box center [55, 453] width 29 height 29
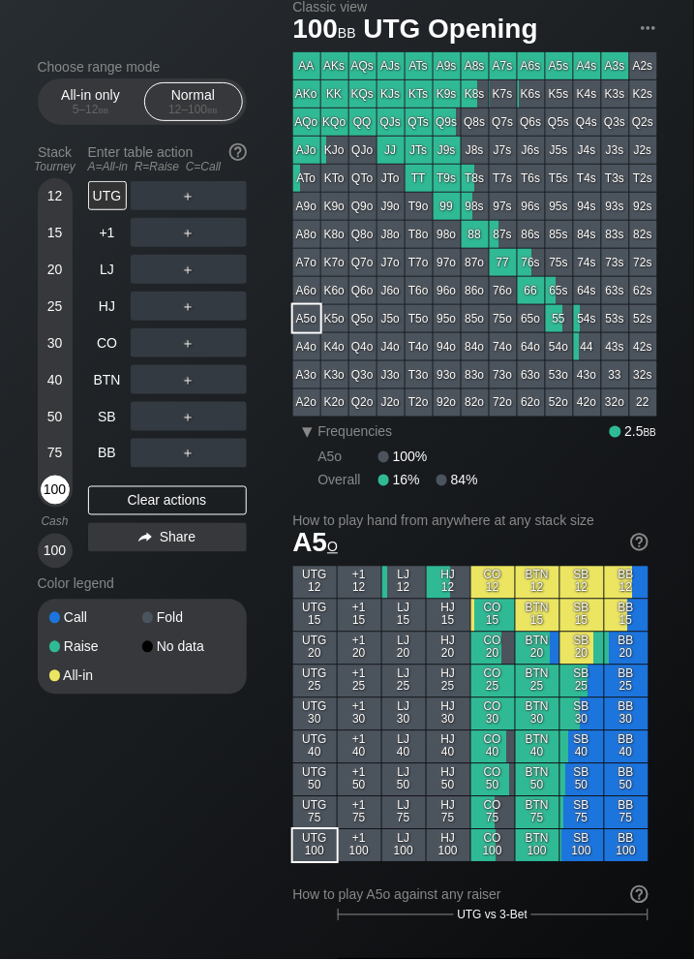
click at [50, 496] on div "100" at bounding box center [55, 489] width 29 height 29
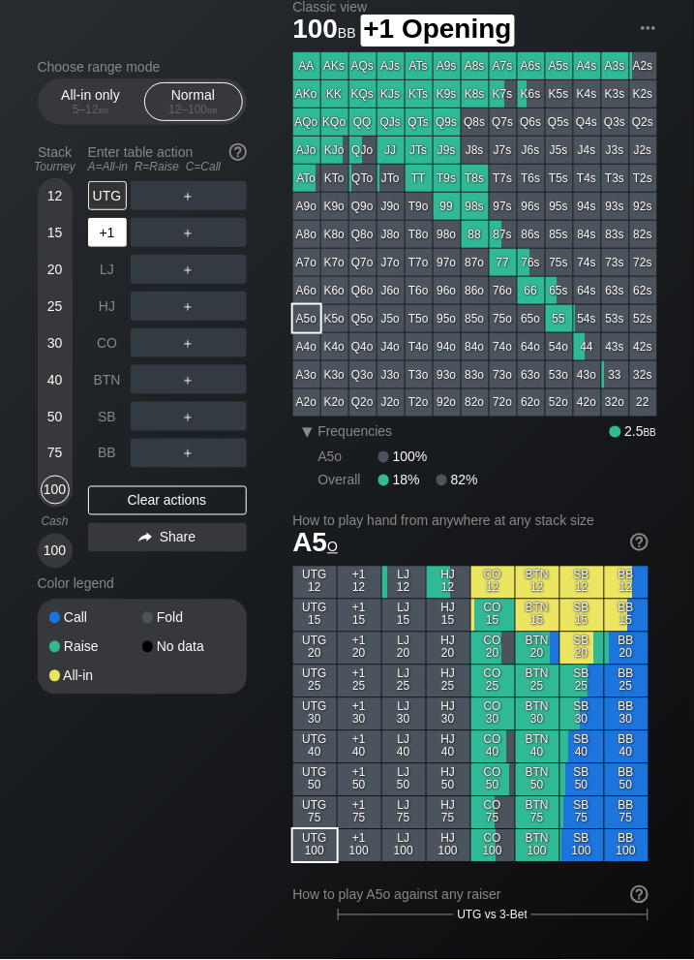
click at [107, 229] on div "+1" at bounding box center [107, 232] width 39 height 29
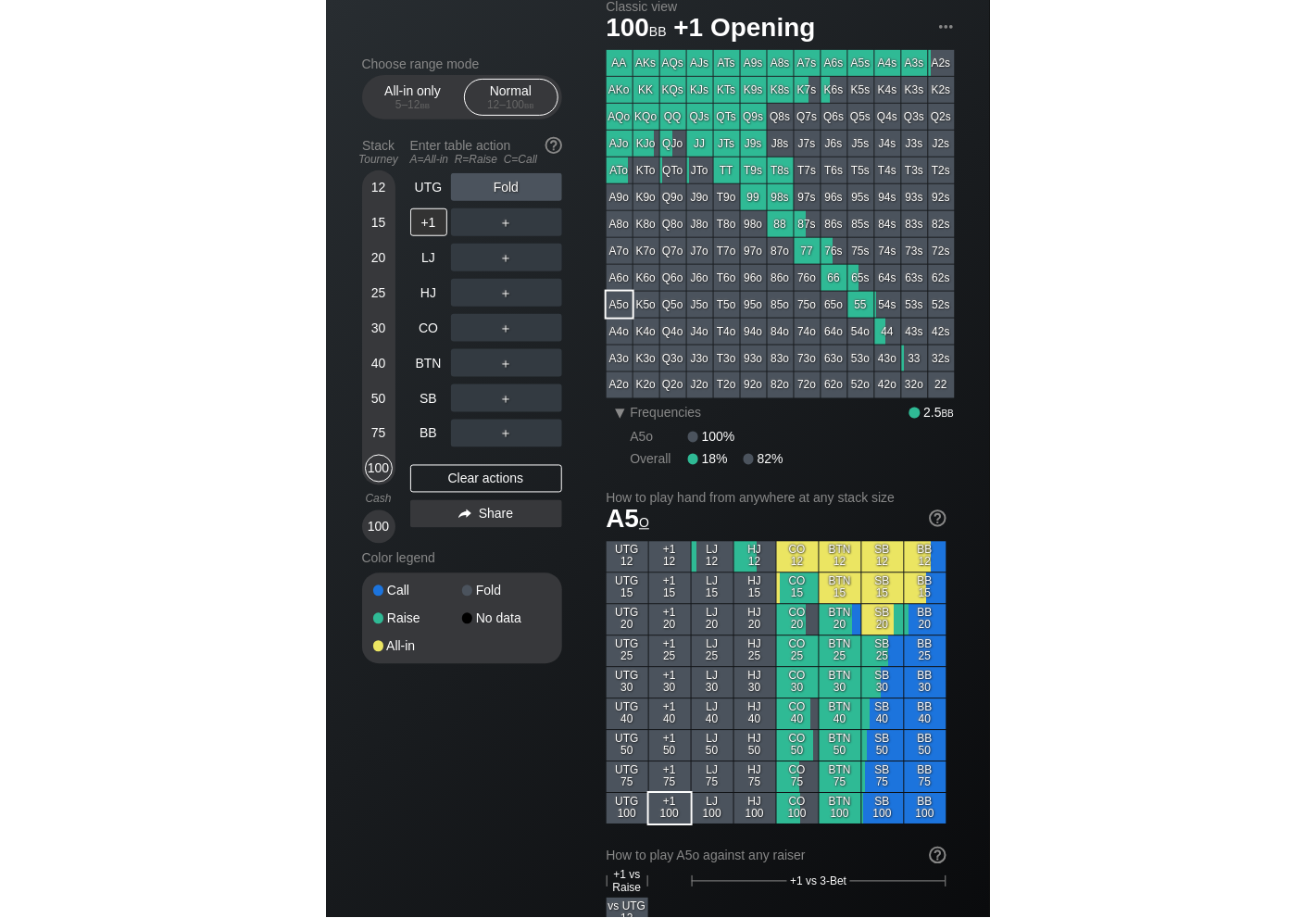
scroll to position [68, 0]
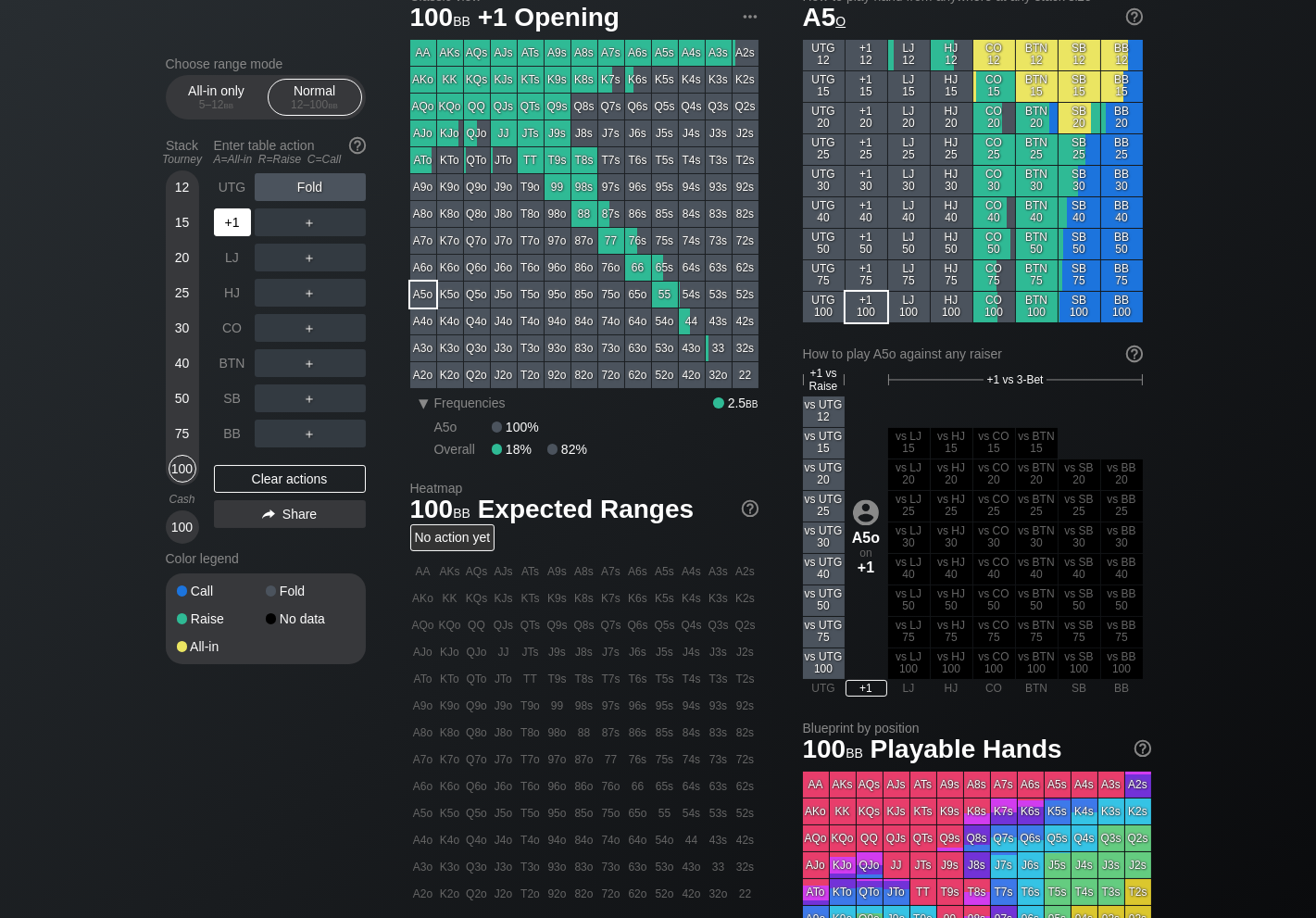
click at [226, 221] on div "+1" at bounding box center [232, 222] width 37 height 28
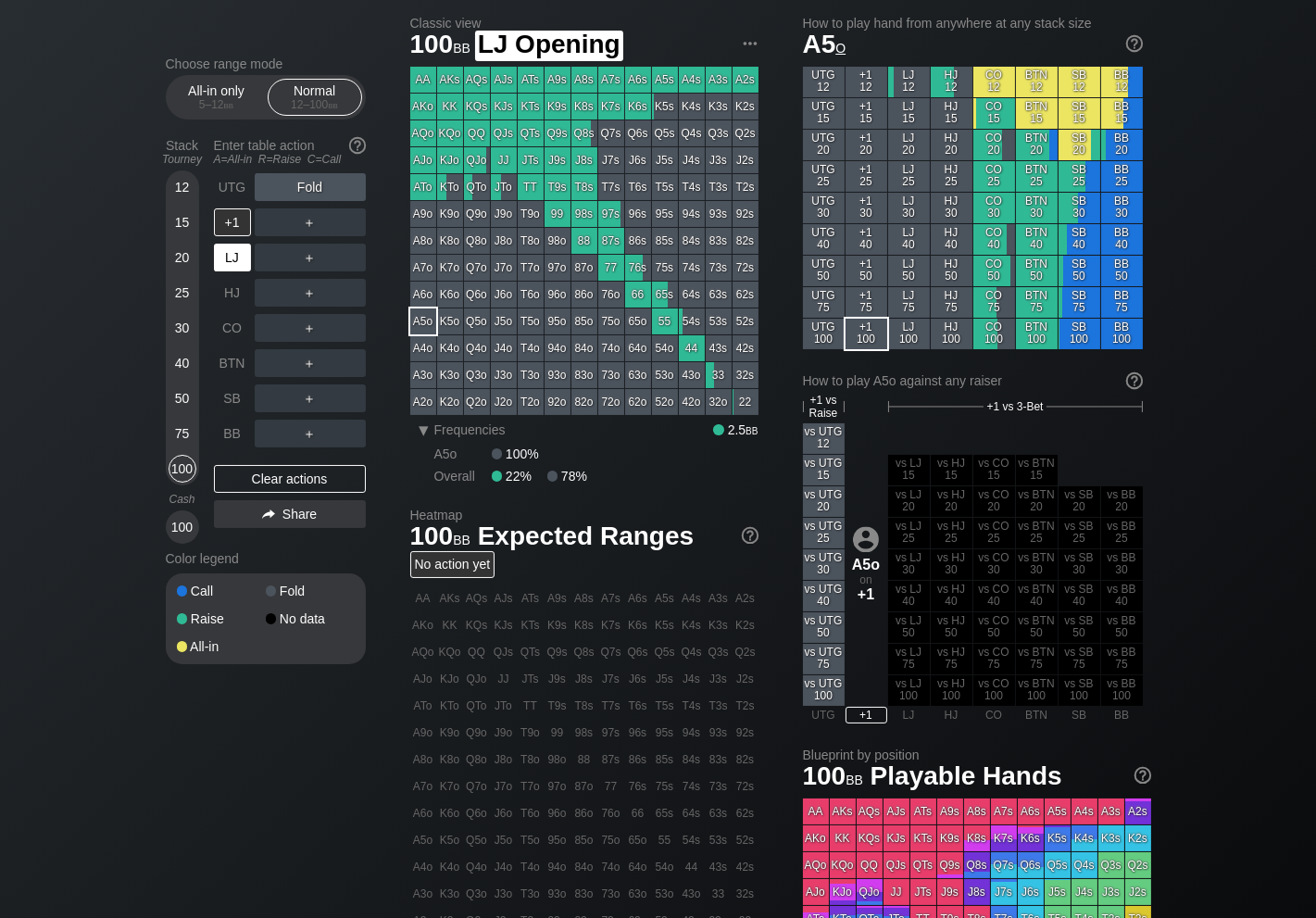
scroll to position [40, 0]
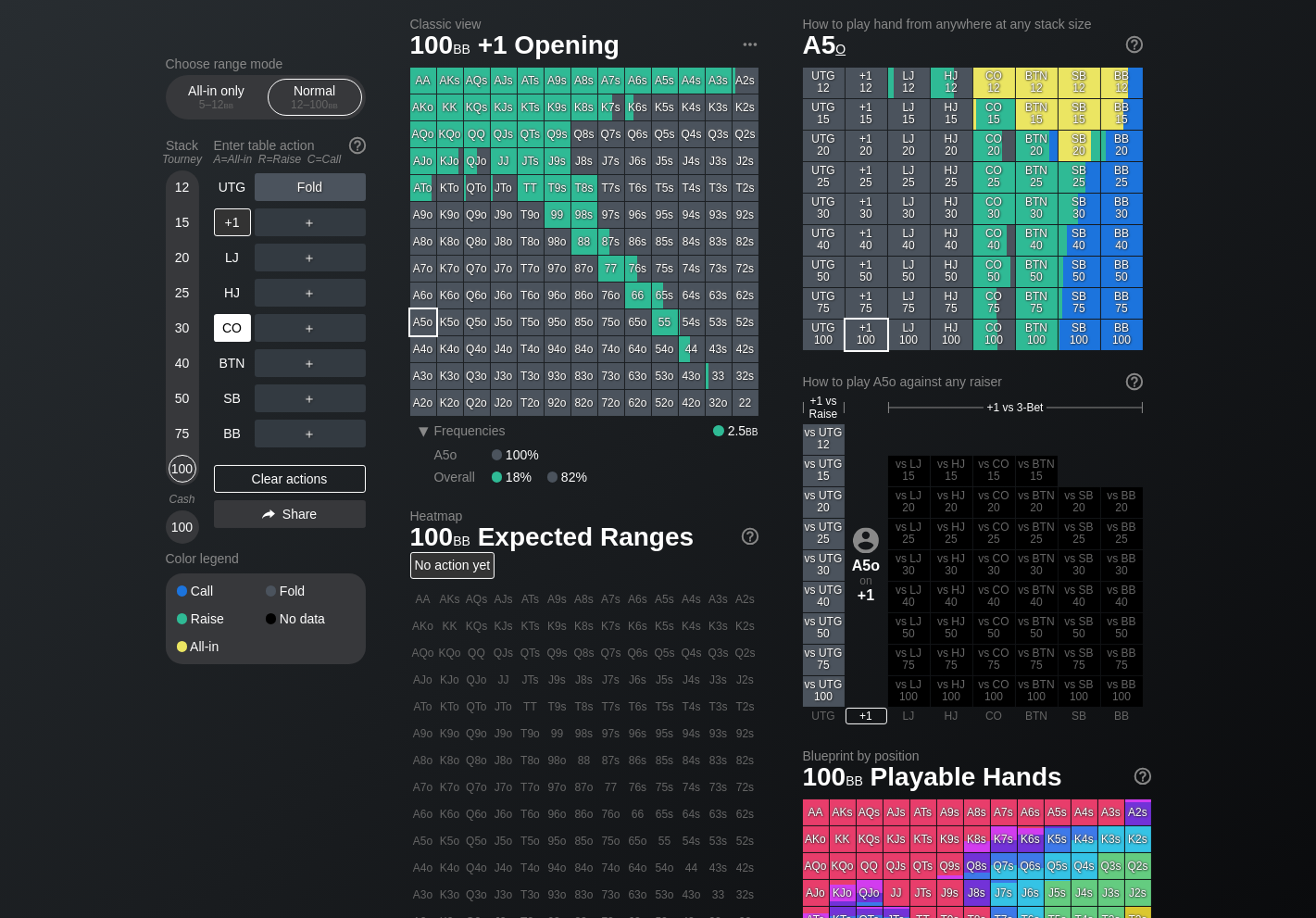
click at [234, 330] on div "CO" at bounding box center [232, 327] width 37 height 28
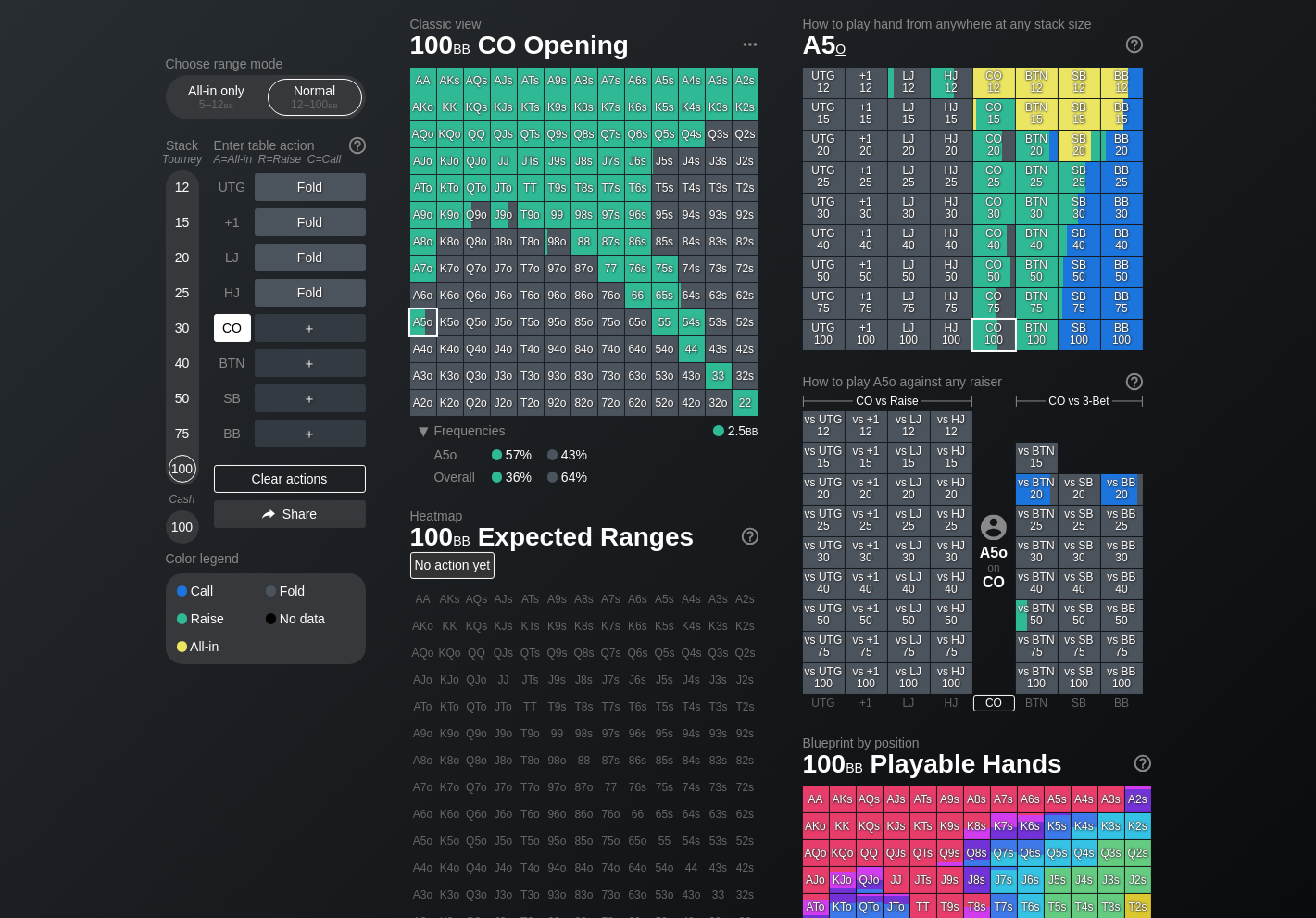
click at [234, 330] on div "CO" at bounding box center [232, 327] width 37 height 28
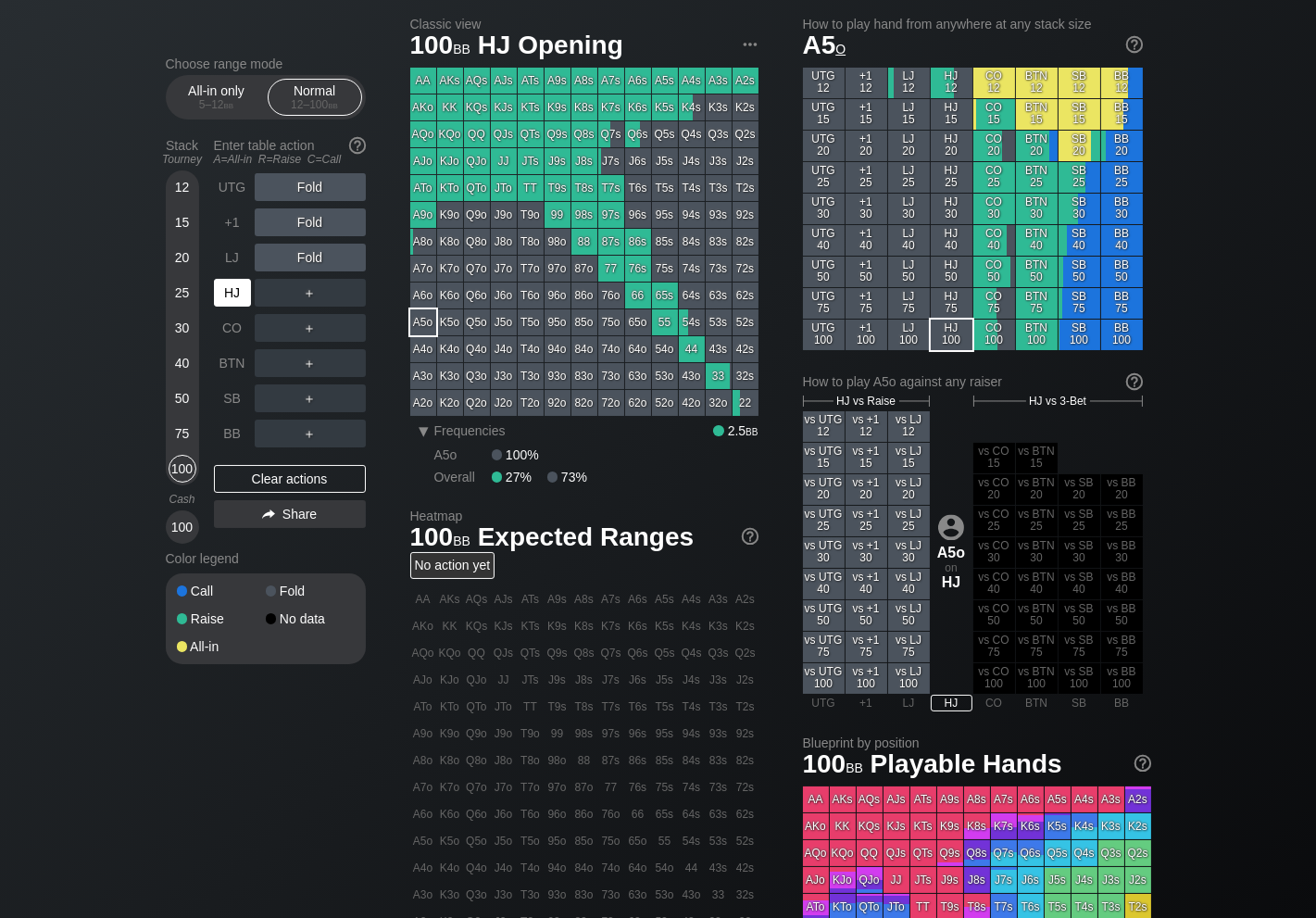
click at [234, 297] on div "HJ" at bounding box center [232, 292] width 37 height 28
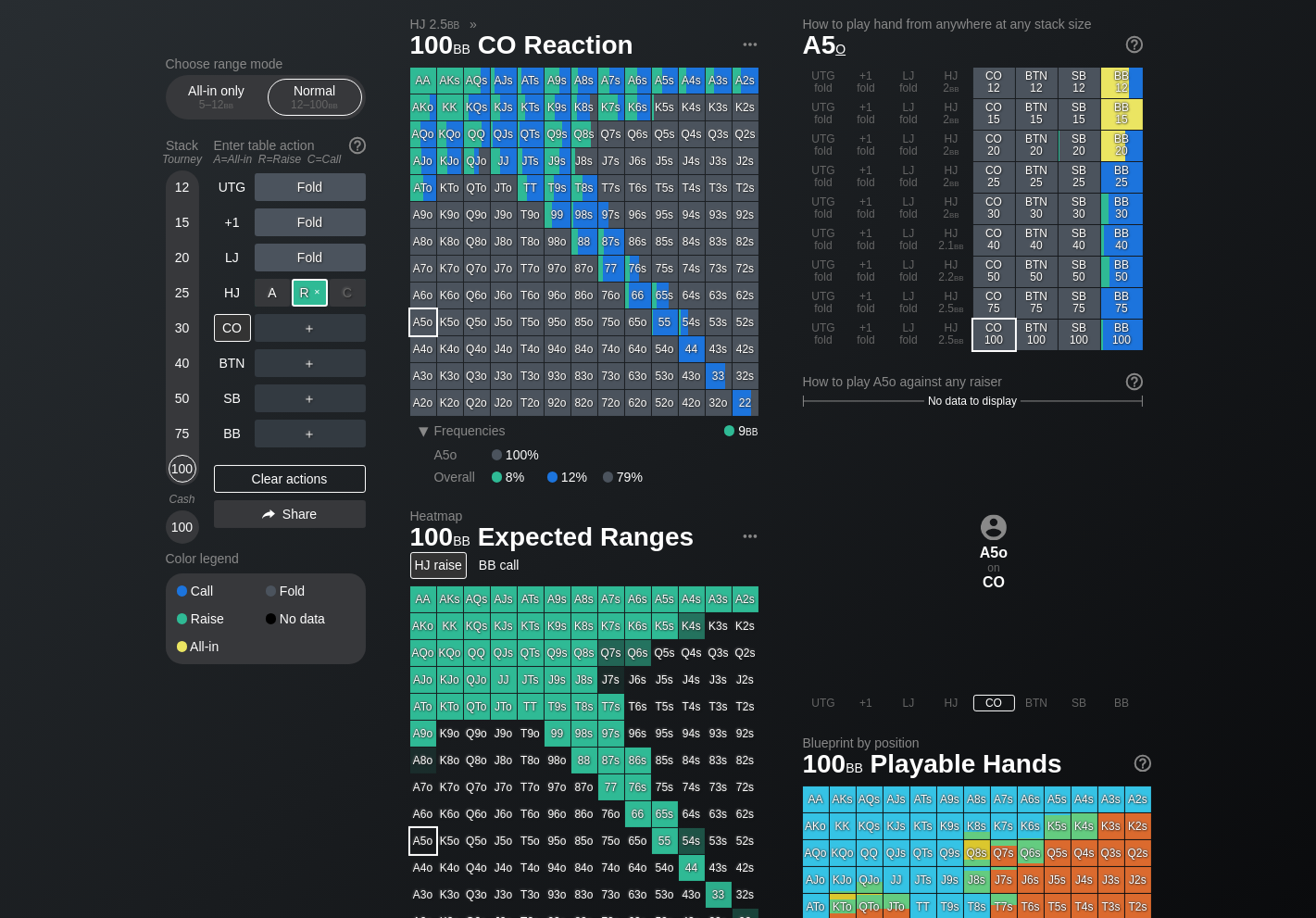
click at [315, 295] on div "R ✕" at bounding box center [310, 292] width 36 height 28
click at [240, 326] on div "CO" at bounding box center [232, 327] width 37 height 28
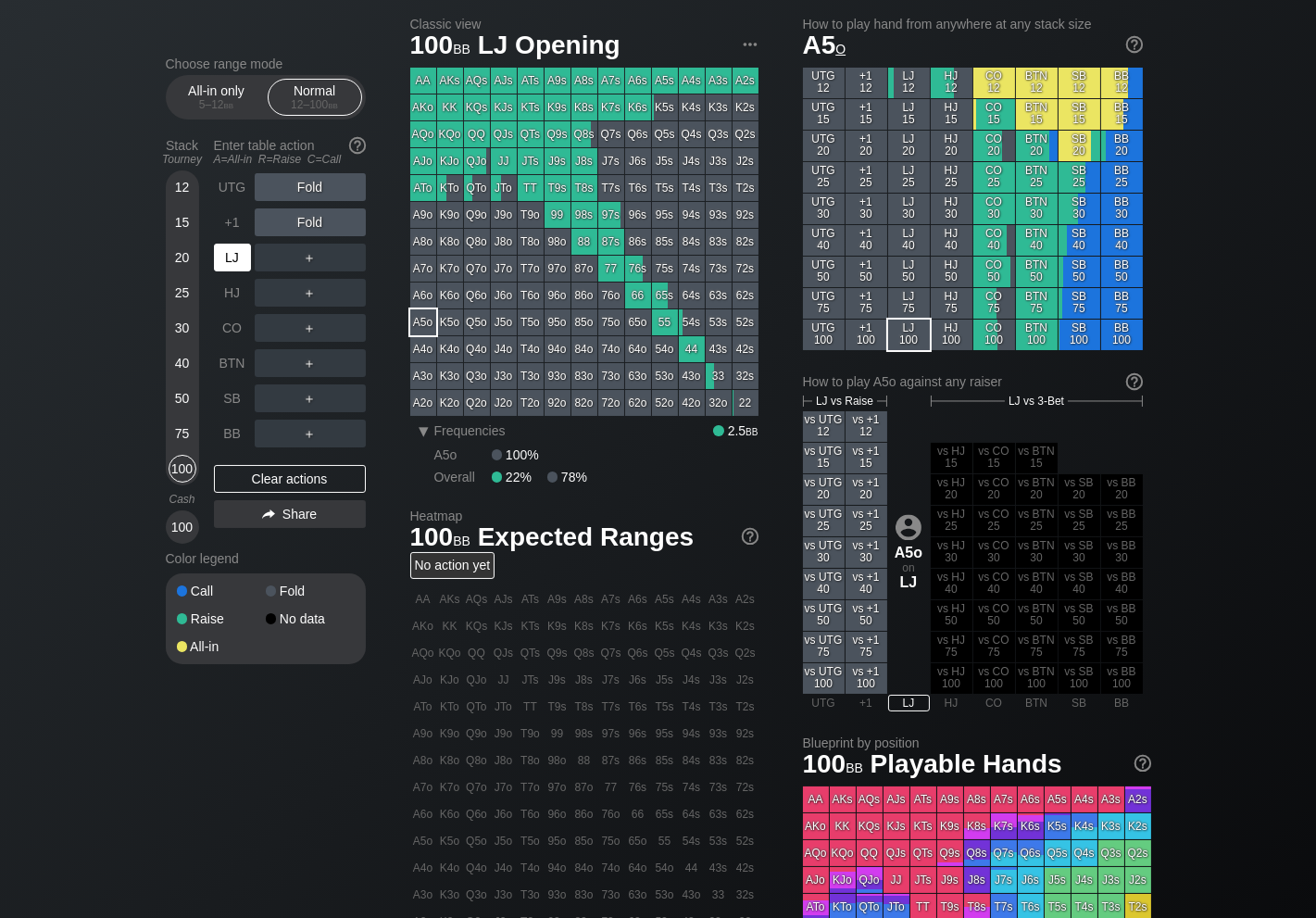
click at [228, 257] on div "LJ" at bounding box center [232, 257] width 37 height 28
click at [228, 258] on div "LJ" at bounding box center [232, 257] width 37 height 28
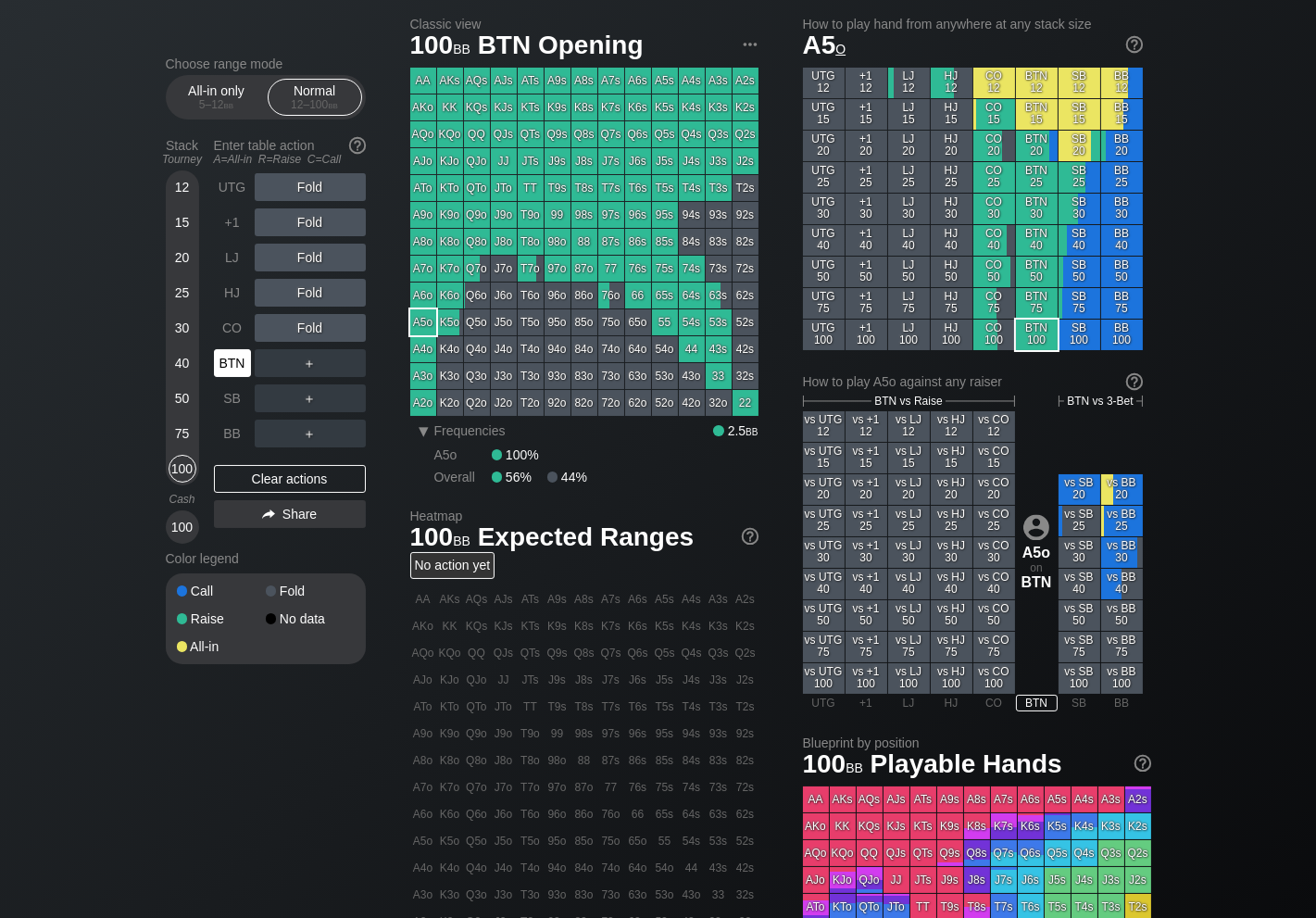
click at [240, 359] on div "BTN" at bounding box center [232, 362] width 37 height 28
click at [233, 355] on div "BTN" at bounding box center [232, 362] width 37 height 28
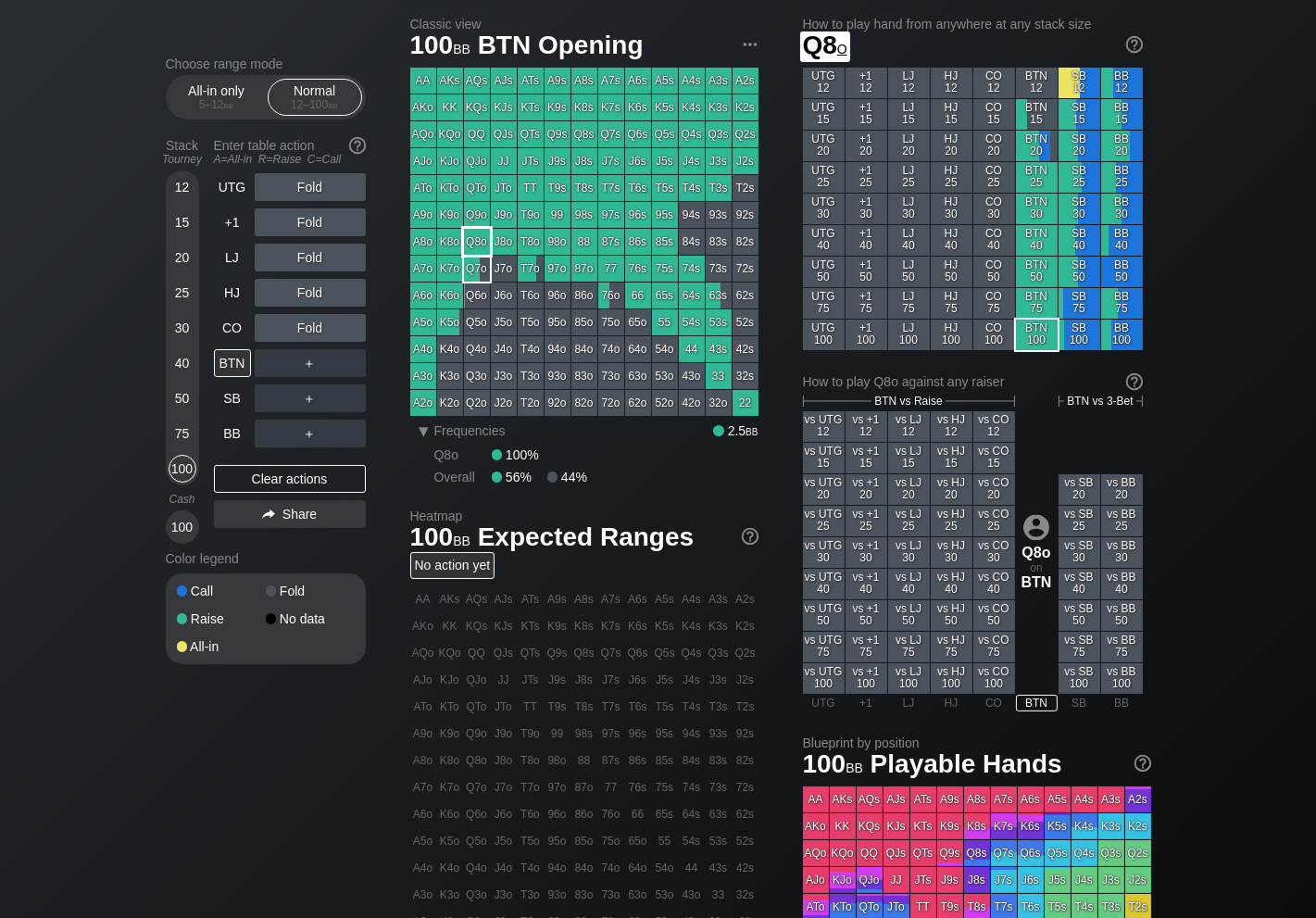
click at [470, 260] on div "Q7o" at bounding box center [476, 268] width 26 height 26
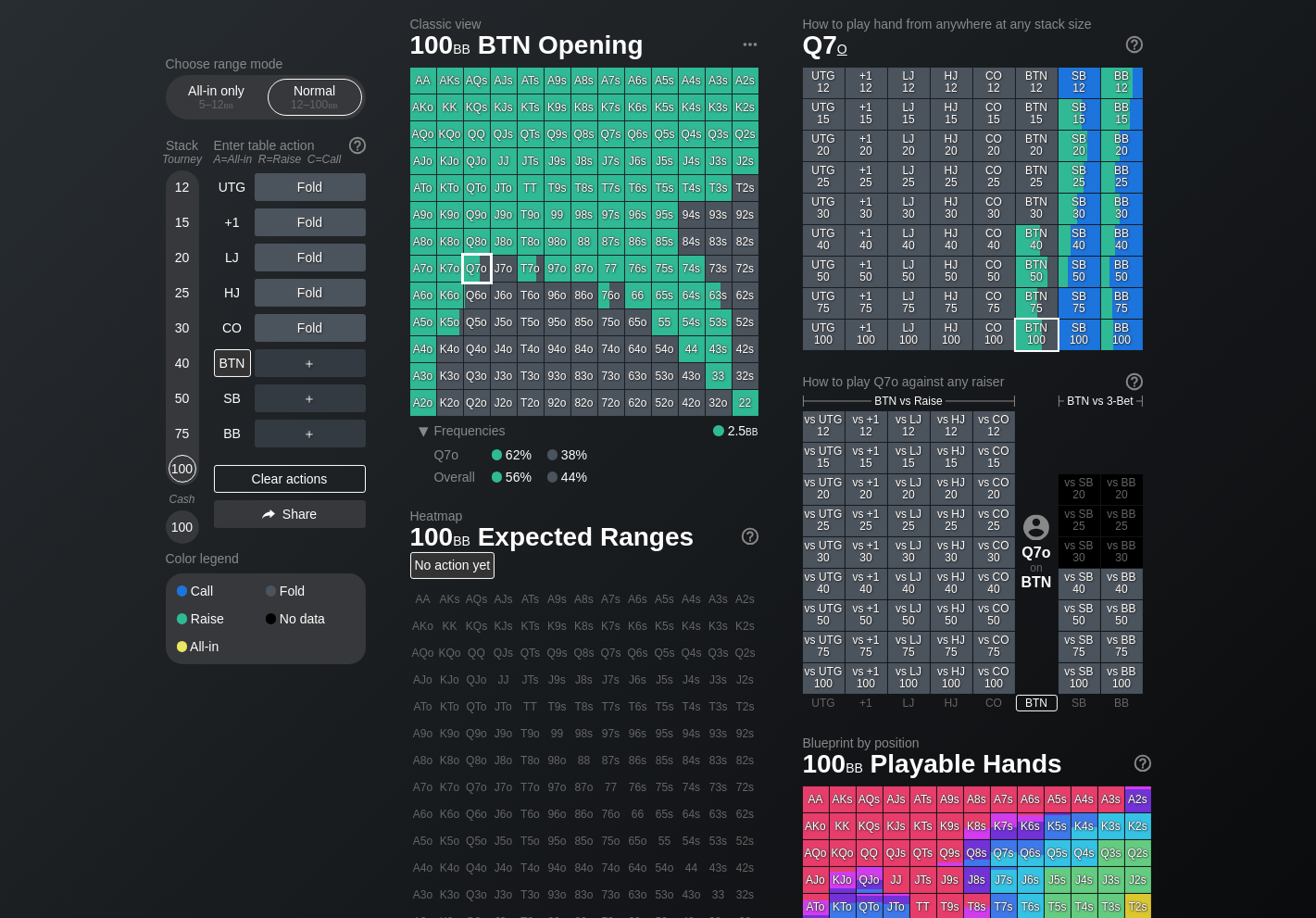
click at [475, 273] on div "Q7o" at bounding box center [476, 268] width 26 height 26
